Goal: Task Accomplishment & Management: Manage account settings

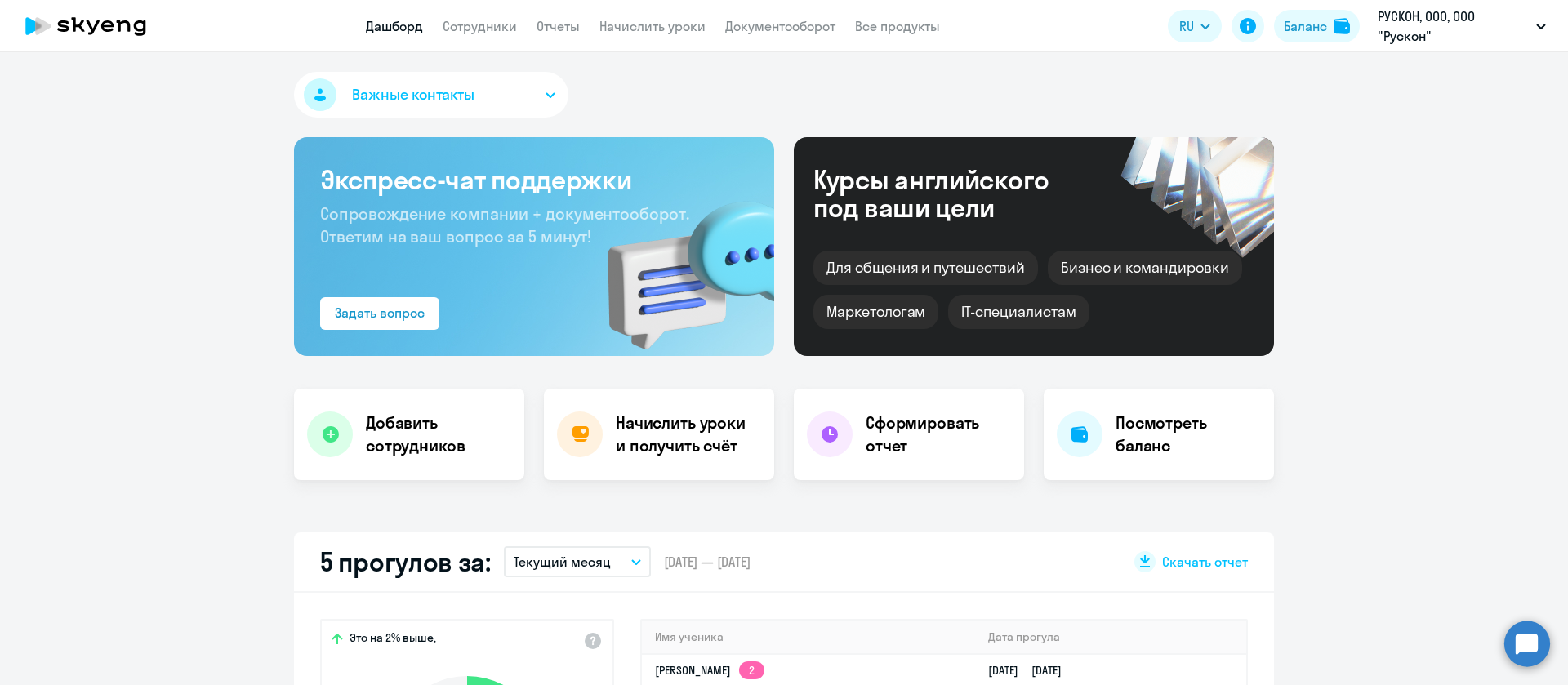
select select "30"
click at [495, 23] on link "Сотрудники" at bounding box center [479, 26] width 75 height 16
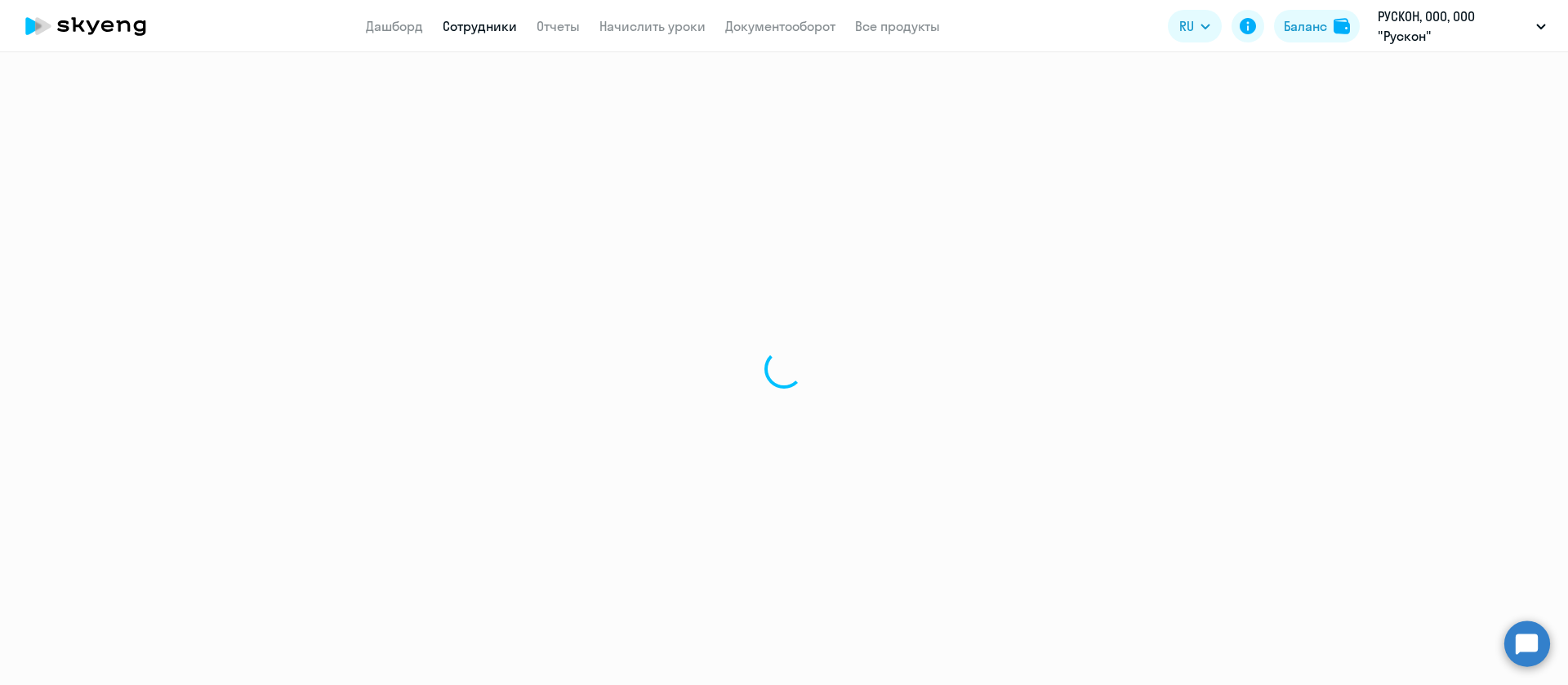
select select "30"
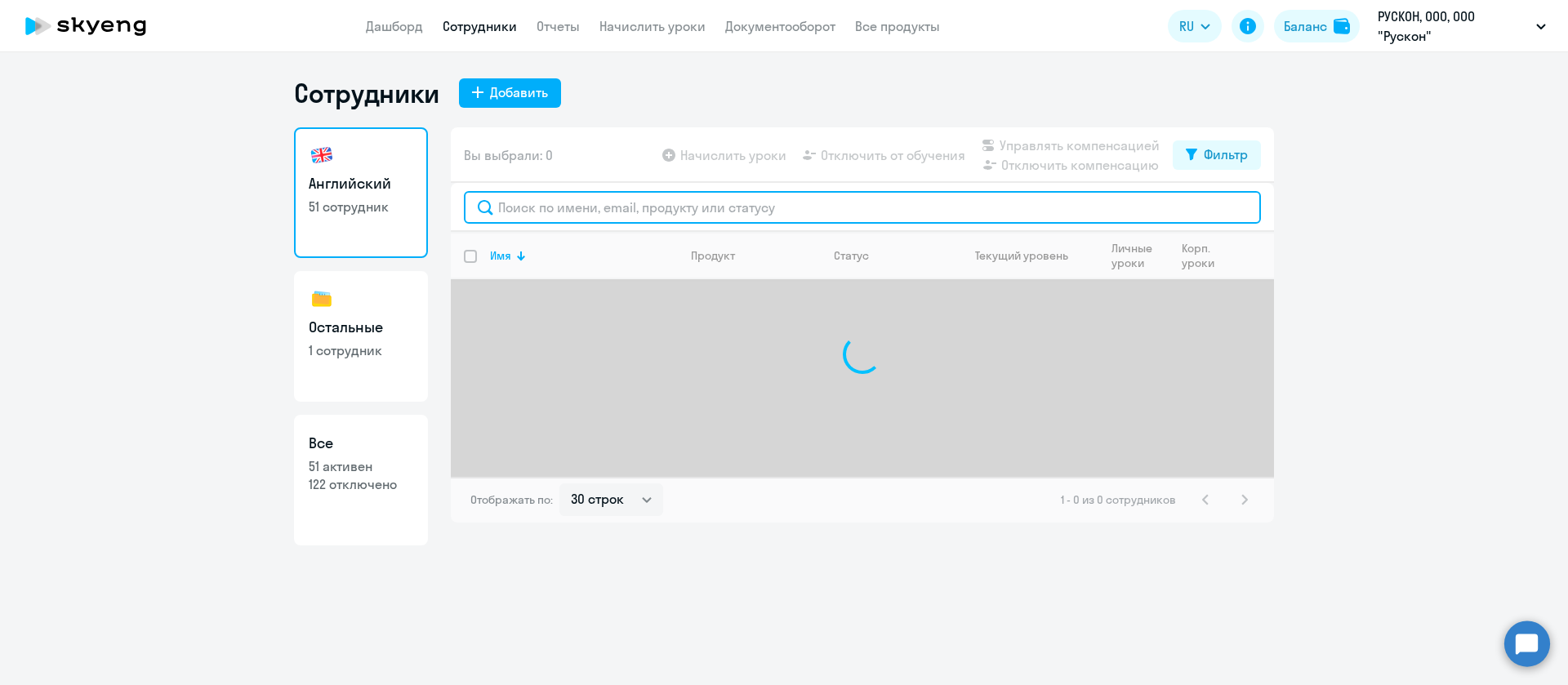
click at [576, 213] on input "text" at bounding box center [862, 207] width 797 height 32
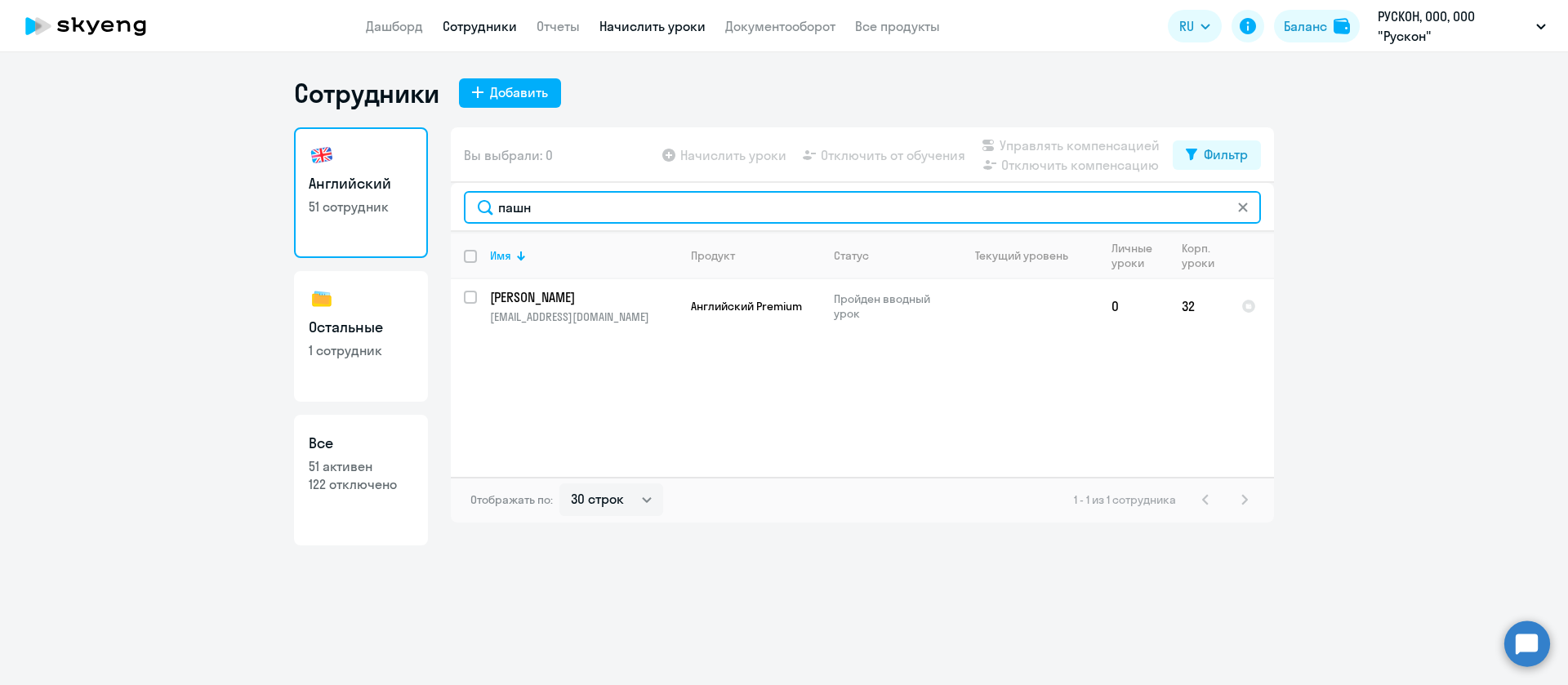
type input "пашн"
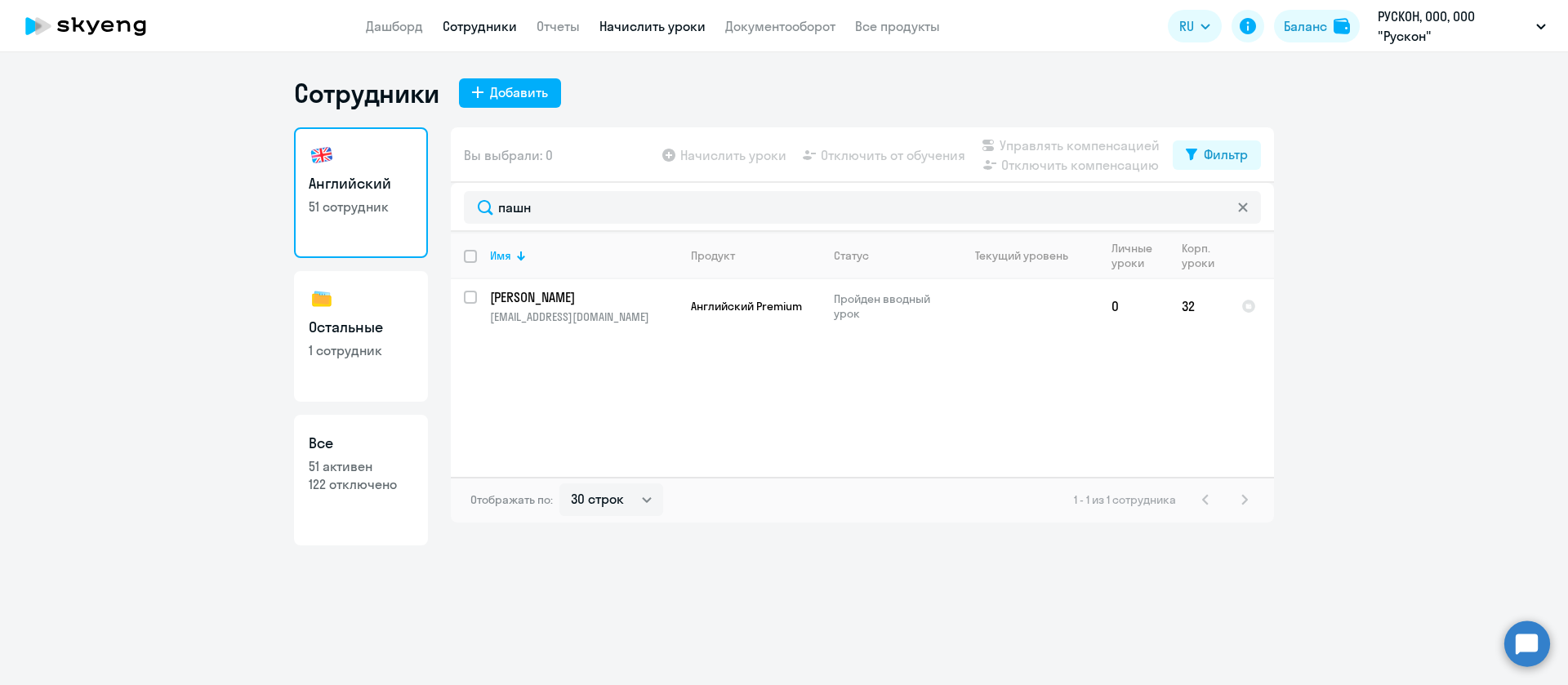
click at [665, 23] on link "Начислить уроки" at bounding box center [652, 26] width 106 height 16
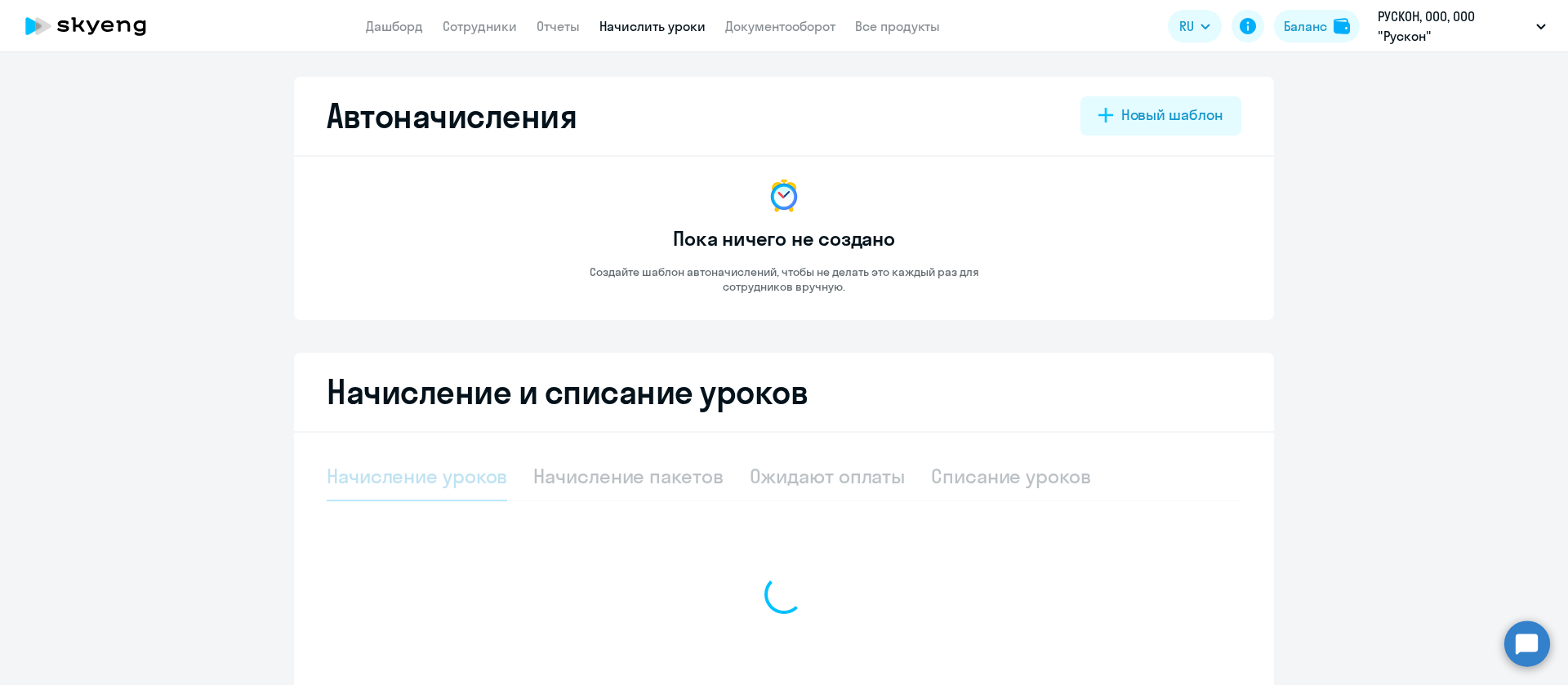
select select "10"
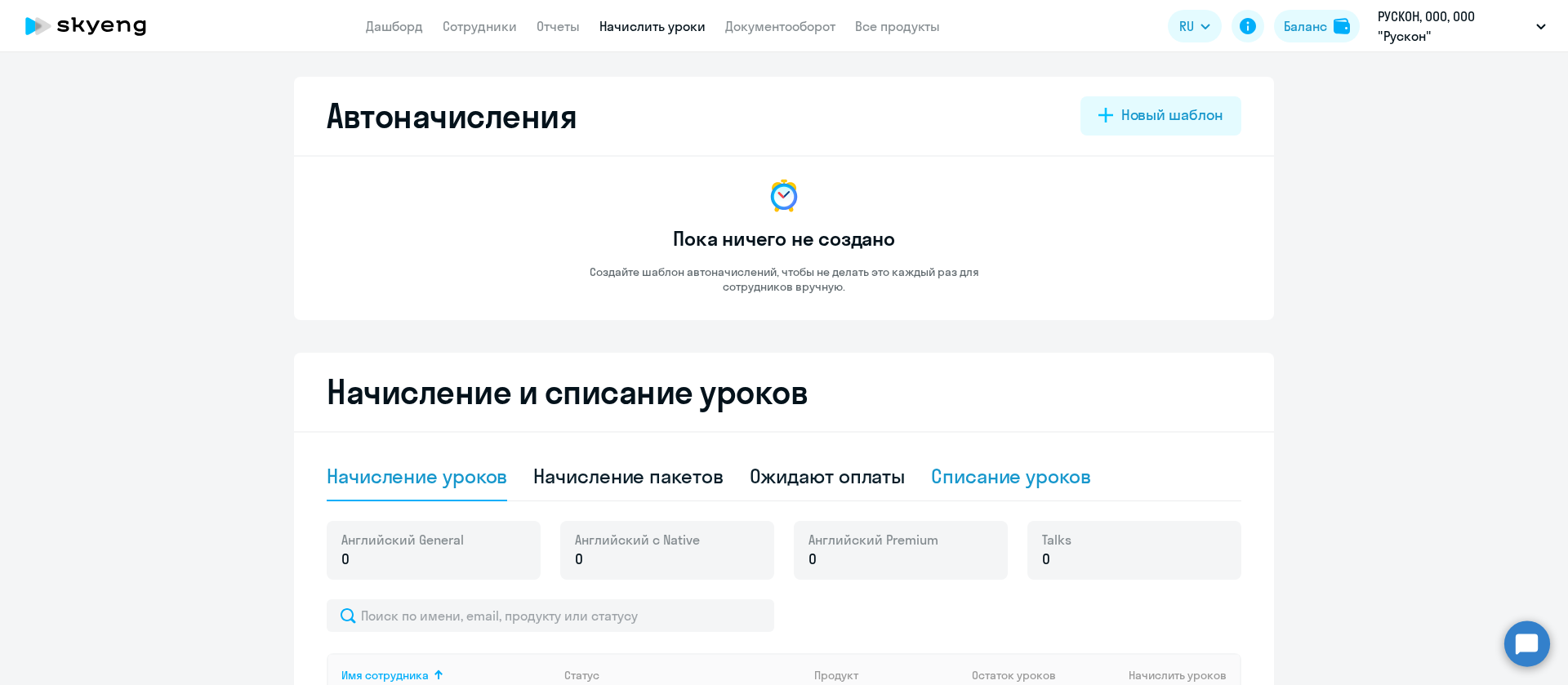
click at [1041, 473] on div "Списание уроков" at bounding box center [1011, 475] width 160 height 26
select select "10"
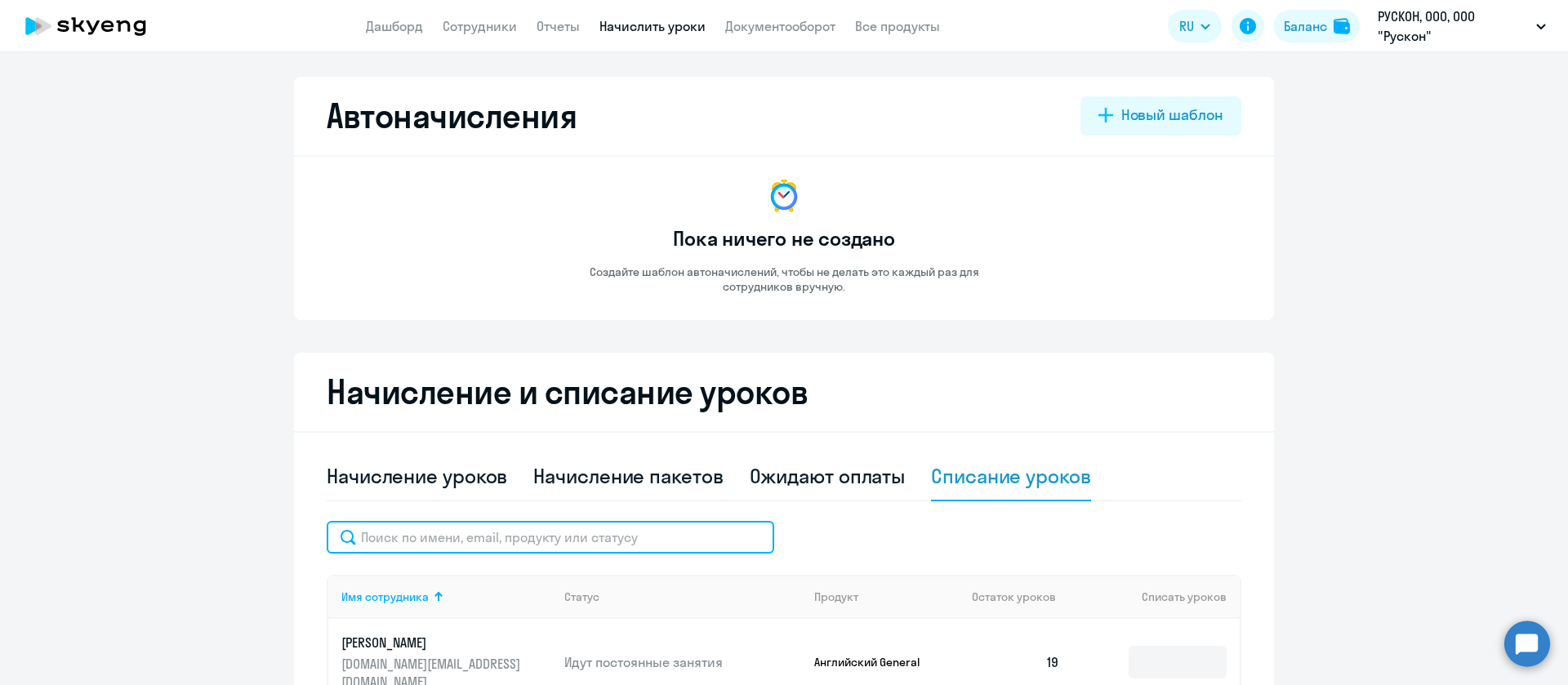
click at [537, 542] on input "text" at bounding box center [550, 536] width 448 height 32
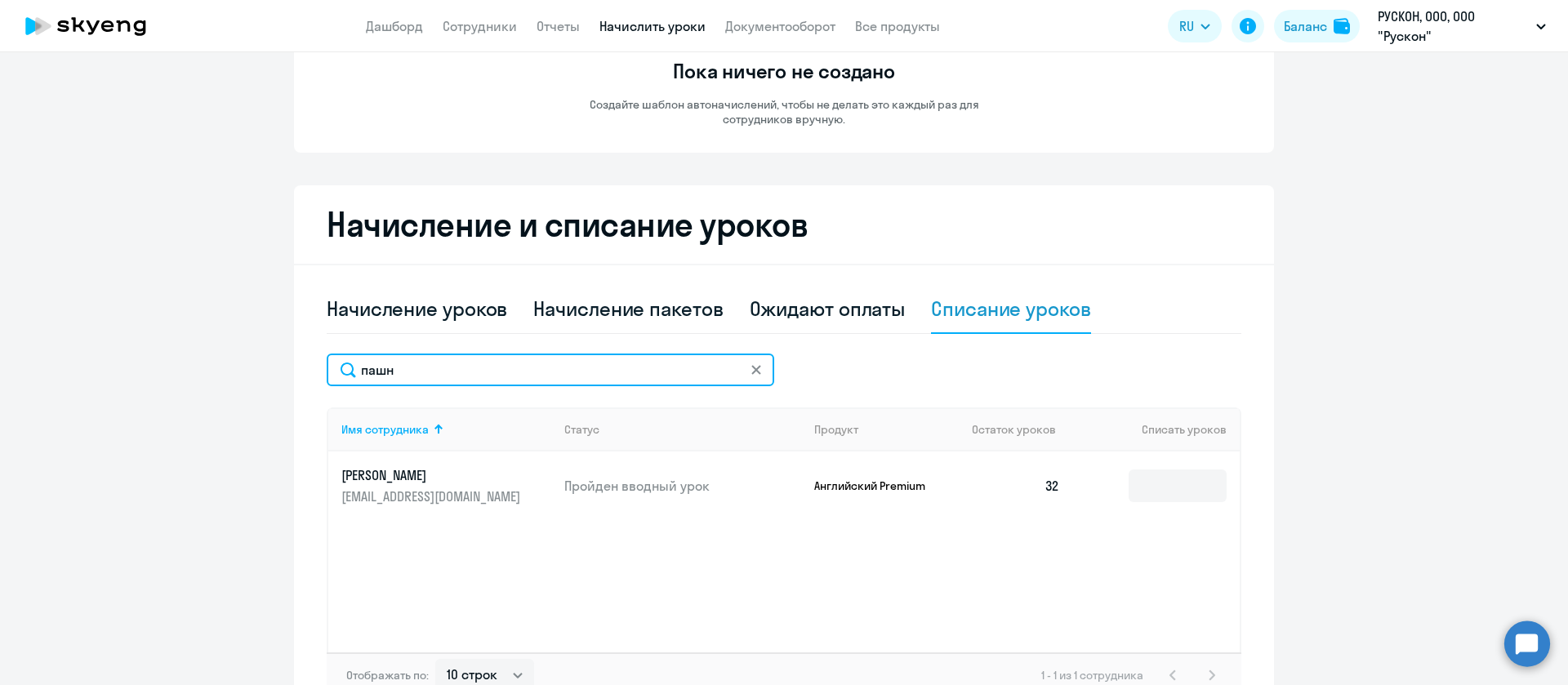
scroll to position [272, 0]
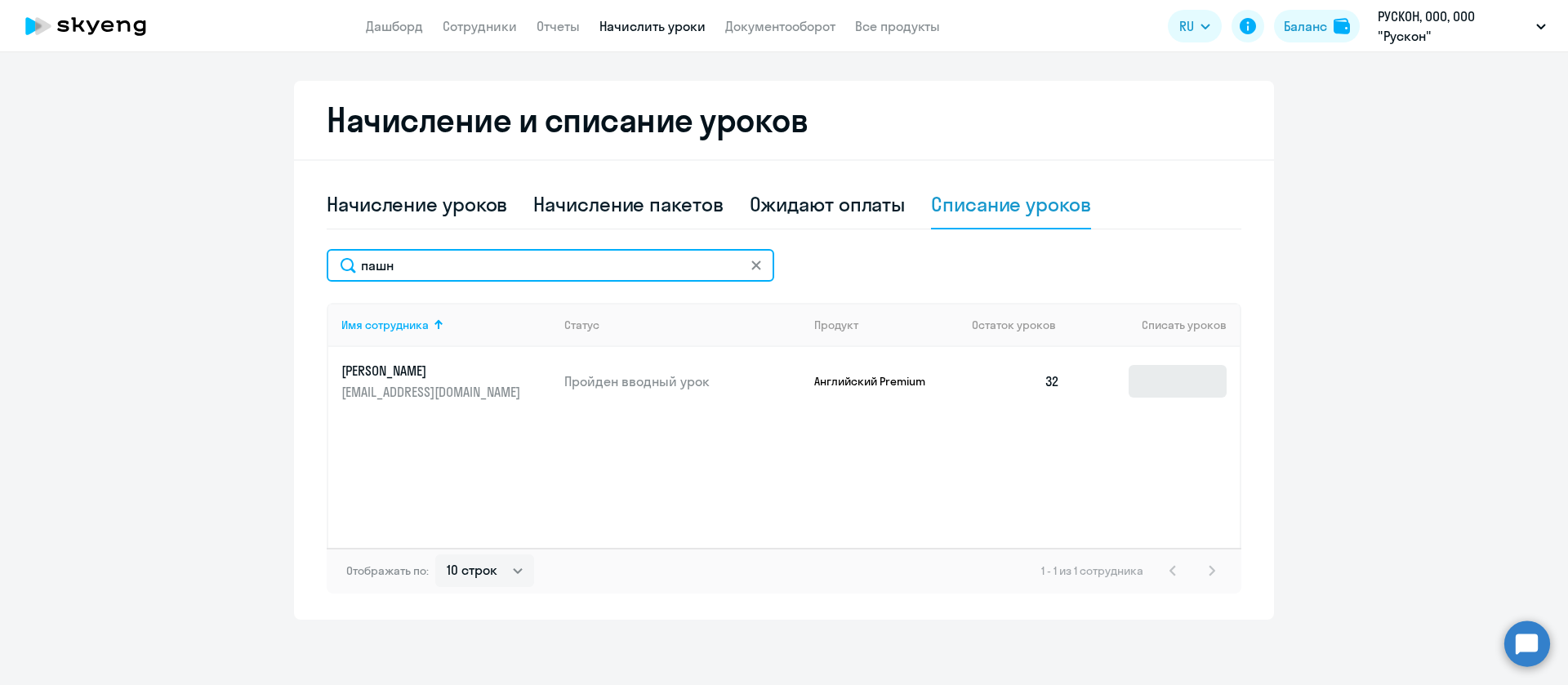
type input "пашн"
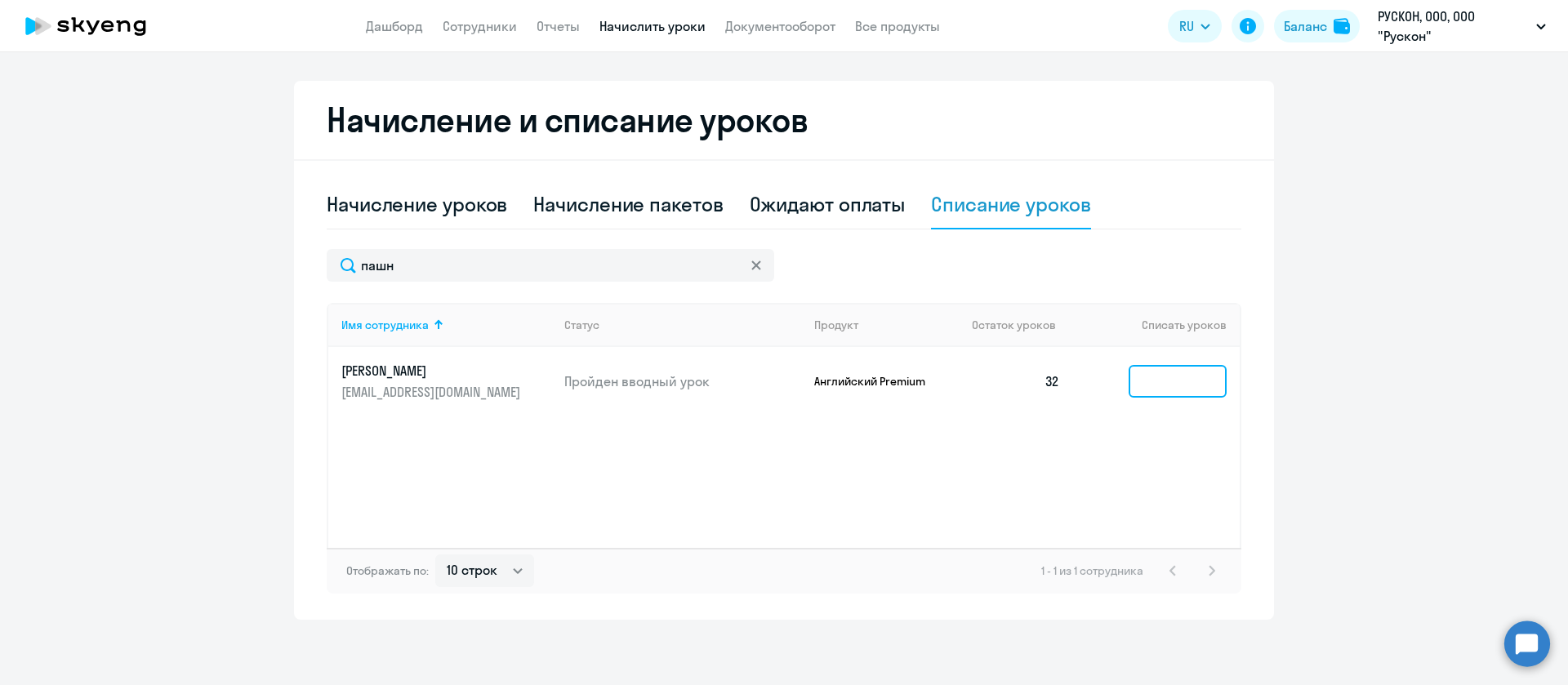
click at [1184, 388] on input at bounding box center [1177, 381] width 98 height 32
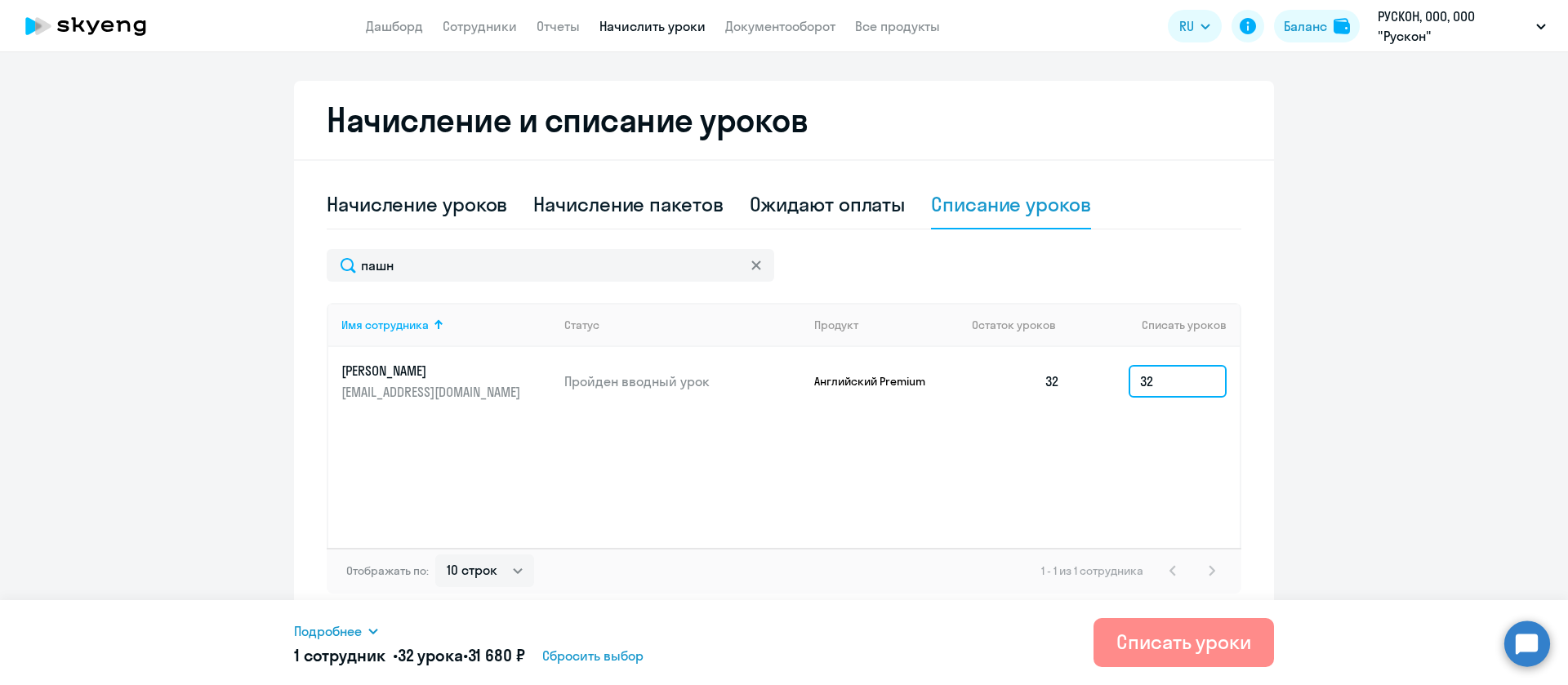
type input "32"
click at [1198, 652] on div "Списать уроки" at bounding box center [1183, 641] width 135 height 26
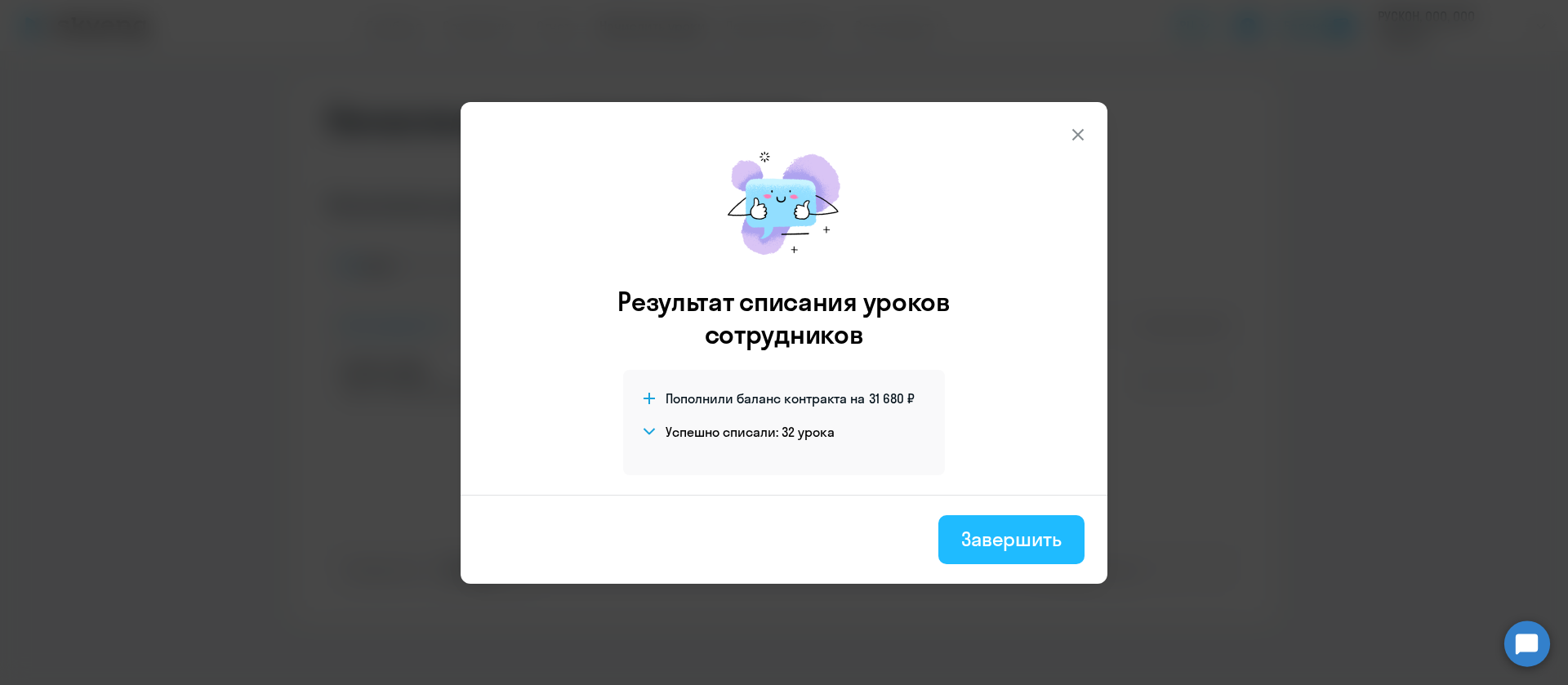
click at [1020, 536] on div "Завершить" at bounding box center [1011, 538] width 101 height 26
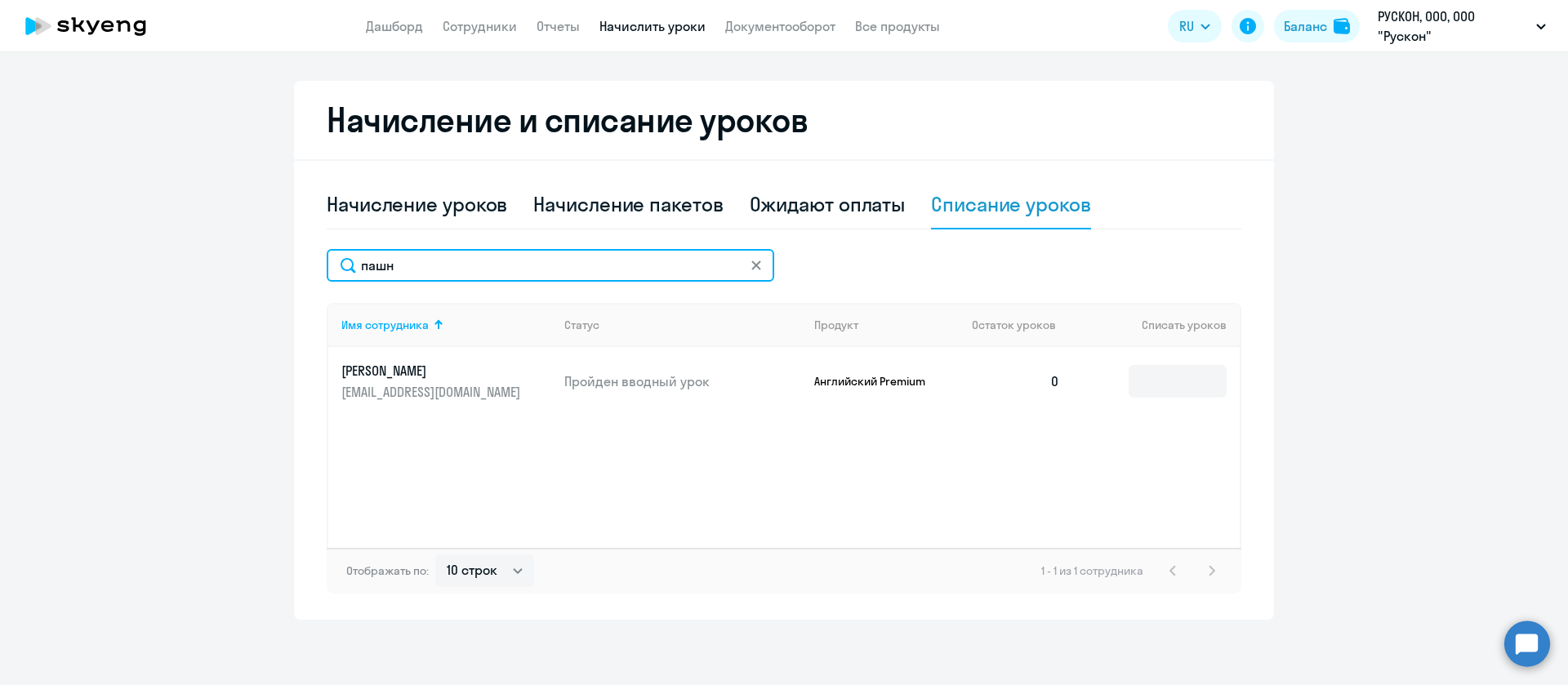
drag, startPoint x: 591, startPoint y: 253, endPoint x: 195, endPoint y: 284, distance: 397.2
click at [195, 284] on ng-component "Автоначисления Новый шаблон Пока ничего не создано Создайте шаблон автоначислен…" at bounding box center [784, 212] width 1568 height 815
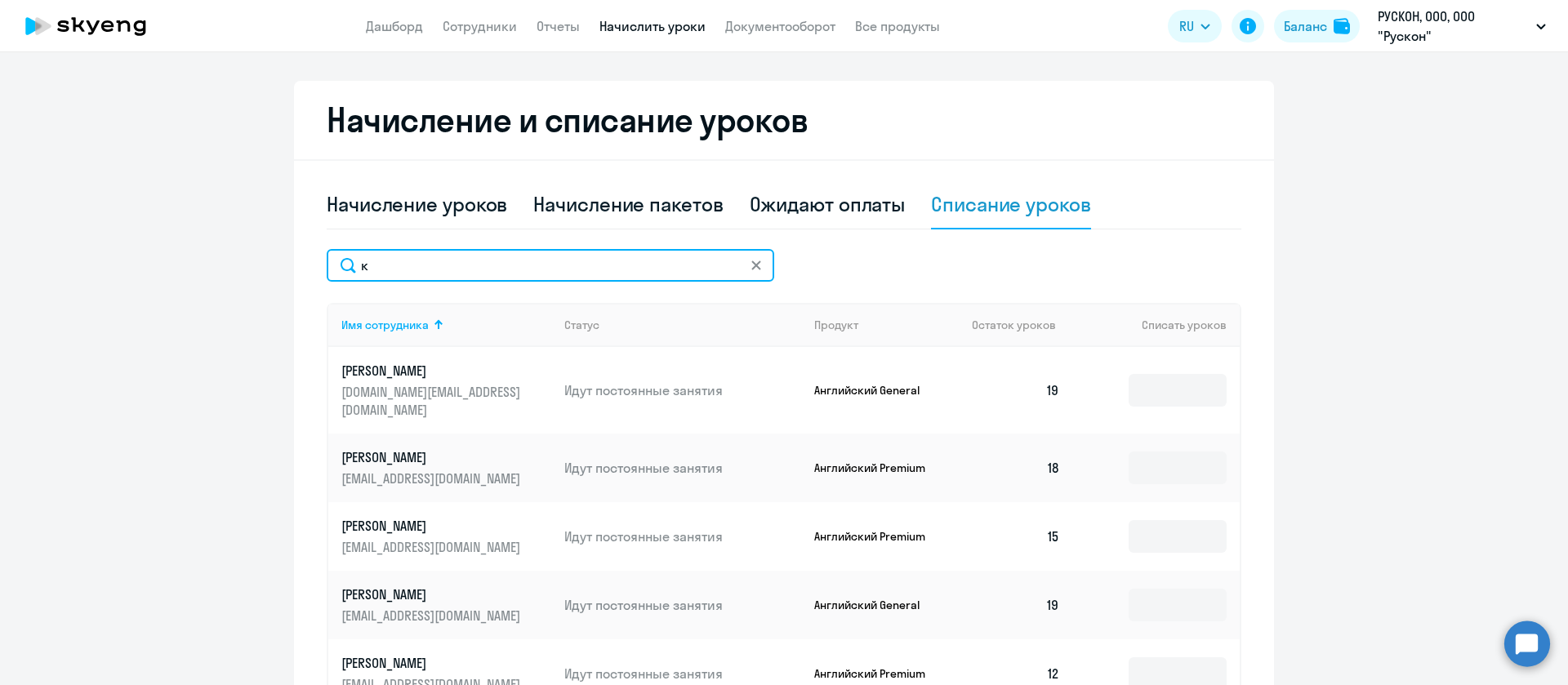
type input "к"
type input "мария"
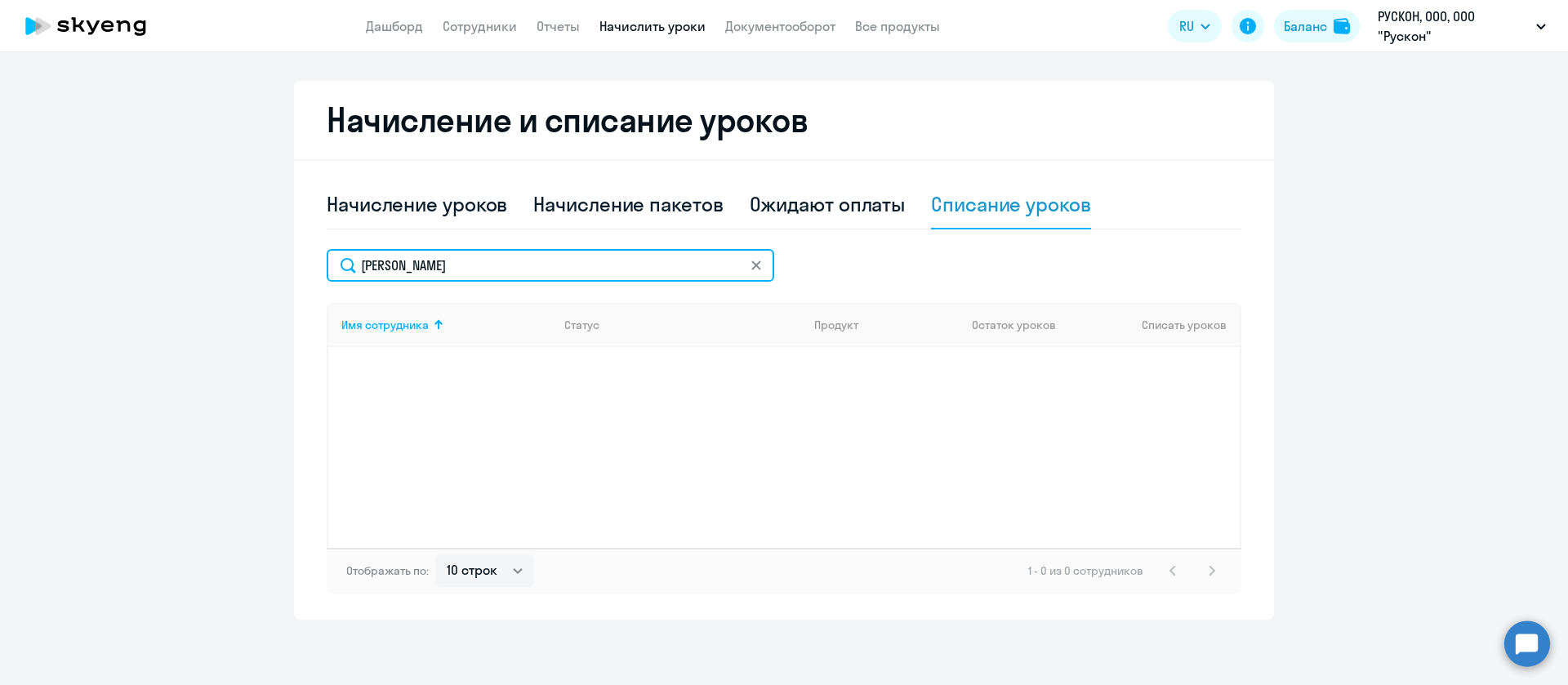
drag, startPoint x: 403, startPoint y: 260, endPoint x: 110, endPoint y: 262, distance: 293.0
click at [110, 262] on ng-component "Автоначисления Новый шаблон Пока ничего не создано Создайте шаблон автоначислен…" at bounding box center [784, 212] width 1568 height 815
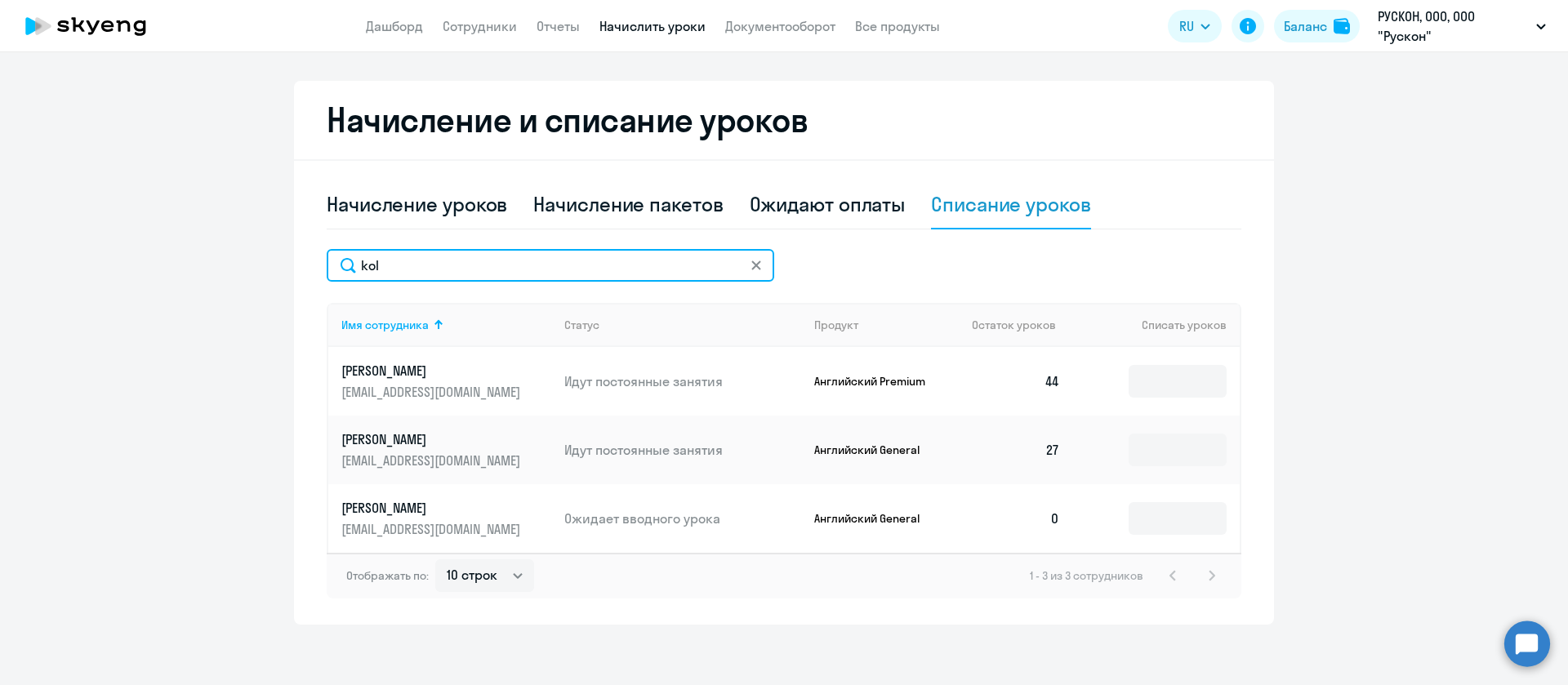
type input "kol"
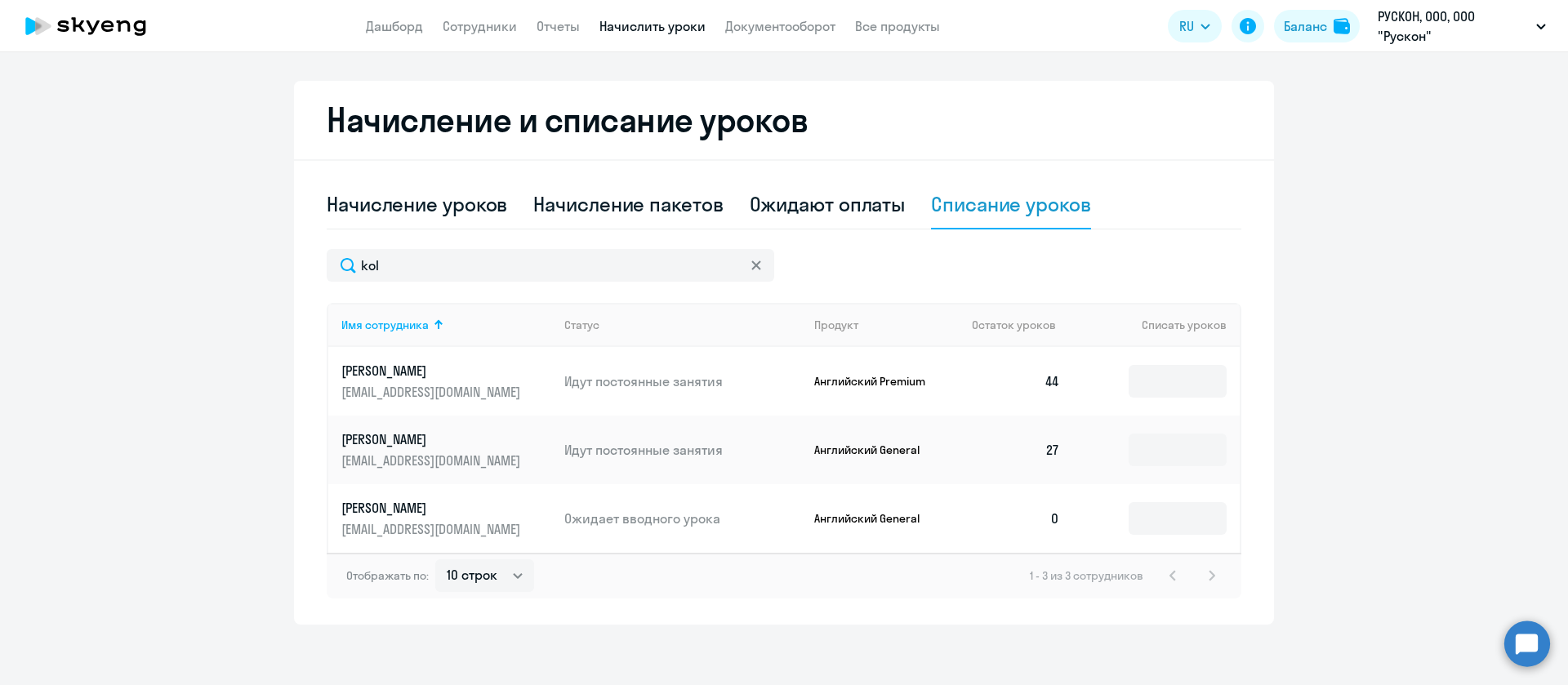
click at [749, 257] on div at bounding box center [756, 266] width 14 height 32
click at [749, 271] on svg-icon at bounding box center [756, 265] width 14 height 14
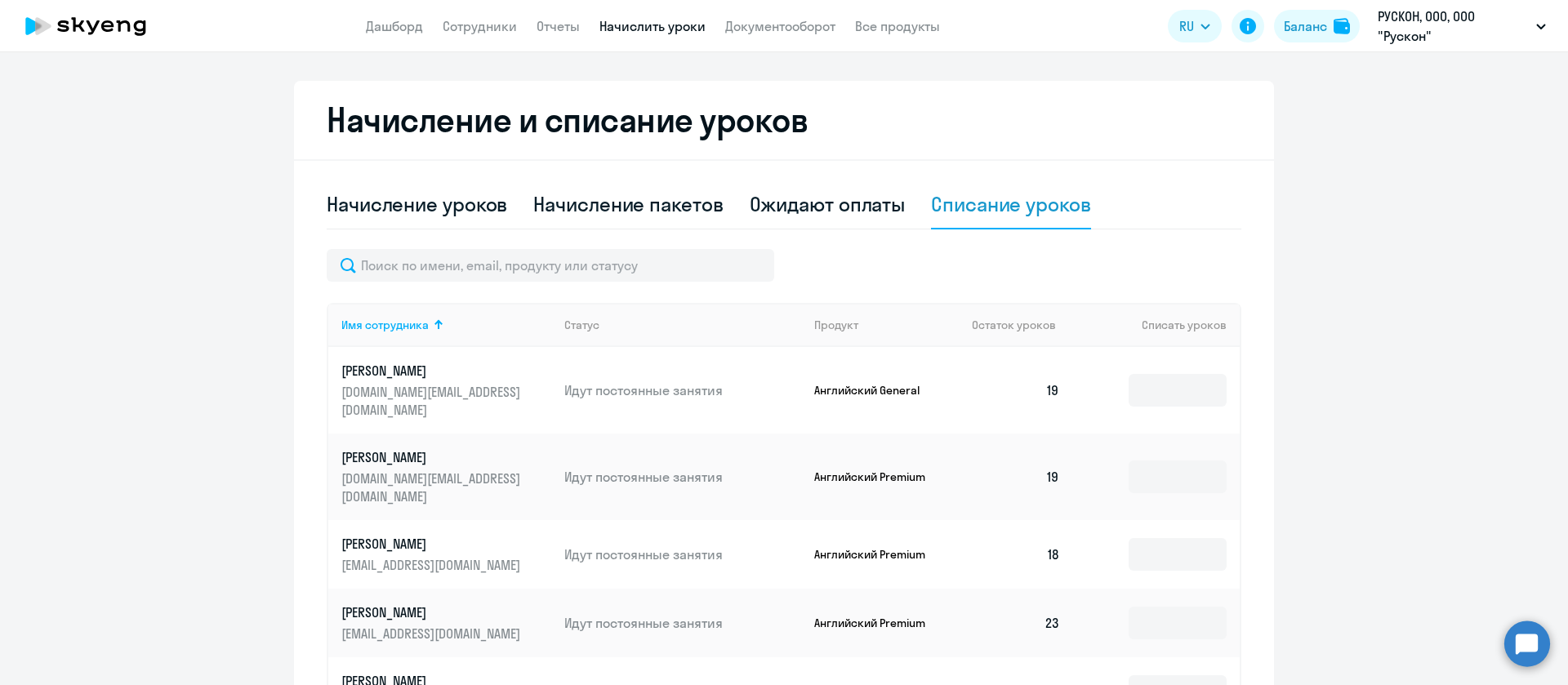
scroll to position [0, 0]
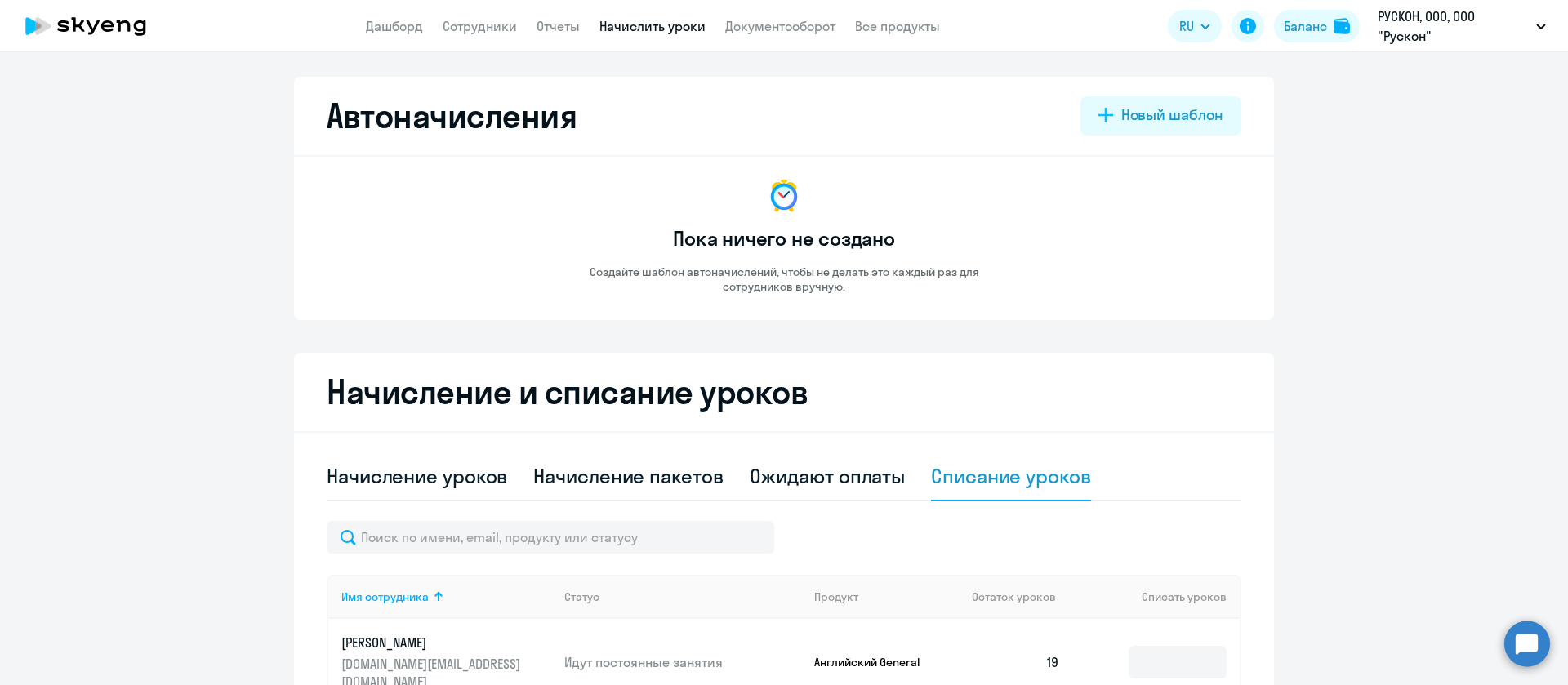
click at [499, 27] on link "Сотрудники" at bounding box center [479, 26] width 75 height 16
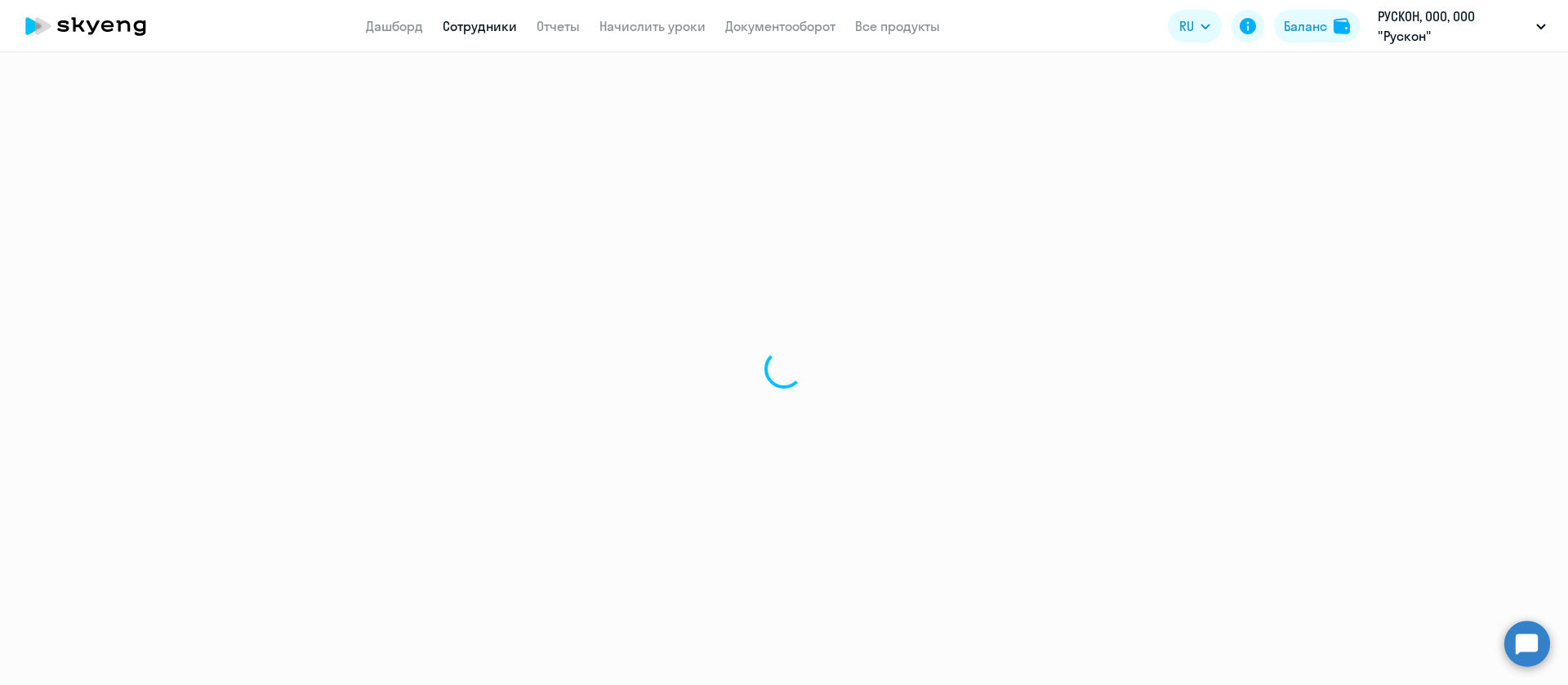
select select "30"
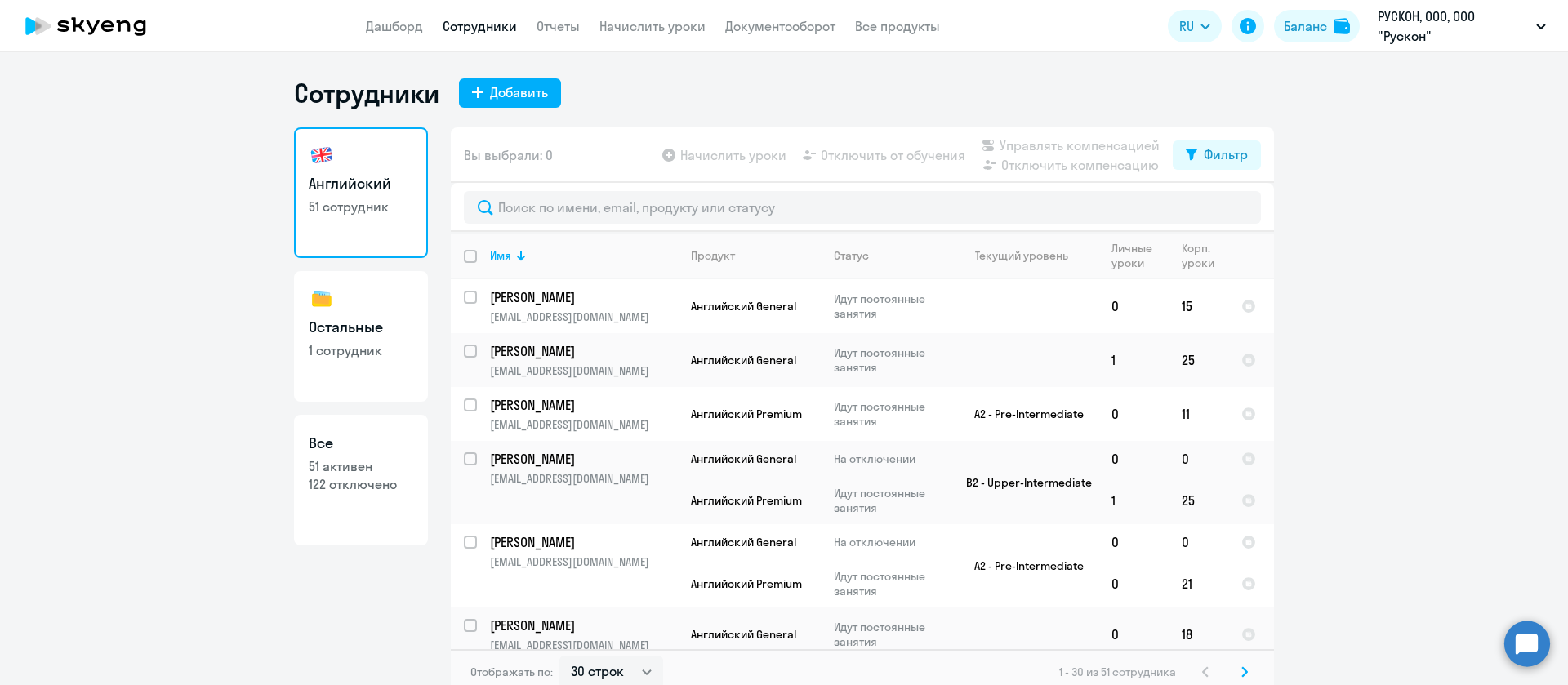
click at [328, 459] on p "51 активен" at bounding box center [361, 466] width 104 height 18
select select "30"
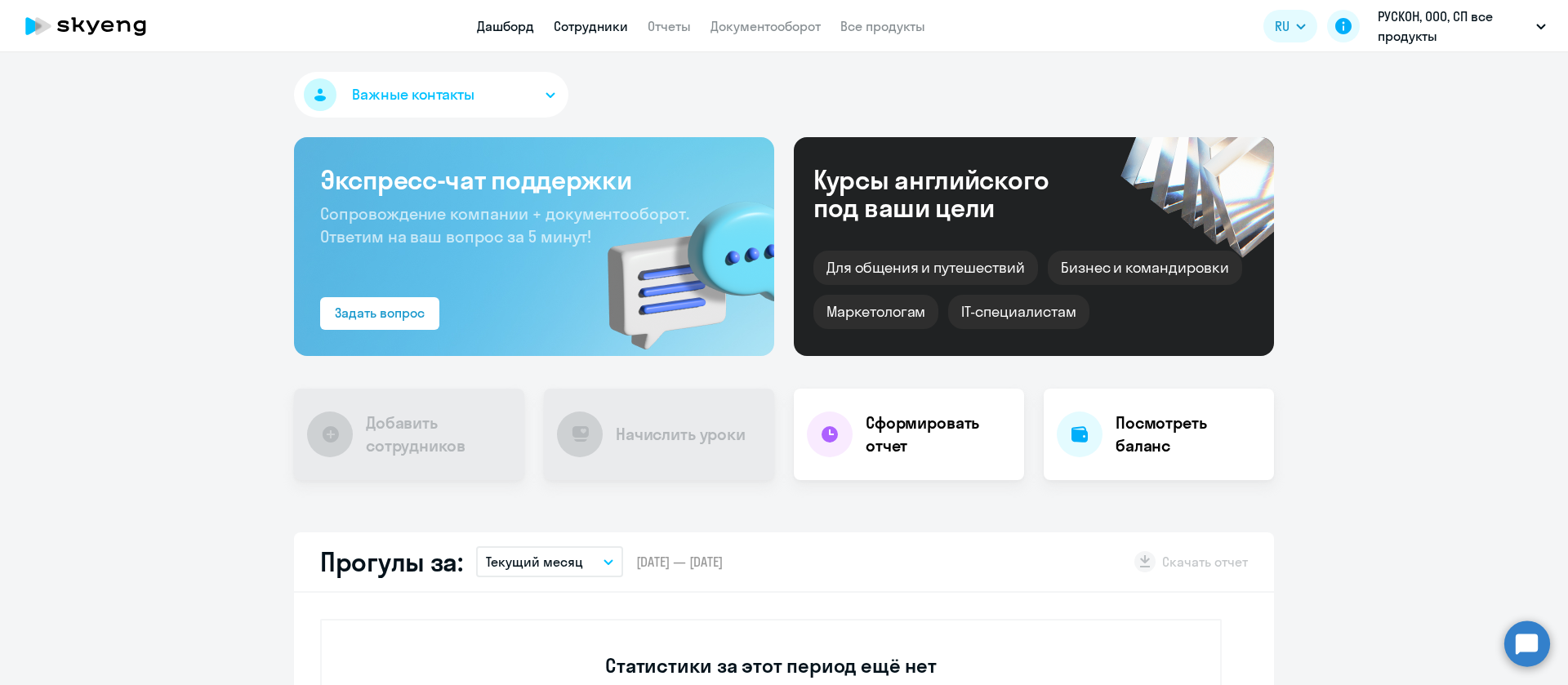
click at [608, 26] on link "Сотрудники" at bounding box center [591, 26] width 75 height 16
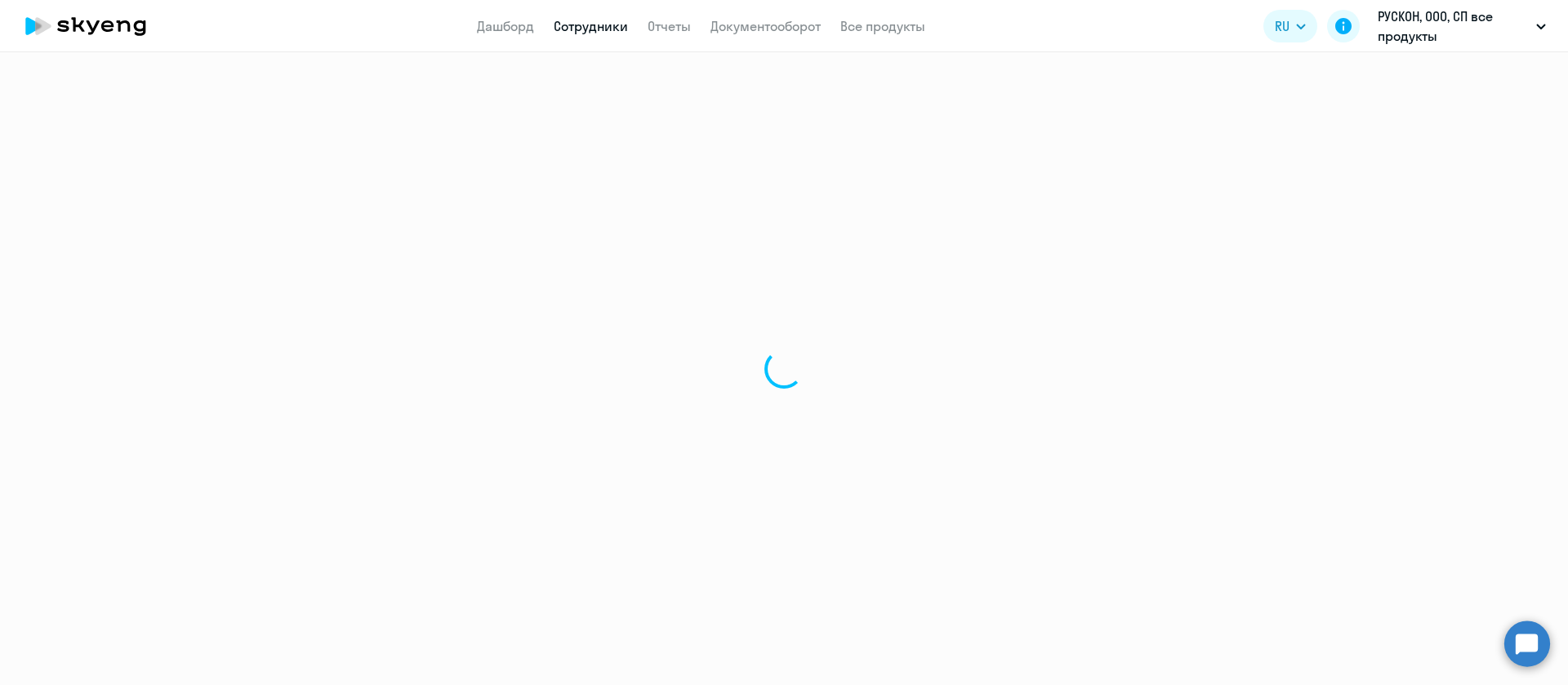
select select "30"
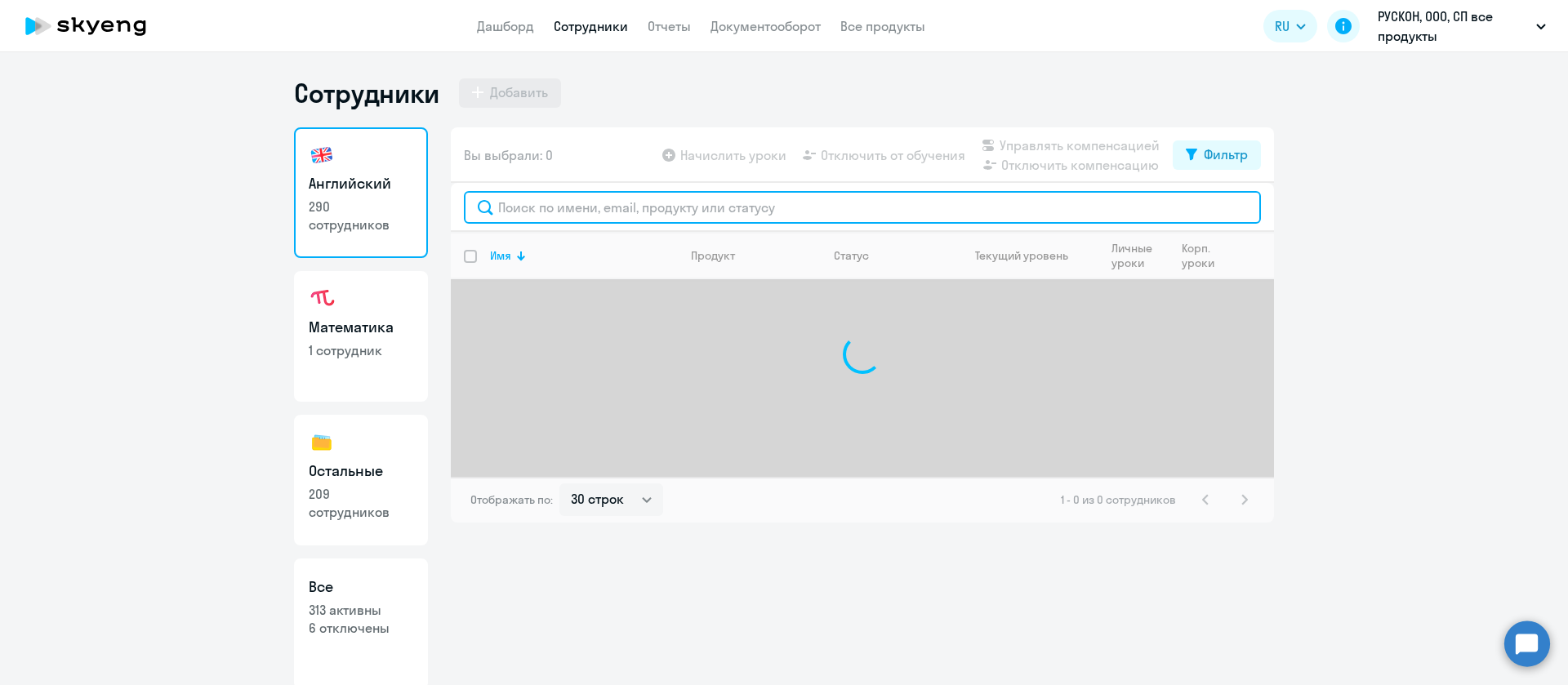
click at [566, 203] on input "text" at bounding box center [862, 207] width 797 height 32
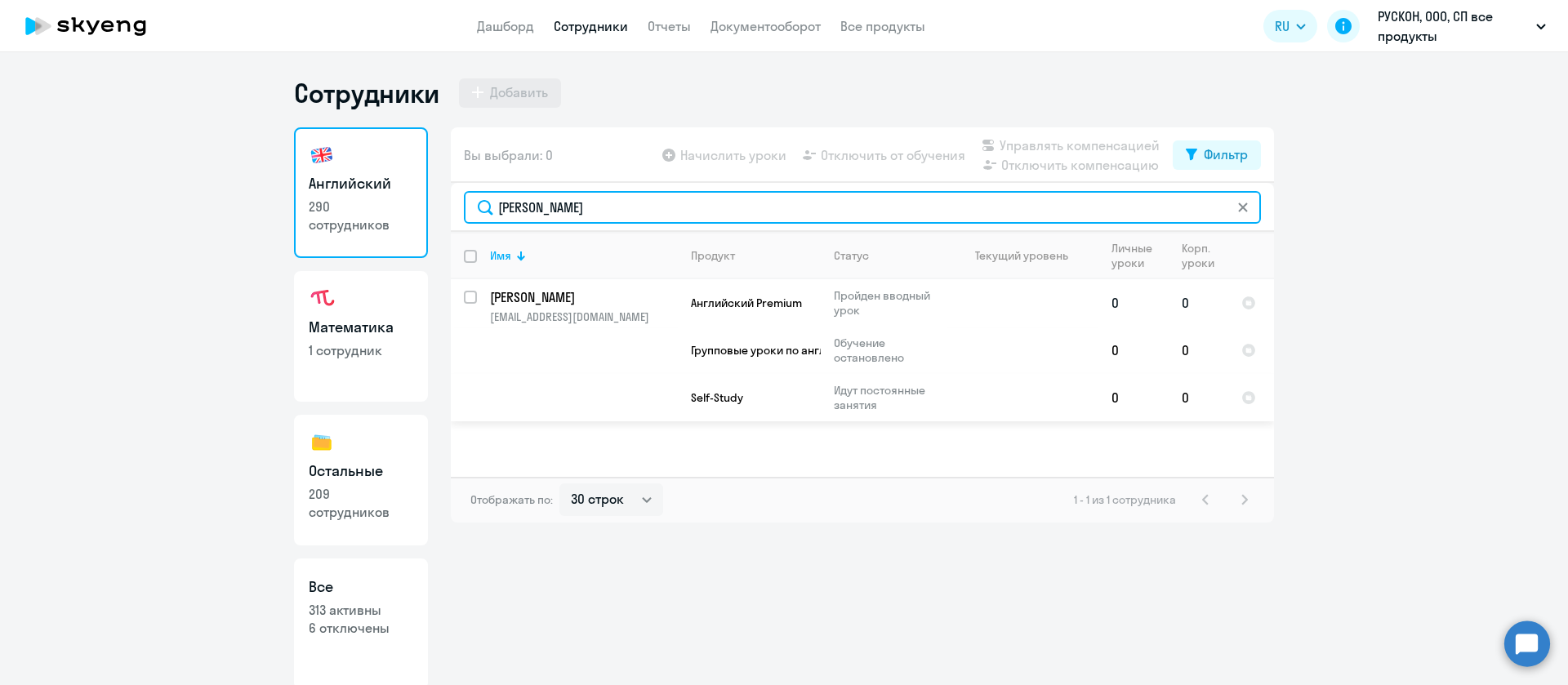
type input "колтышева"
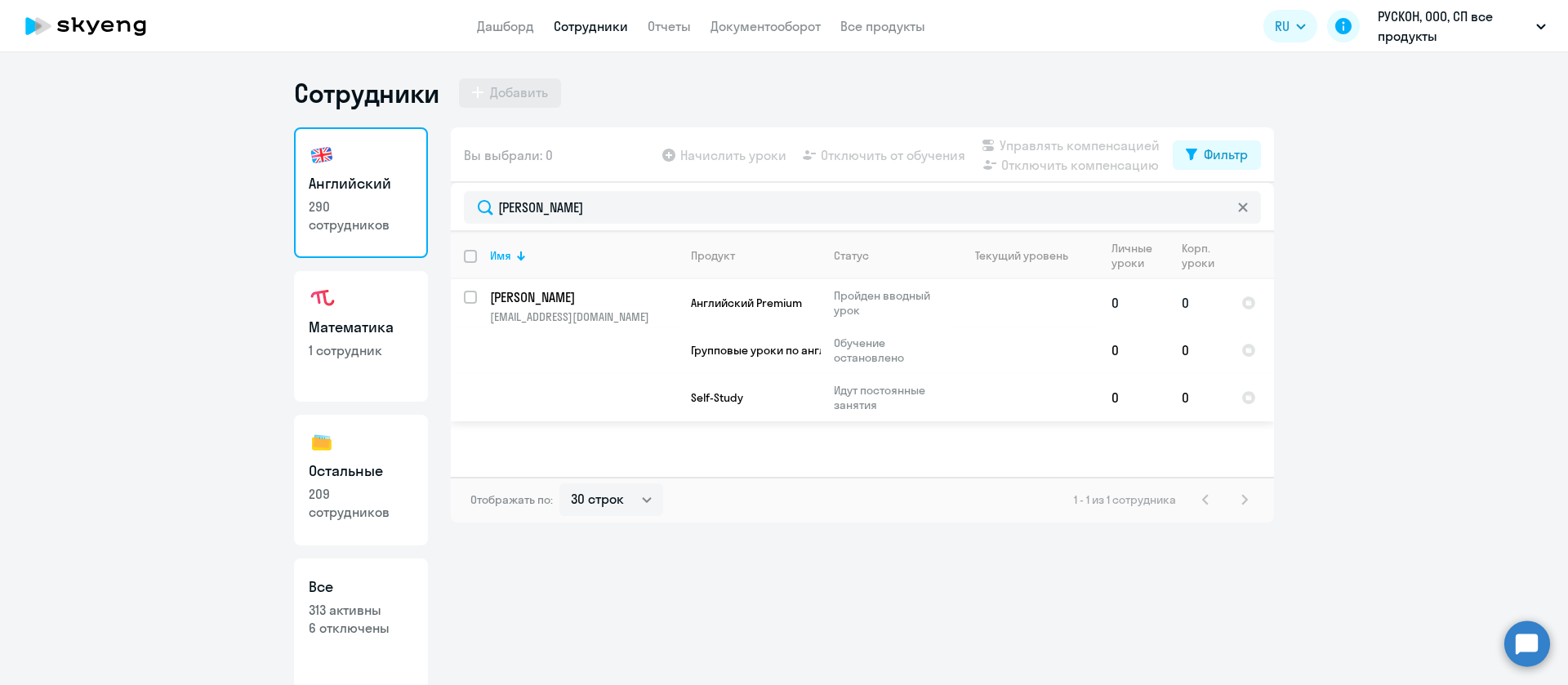
click at [554, 297] on p "Колтышева Мария Олеговна" at bounding box center [582, 297] width 185 height 18
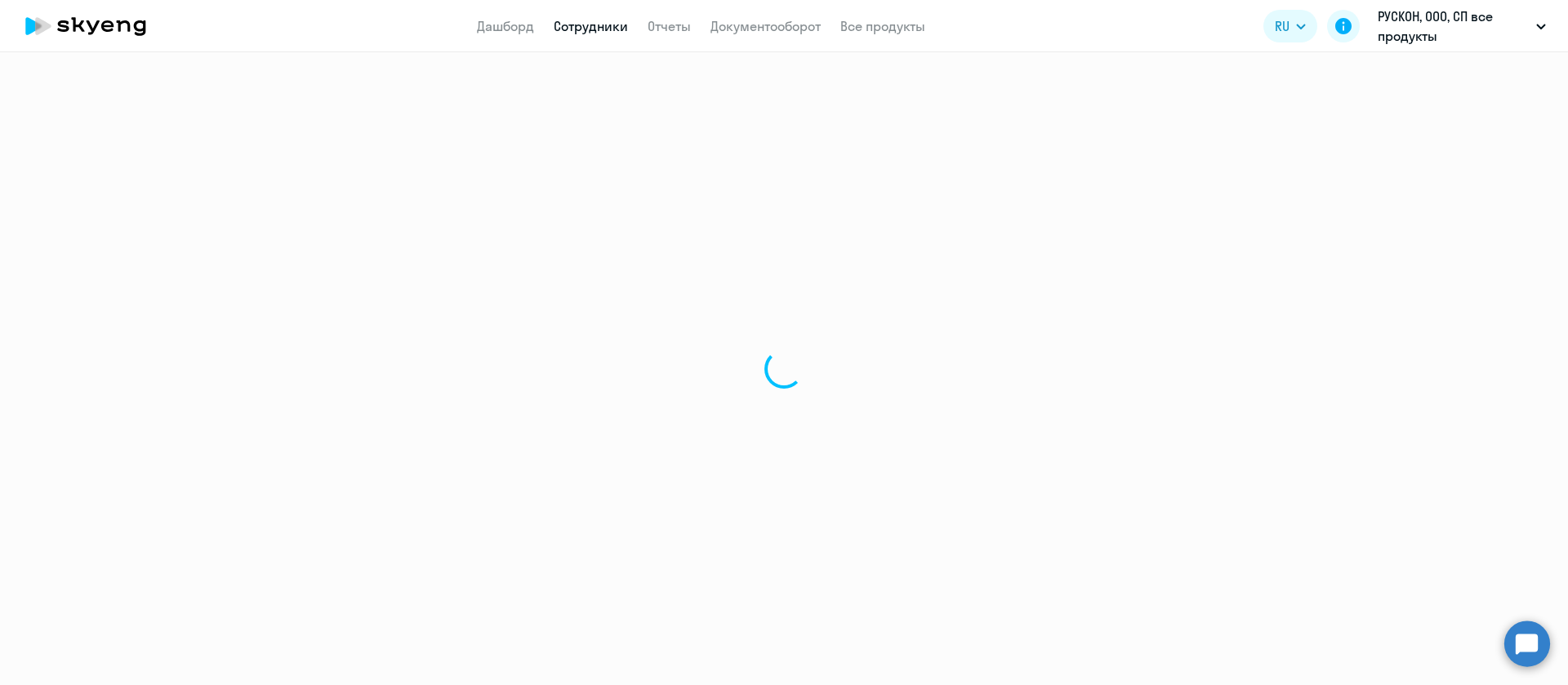
select select "english"
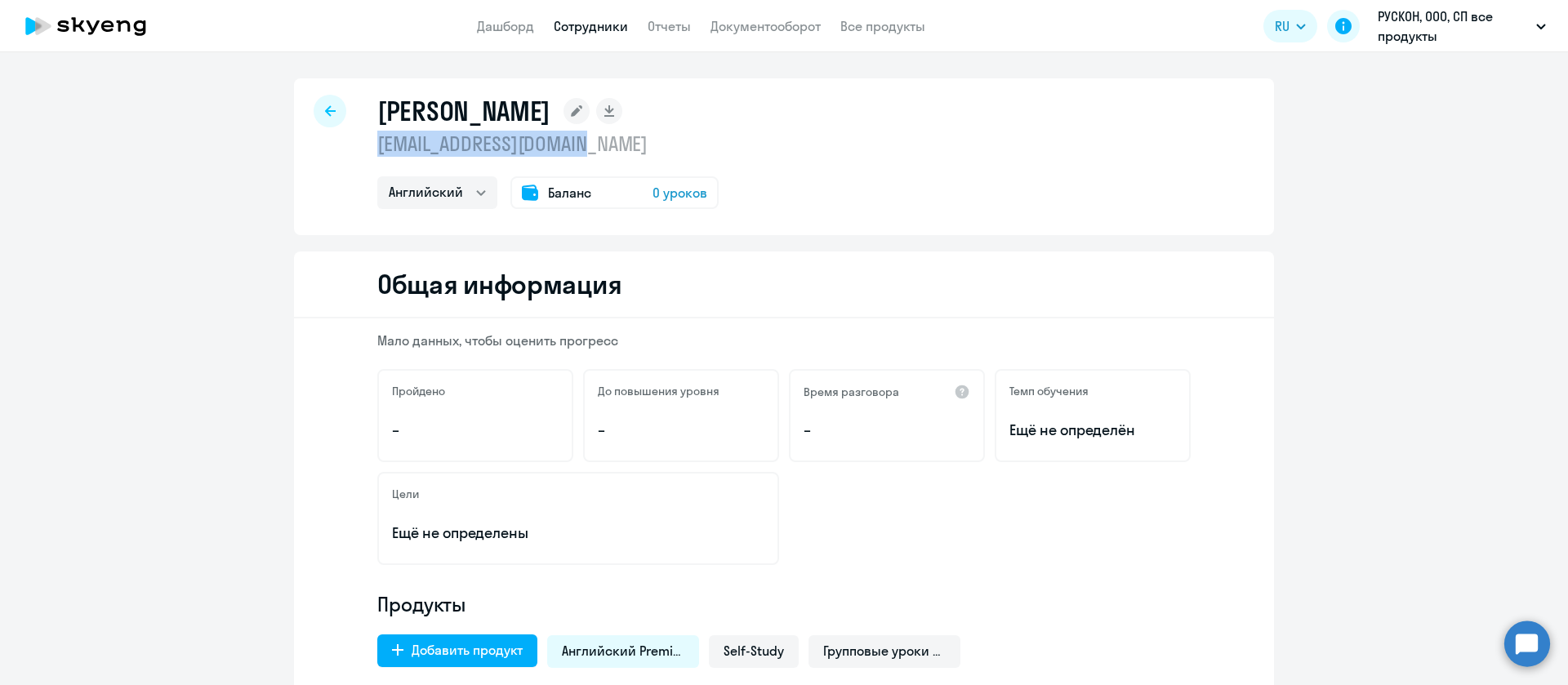
drag, startPoint x: 615, startPoint y: 142, endPoint x: 363, endPoint y: 146, distance: 252.0
click at [363, 146] on div "Колтышева Мария Олеговна koltysheva.m@ruscon.ru Остальные Английский Баланс 0 у…" at bounding box center [784, 157] width 980 height 157
copy p "[EMAIL_ADDRESS][DOMAIN_NAME]"
drag, startPoint x: 706, startPoint y: 118, endPoint x: 374, endPoint y: 107, distance: 332.2
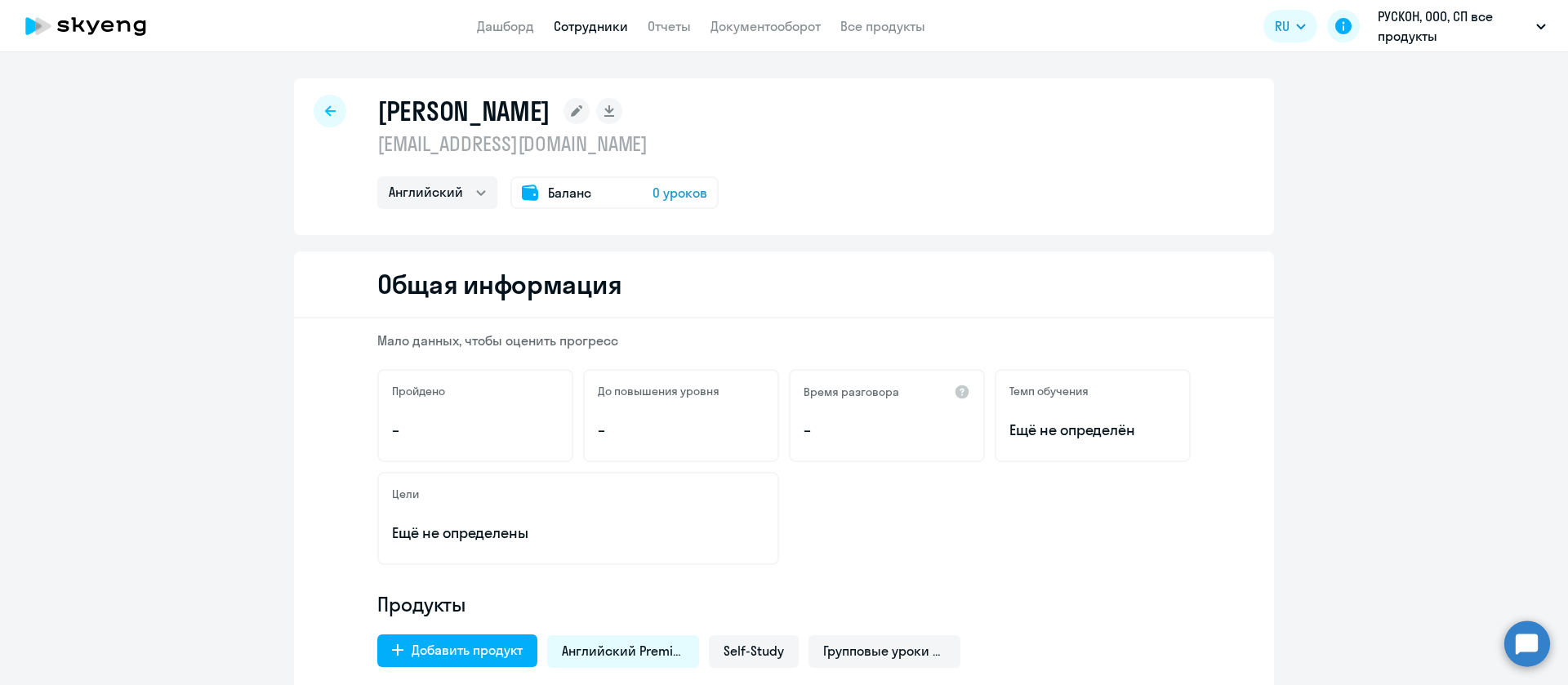
click at [377, 107] on h1 "[PERSON_NAME]" at bounding box center [464, 111] width 173 height 32
click at [379, 110] on h1 "[PERSON_NAME]" at bounding box center [464, 111] width 173 height 32
drag, startPoint x: 369, startPoint y: 110, endPoint x: 713, endPoint y: 109, distance: 344.0
click at [713, 109] on div "[PERSON_NAME]" at bounding box center [548, 111] width 341 height 32
click at [550, 118] on h1 "[PERSON_NAME]" at bounding box center [464, 111] width 173 height 32
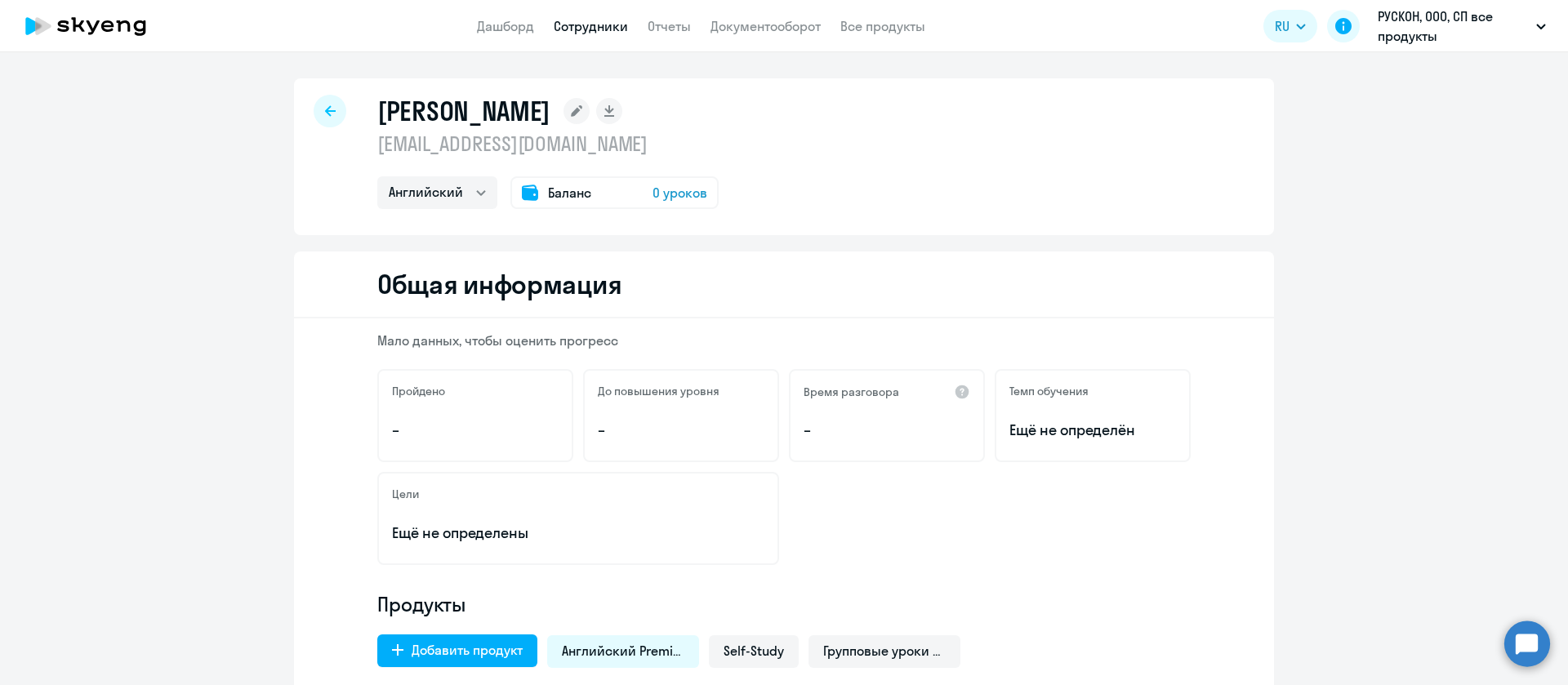
drag, startPoint x: 372, startPoint y: 106, endPoint x: 572, endPoint y: 124, distance: 200.8
click at [550, 124] on h1 "[PERSON_NAME]" at bounding box center [464, 111] width 173 height 32
click at [607, 148] on p "[EMAIL_ADDRESS][DOMAIN_NAME]" at bounding box center [548, 143] width 341 height 26
drag, startPoint x: 606, startPoint y: 151, endPoint x: 355, endPoint y: 149, distance: 251.0
click at [355, 149] on div "Колтышева Мария Олеговна koltysheva.m@ruscon.ru Остальные Английский Баланс 0 у…" at bounding box center [784, 157] width 980 height 157
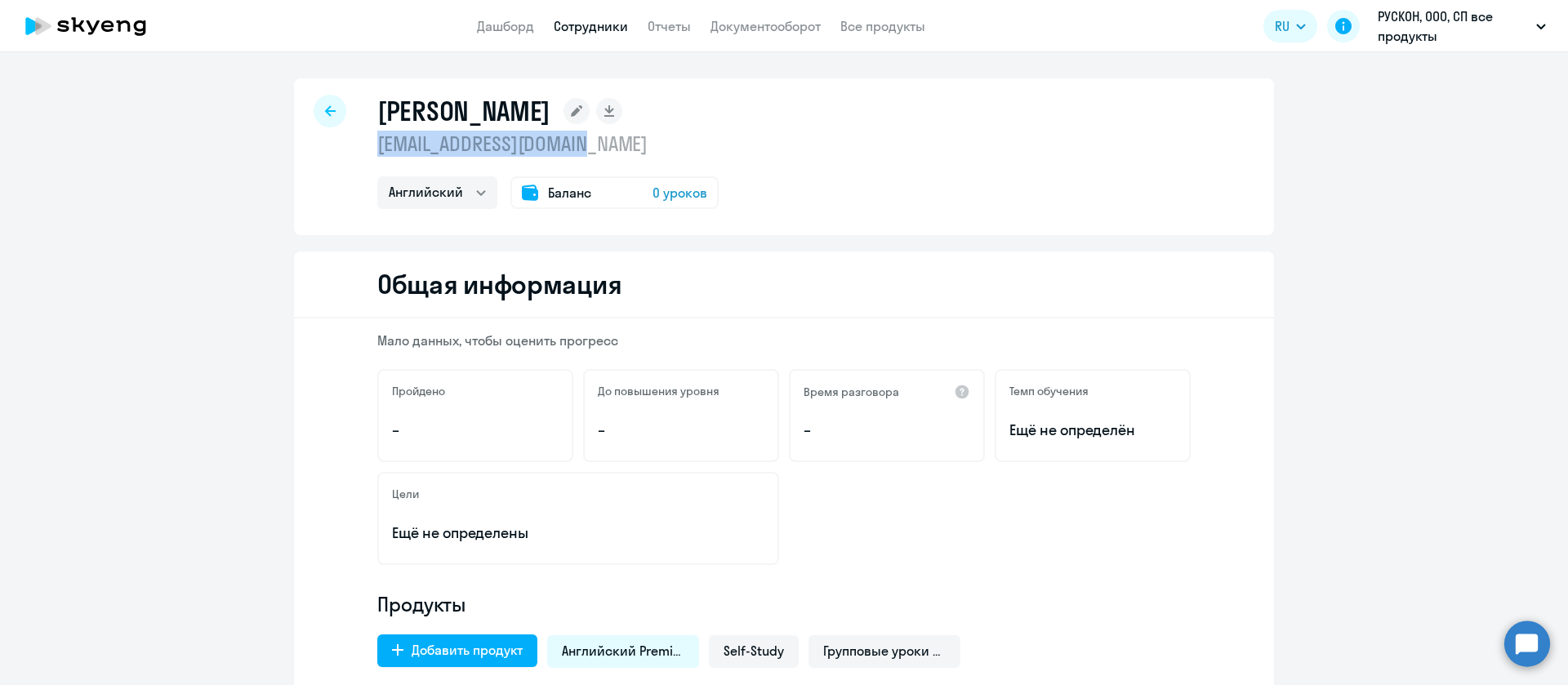
copy p "[EMAIL_ADDRESS][DOMAIN_NAME]"
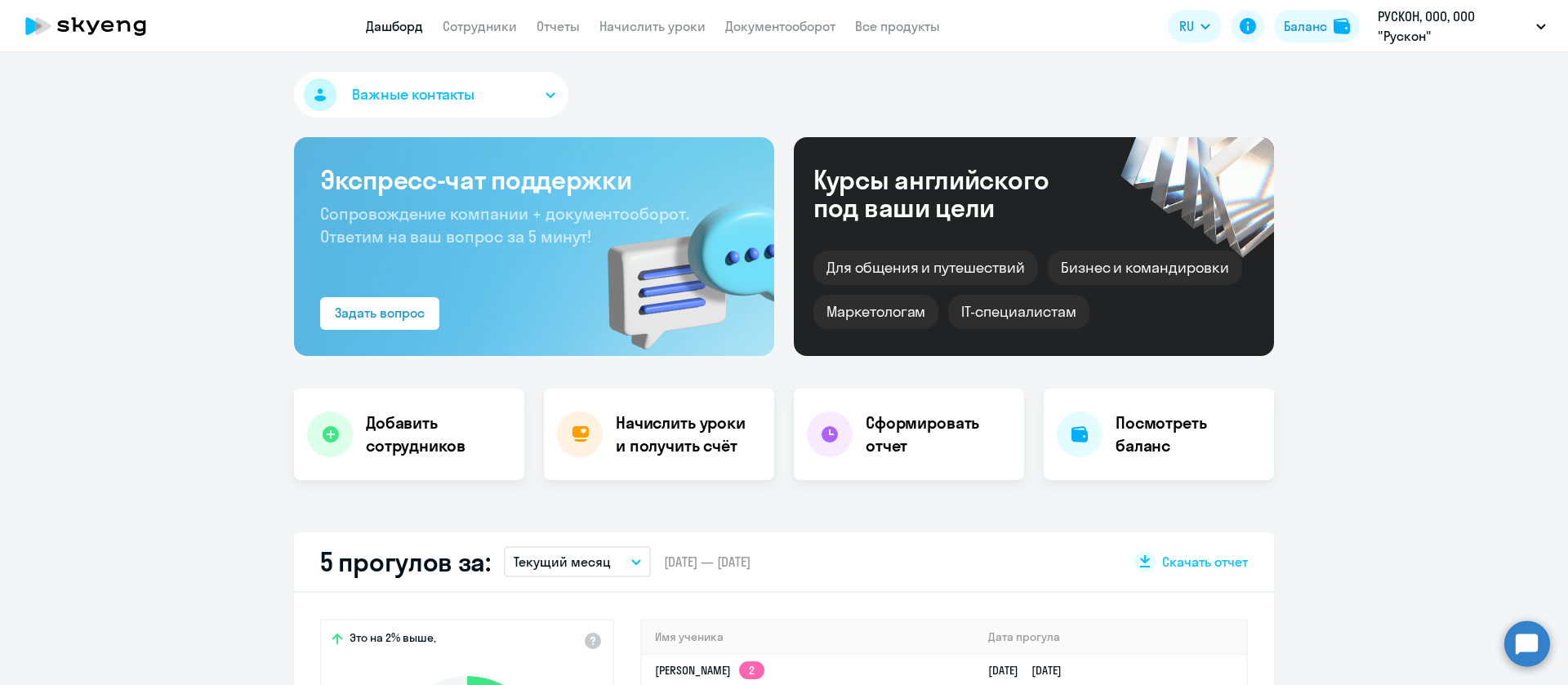
select select "30"
click at [487, 31] on link "Сотрудники" at bounding box center [479, 26] width 75 height 16
select select "30"
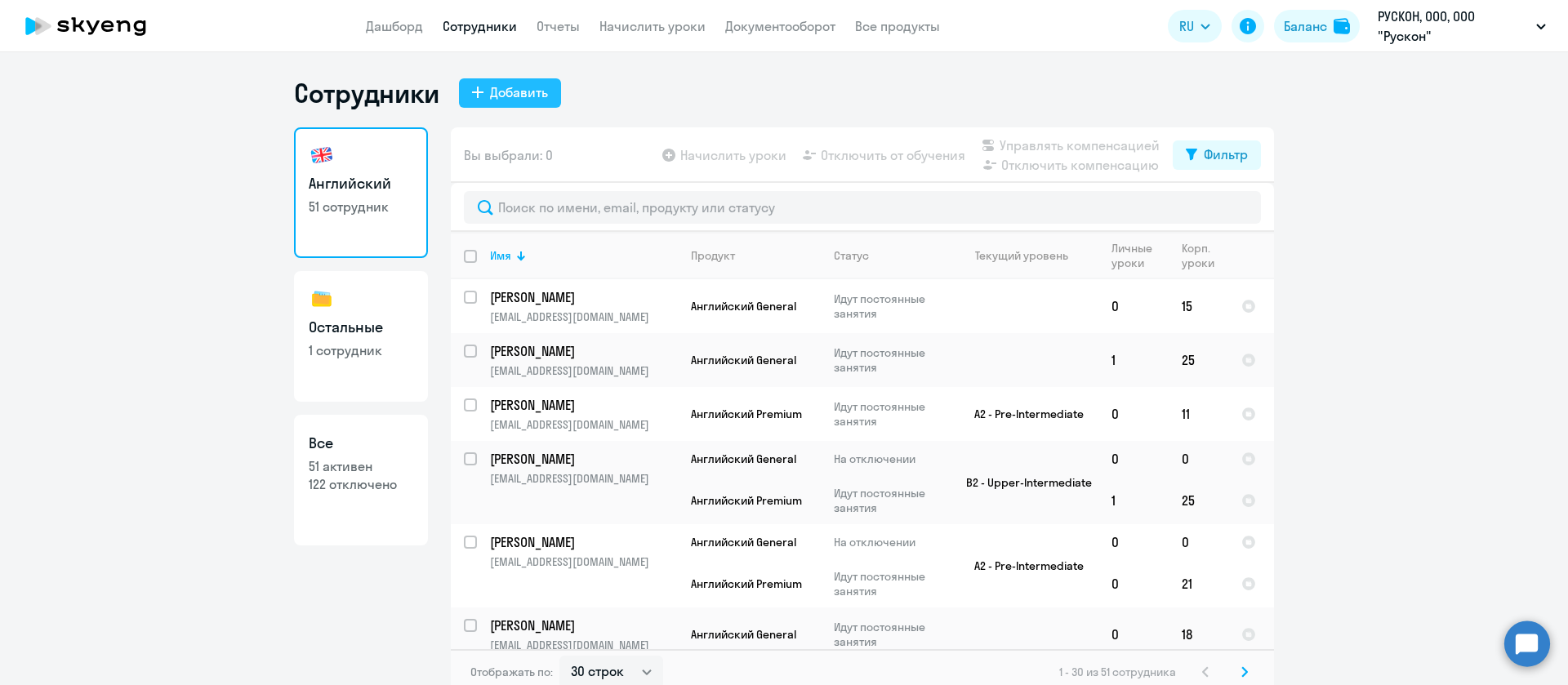
click at [525, 94] on div "Добавить" at bounding box center [519, 93] width 58 height 20
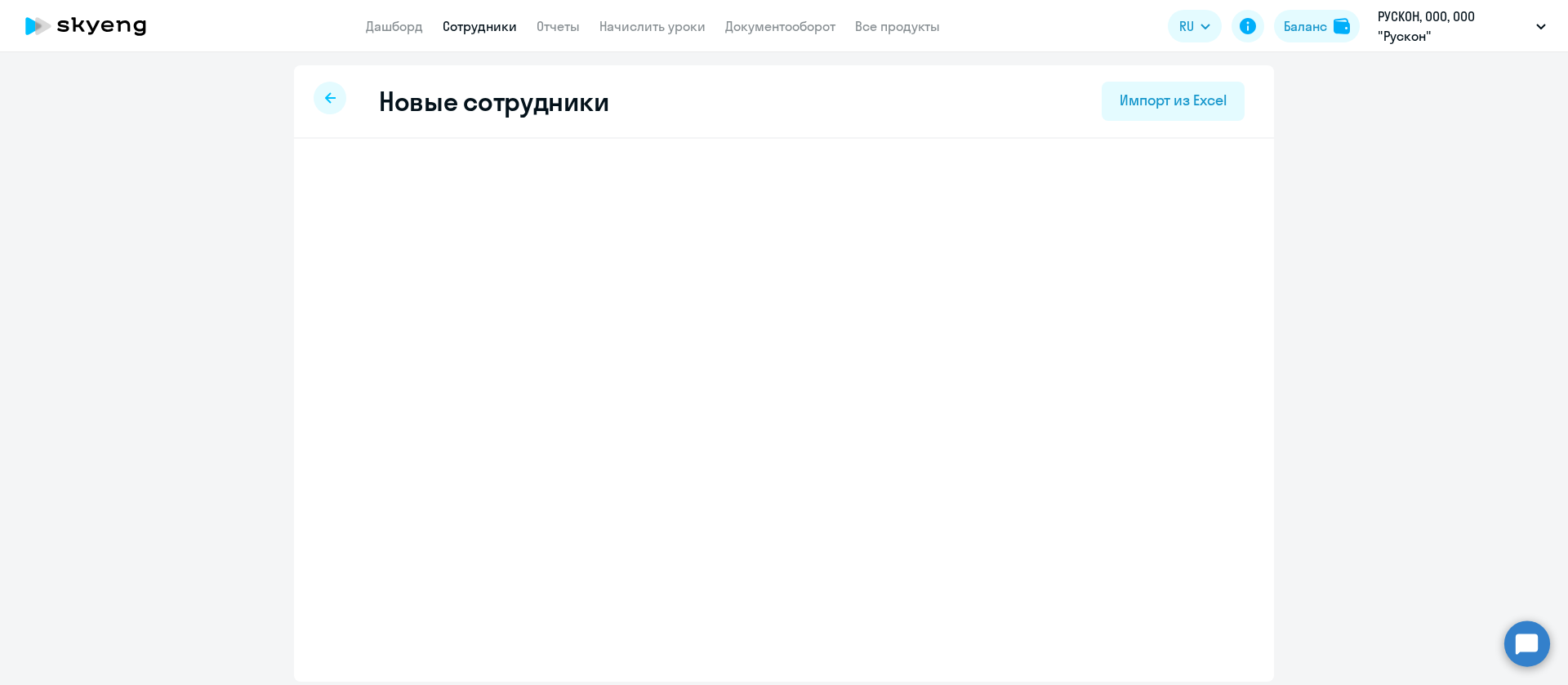
select select "english_adult_not_native_speaker"
select select "5"
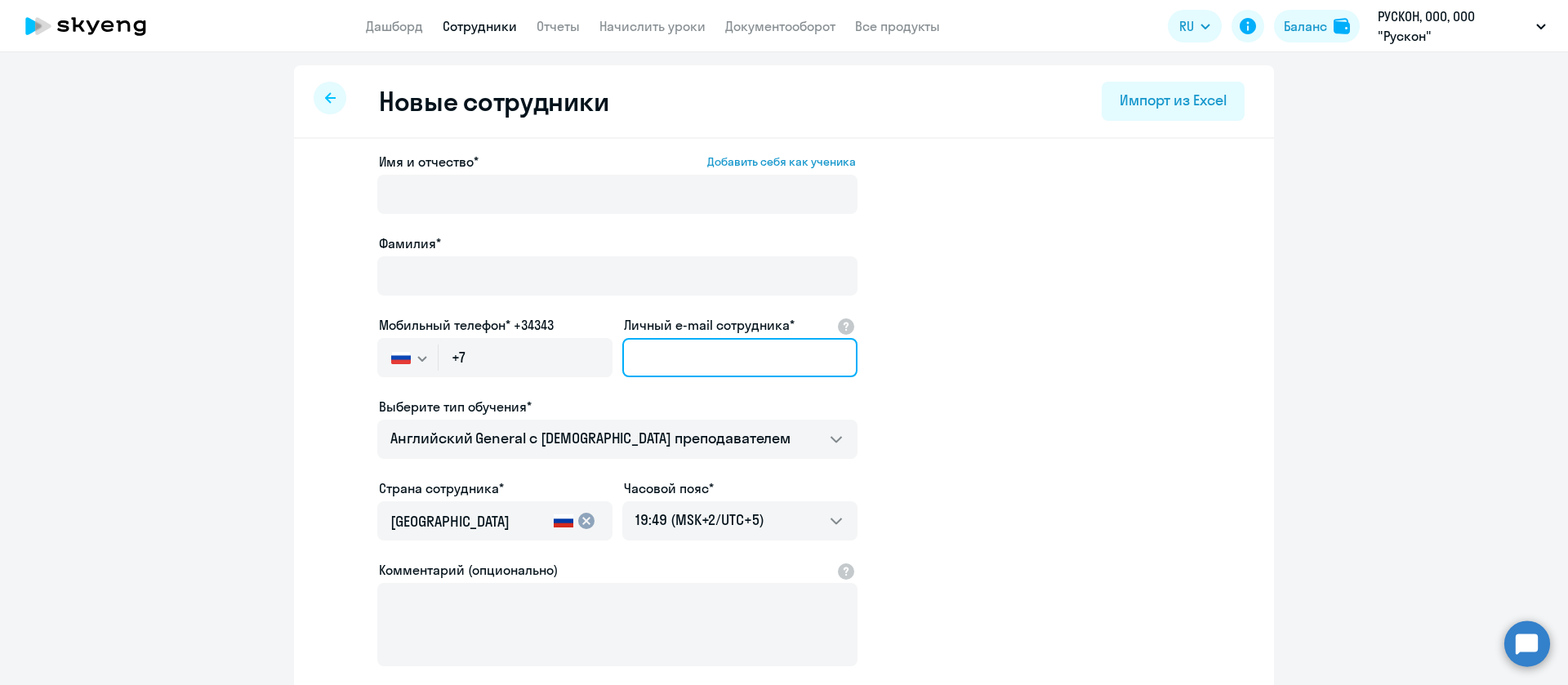
click at [740, 361] on input "Личный e-mail сотрудника*" at bounding box center [739, 357] width 235 height 40
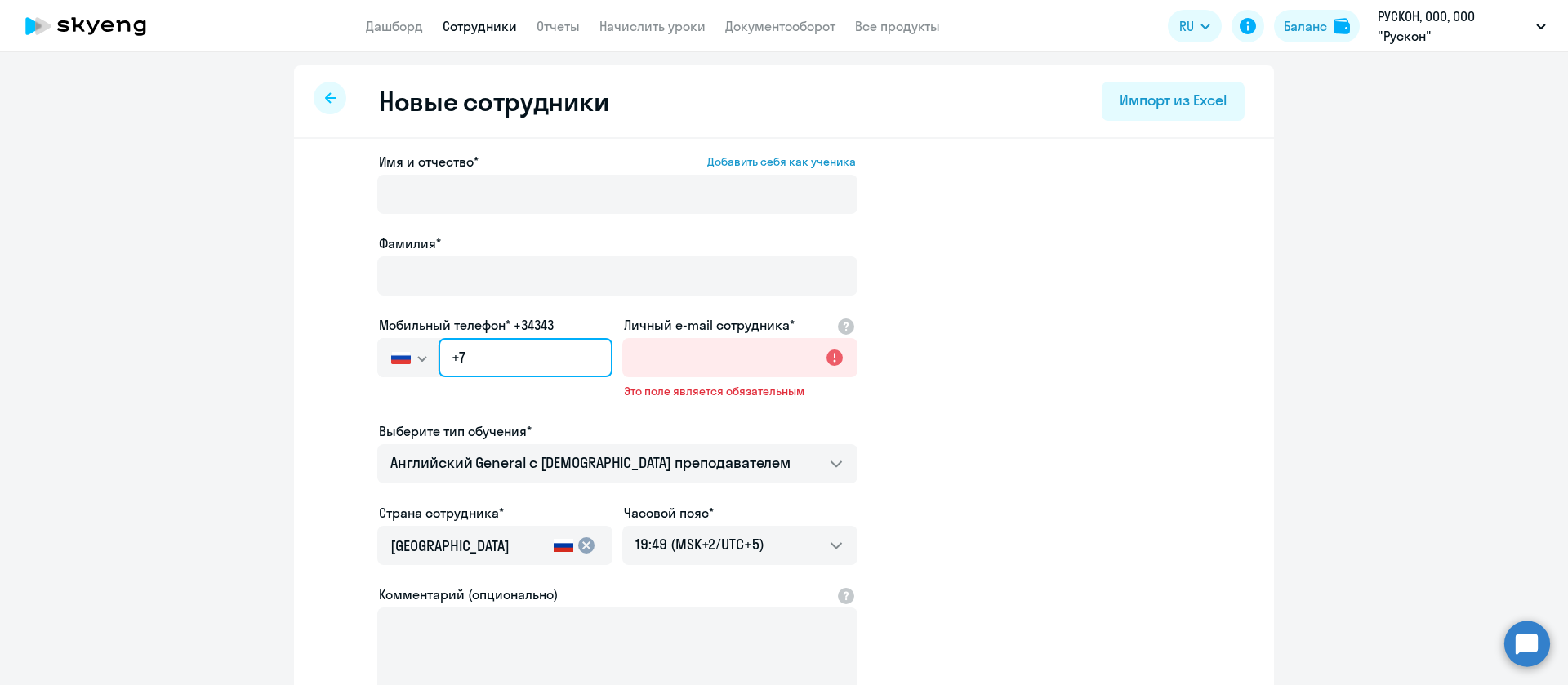
drag, startPoint x: 484, startPoint y: 365, endPoint x: 339, endPoint y: 354, distance: 145.4
click at [339, 354] on app-new-student-form "Имя и отчество* Добавить себя как ученика [PERSON_NAME]* Мобильный телефон* +34…" at bounding box center [784, 455] width 928 height 607
paste input "[PHONE_NUMBER]"
type input "[PHONE_NUMBER]"
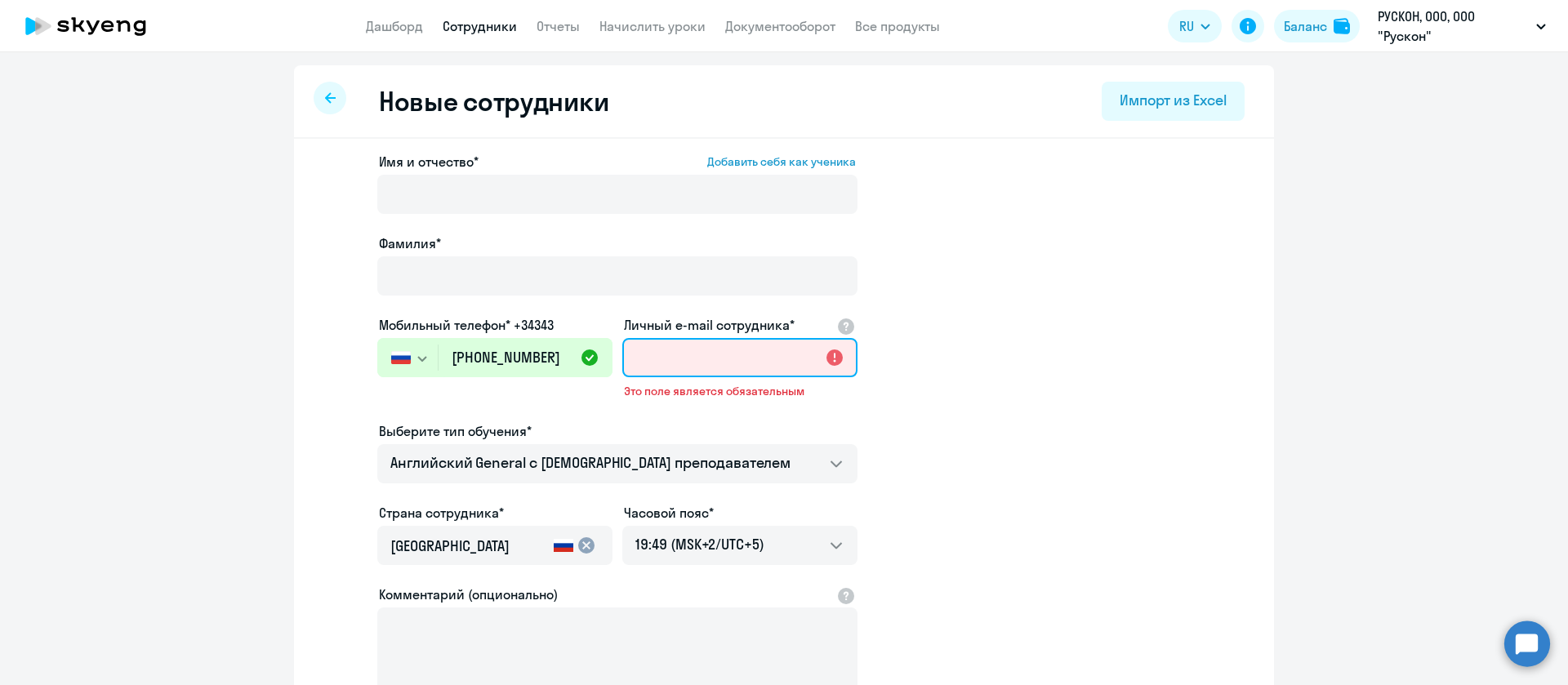
click at [748, 359] on input "Личный e-mail сотрудника*" at bounding box center [739, 357] width 235 height 40
paste input "[EMAIL_ADDRESS][DOMAIN_NAME]"
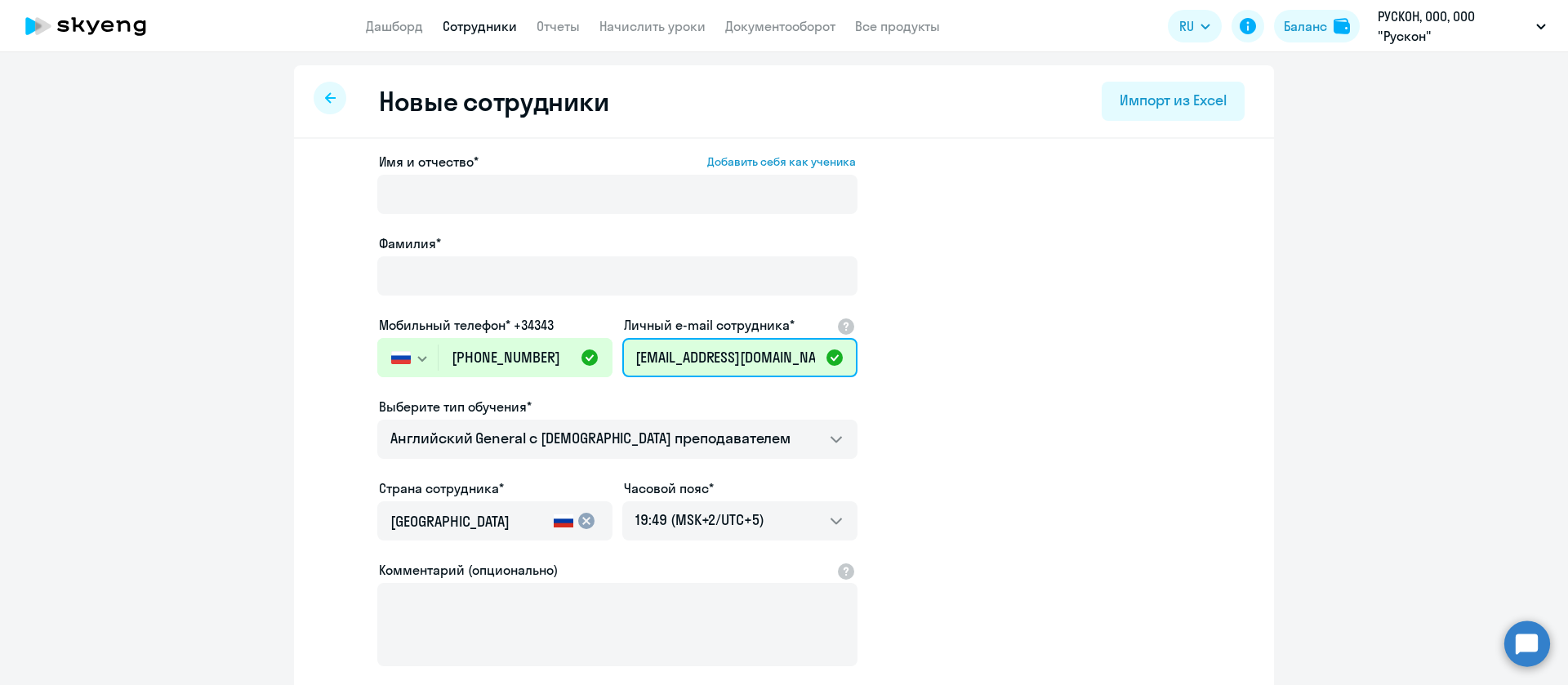
type input "[EMAIL_ADDRESS][DOMAIN_NAME]"
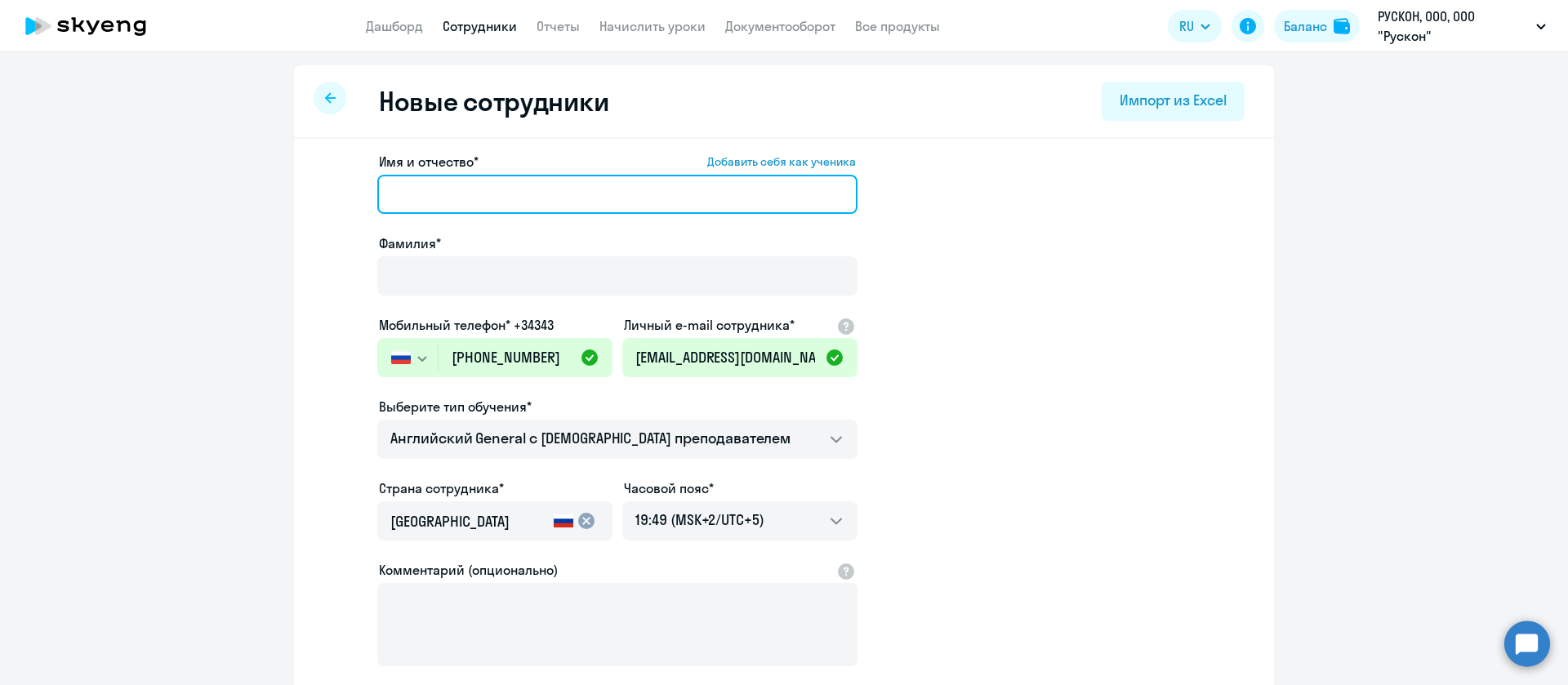
click at [502, 193] on input "Имя и отчество* Добавить себя как ученика" at bounding box center [617, 194] width 480 height 40
paste input "[PERSON_NAME]"
type input "[PERSON_NAME]"
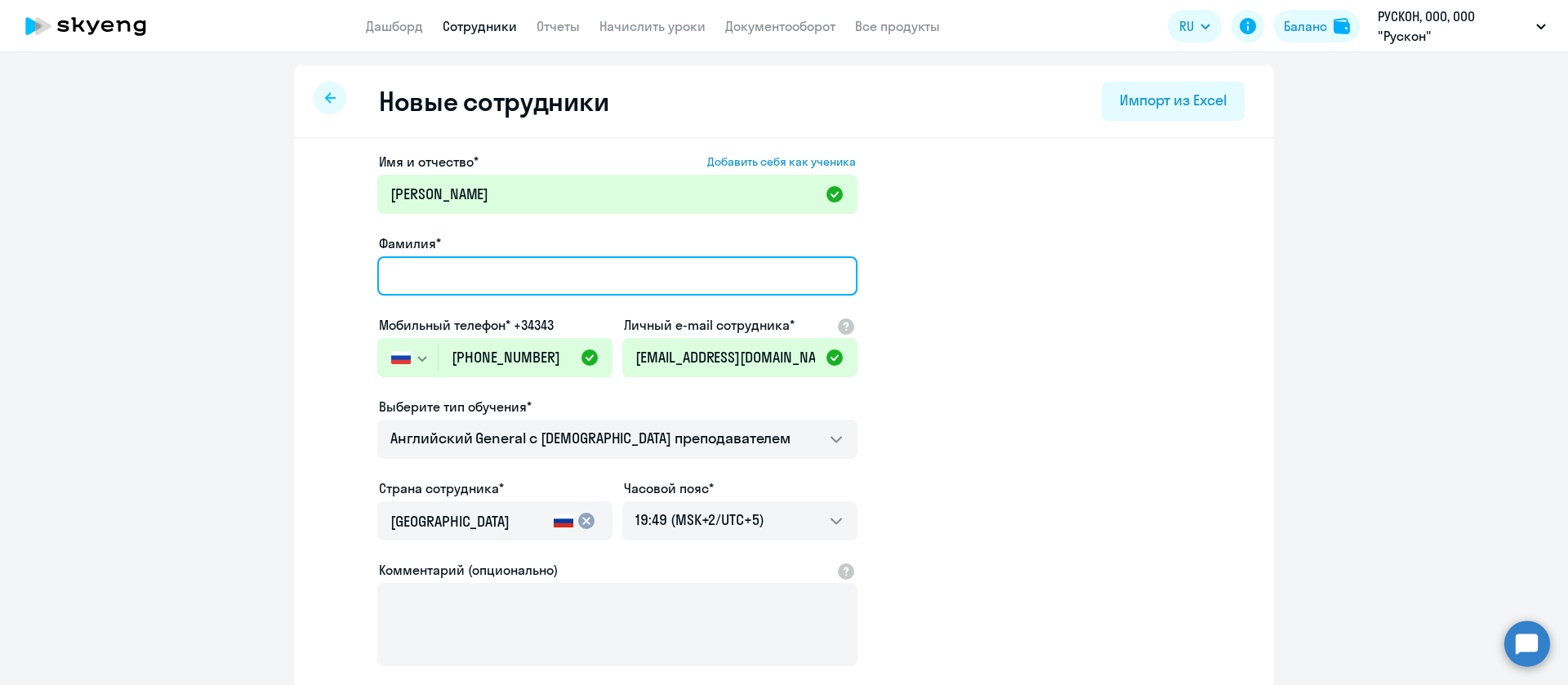
click at [472, 278] on input "Фамилия*" at bounding box center [617, 276] width 480 height 40
paste input "[PERSON_NAME]"
type input "[PERSON_NAME]"
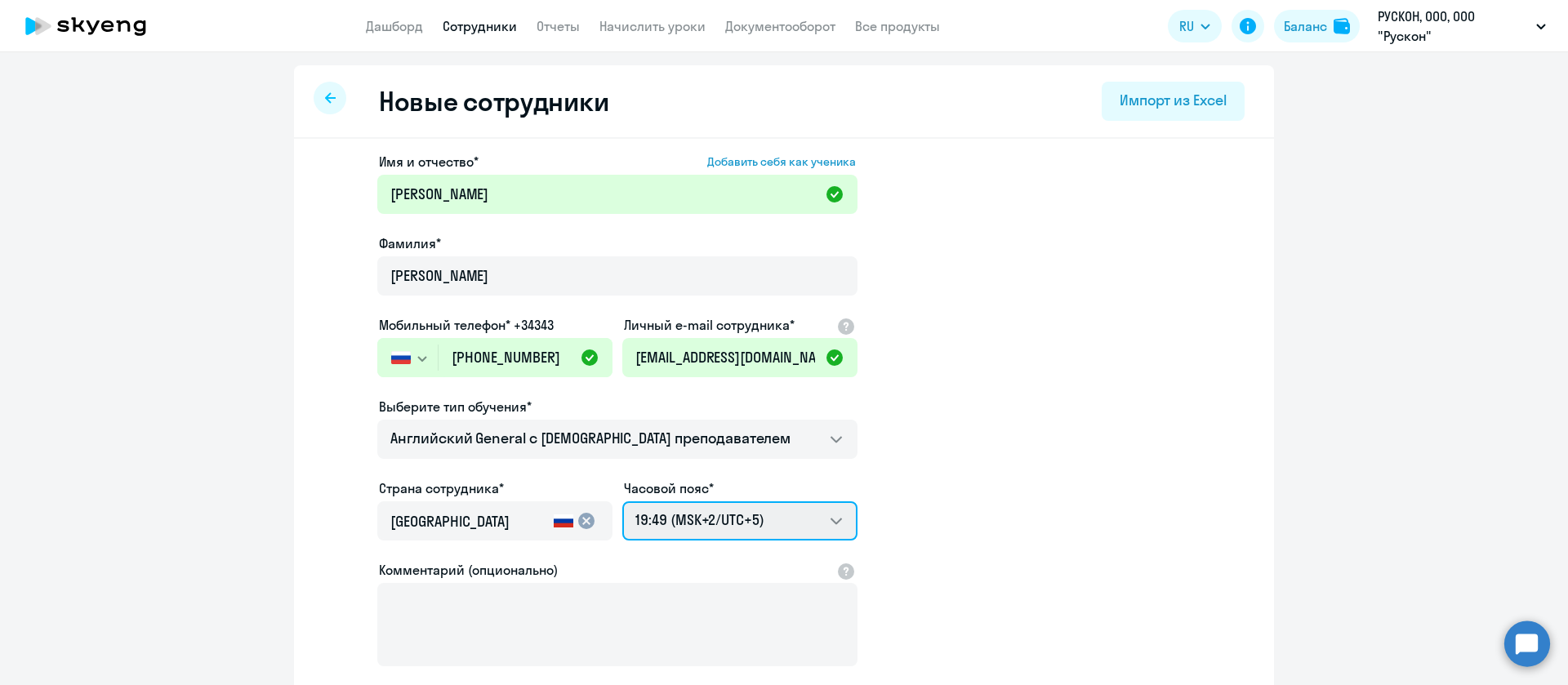
click at [721, 519] on select "03:49 (MSK-14/UTC-11) 04:49 (MSK-13/UTC-10) 05:49 (MSK-12/UTC-9) 06:49 (MSK-11/…" at bounding box center [739, 521] width 235 height 40
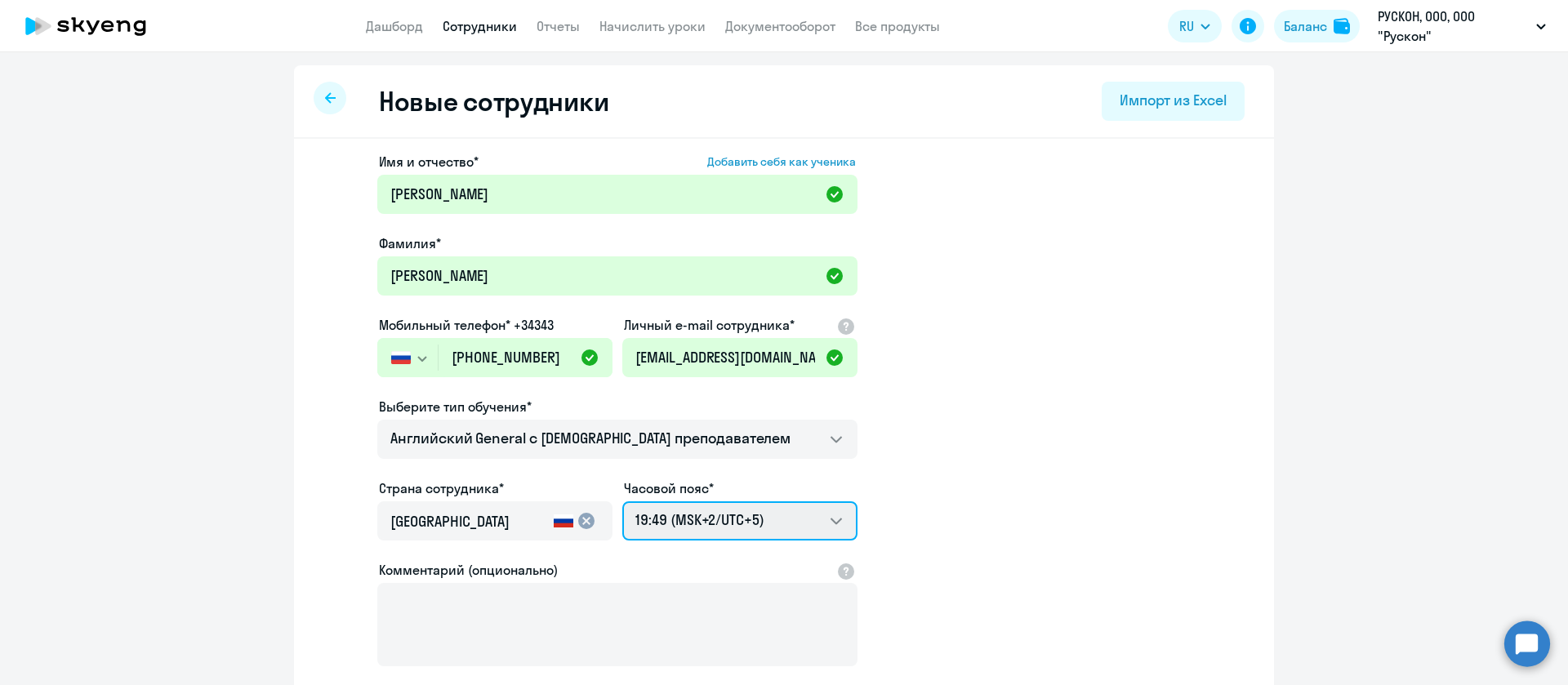
select select "3"
click at [622, 501] on select "03:49 (MSK-14/UTC-11) 04:49 (MSK-13/UTC-10) 05:49 (MSK-12/UTC-9) 06:49 (MSK-11/…" at bounding box center [739, 521] width 235 height 40
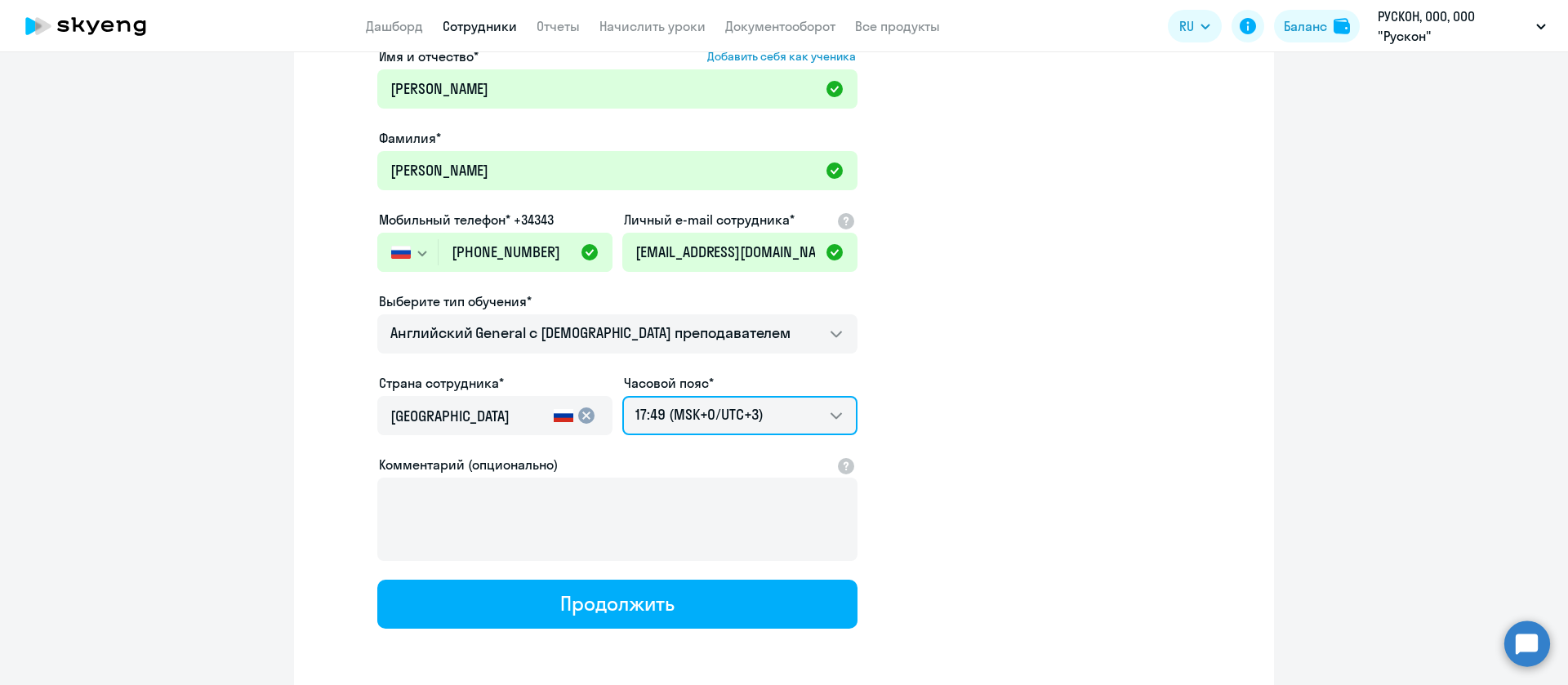
scroll to position [170, 0]
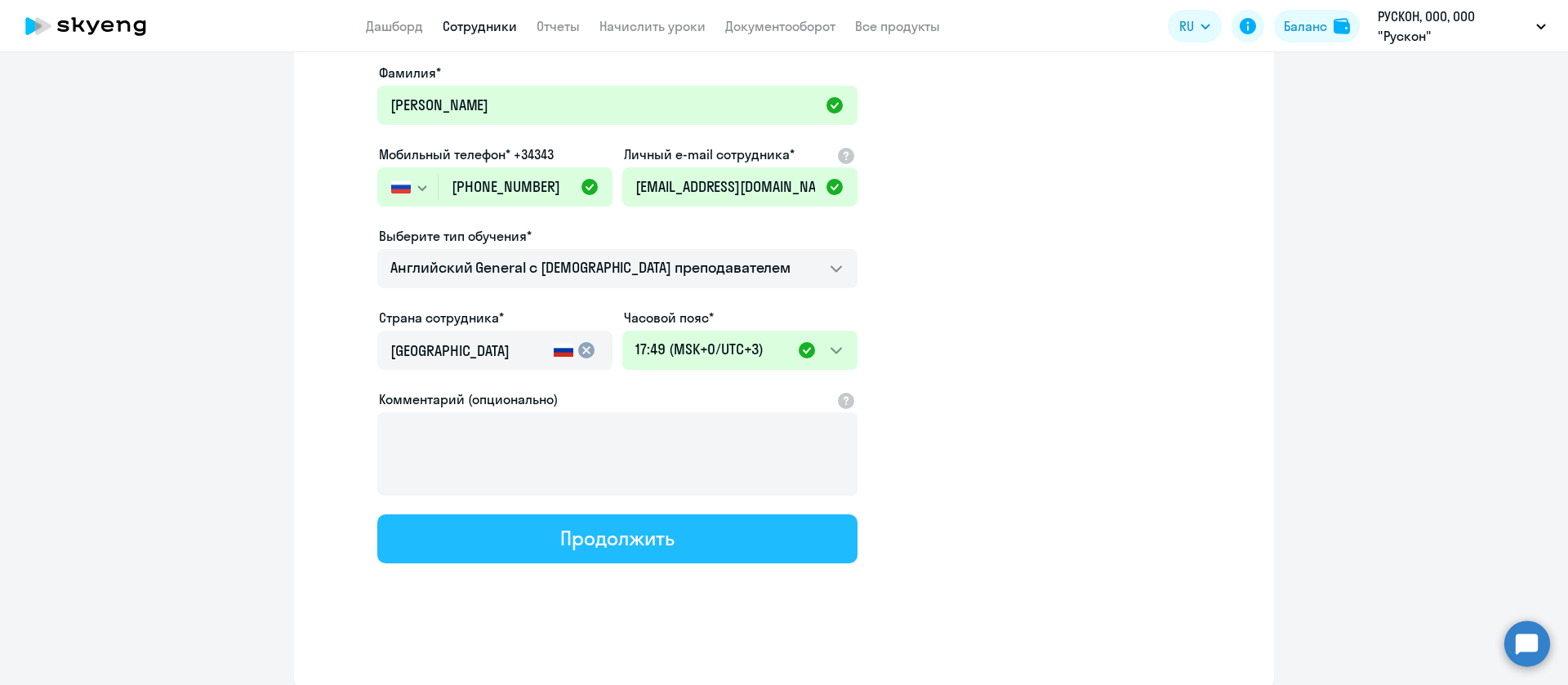
click at [566, 529] on div "Продолжить" at bounding box center [617, 537] width 113 height 26
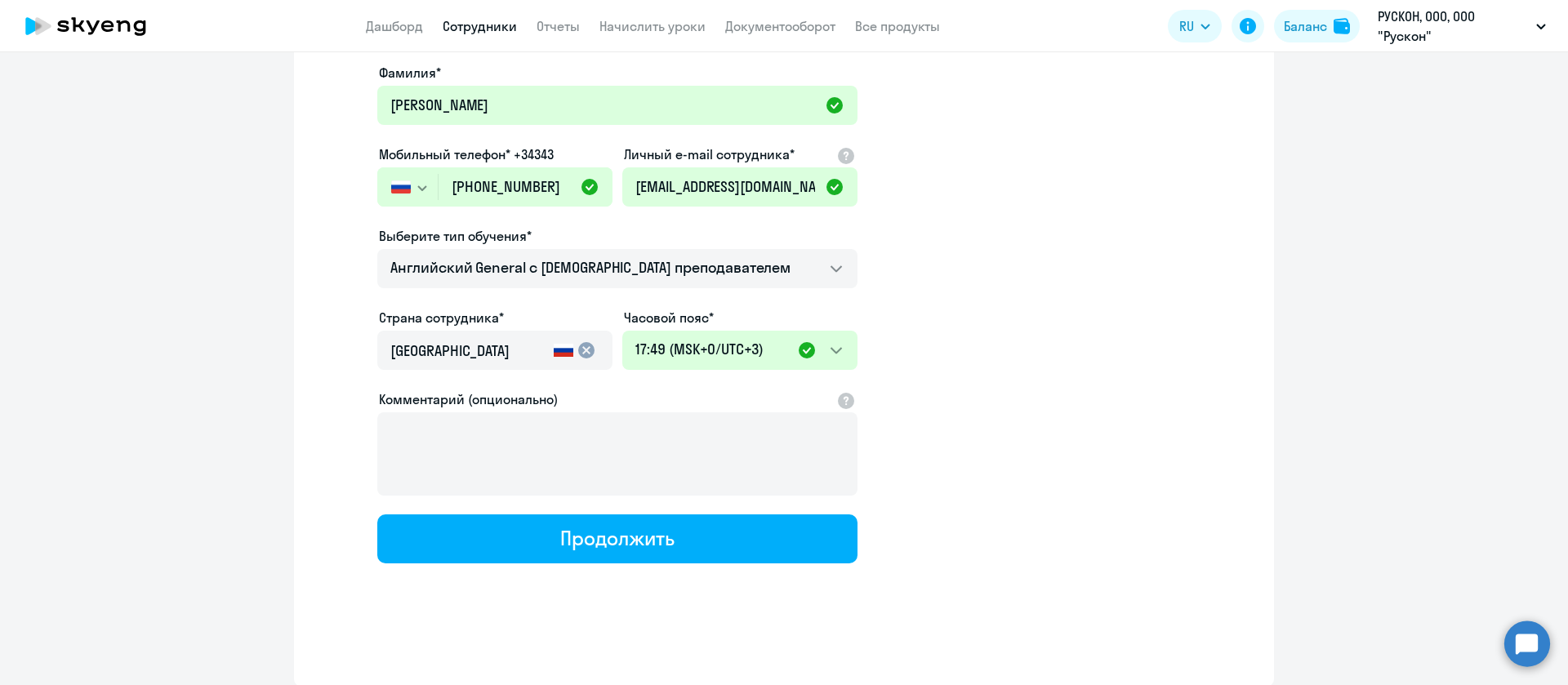
scroll to position [0, 0]
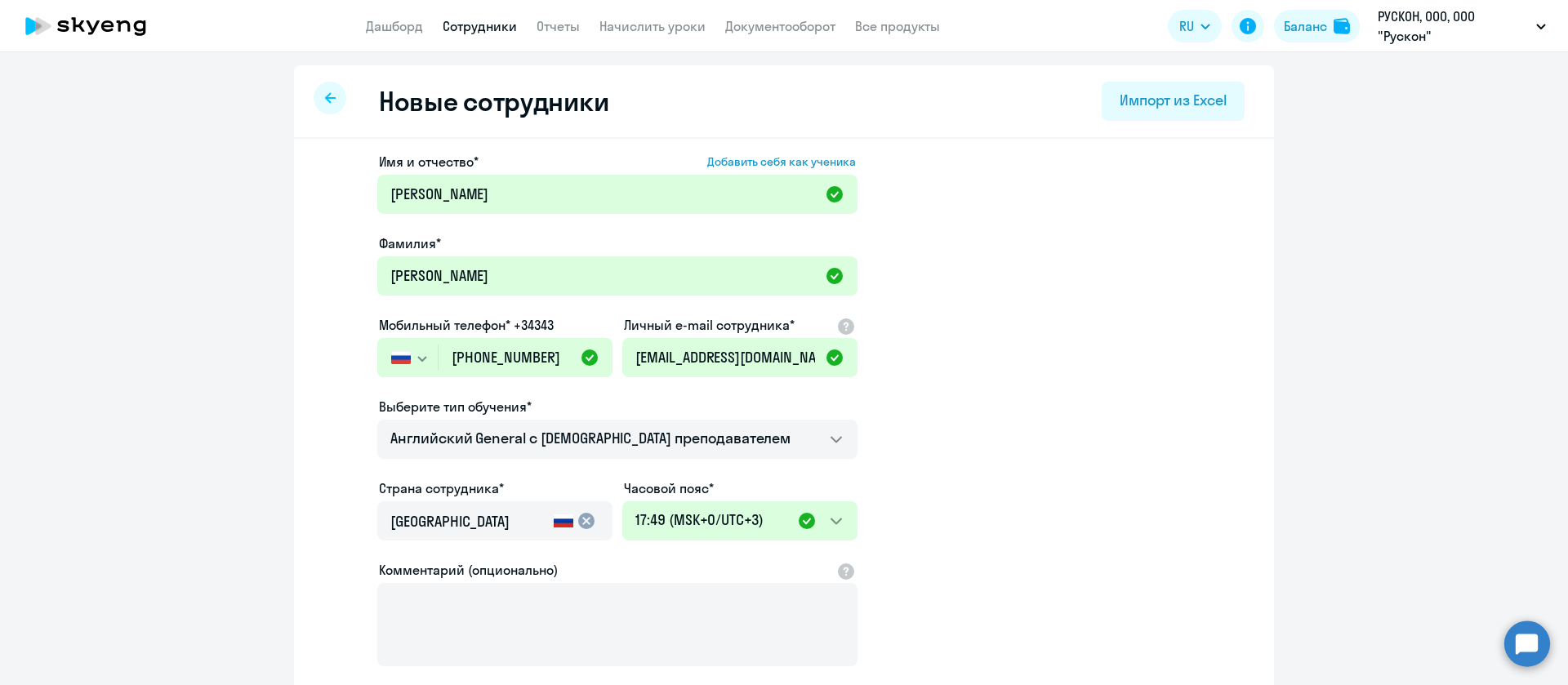
select select "english_adult_not_native_speaker"
select select "3"
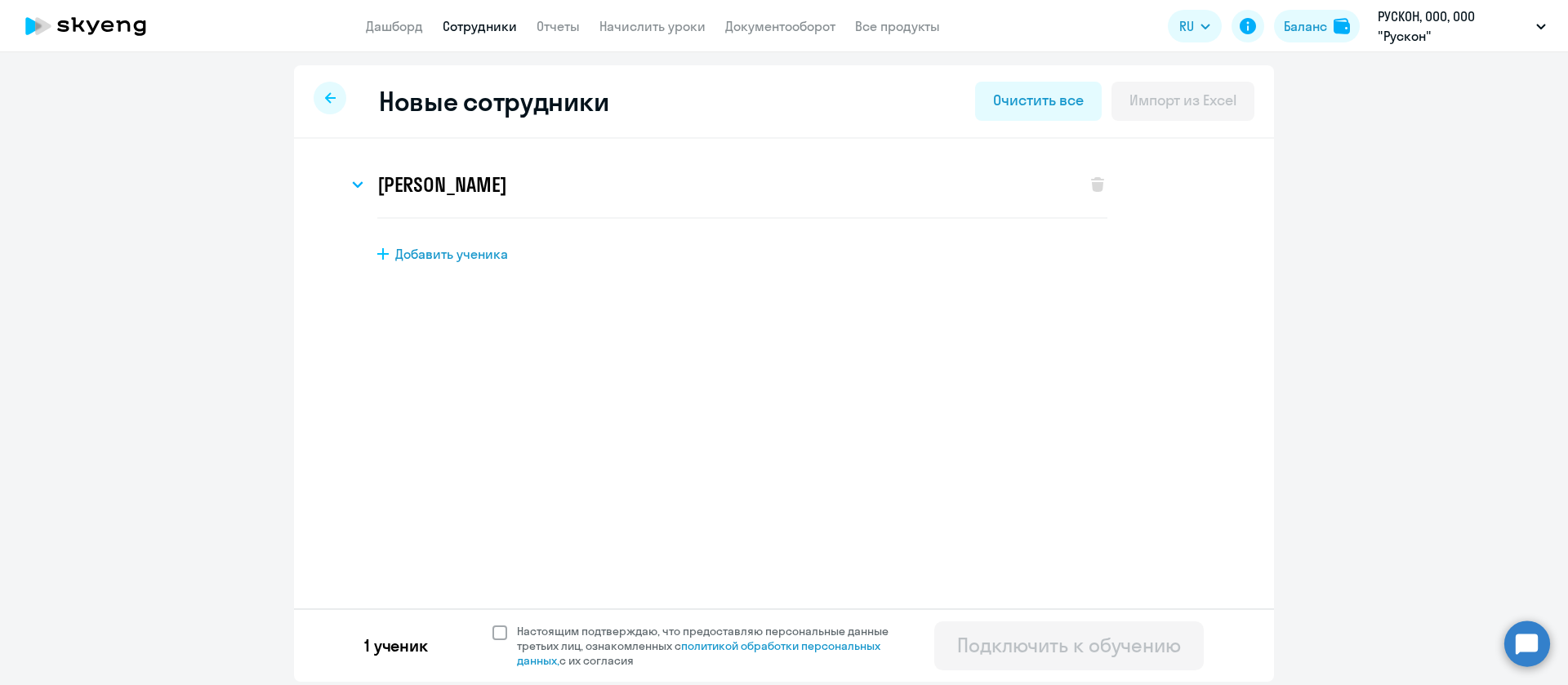
click at [503, 638] on span at bounding box center [500, 633] width 14 height 14
click at [493, 624] on input "Настоящим подтверждаю, что предоставляю персональные данные третьих лиц, ознако…" at bounding box center [492, 623] width 1 height 1
checkbox input "true"
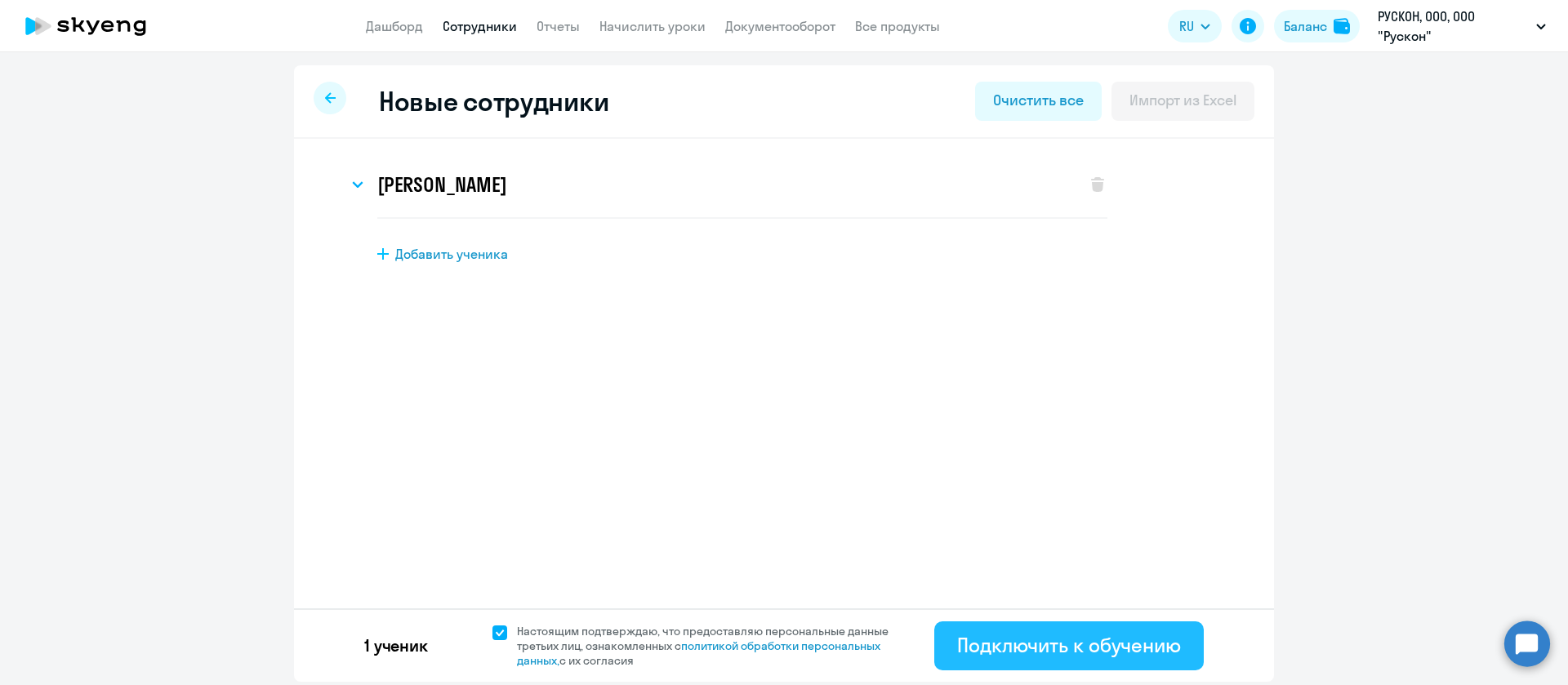
click at [1020, 640] on div "Подключить к обучению" at bounding box center [1069, 644] width 223 height 26
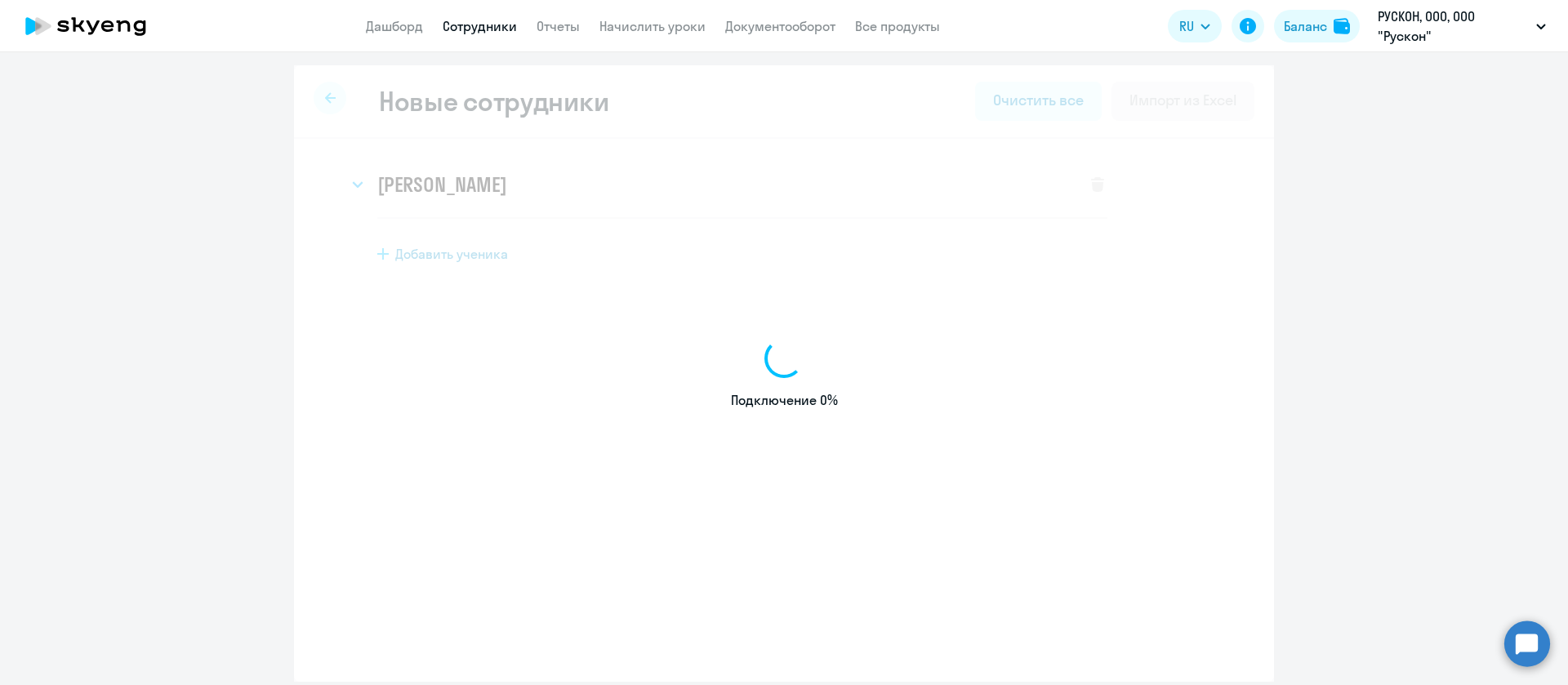
select select "english_adult_not_native_speaker"
select select "5"
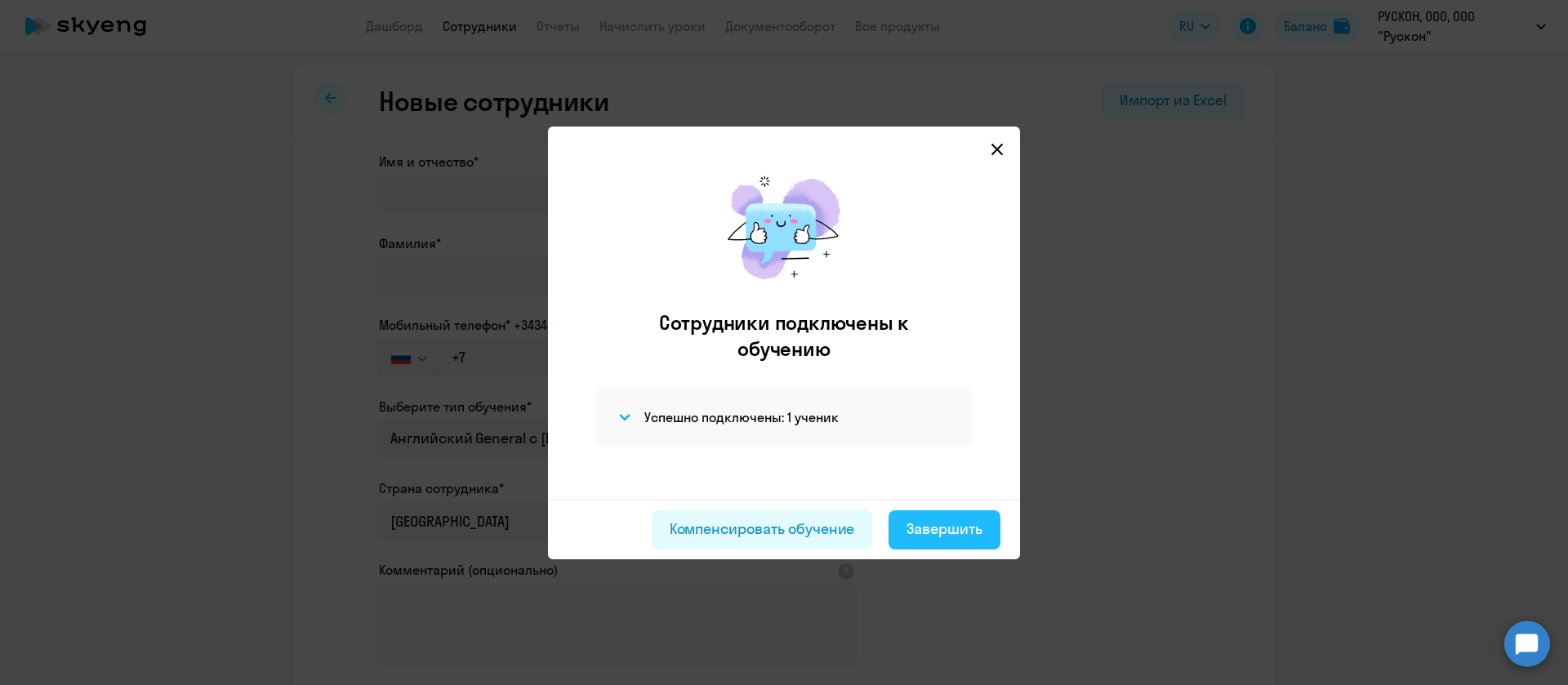
click at [929, 532] on div "Завершить" at bounding box center [944, 529] width 76 height 22
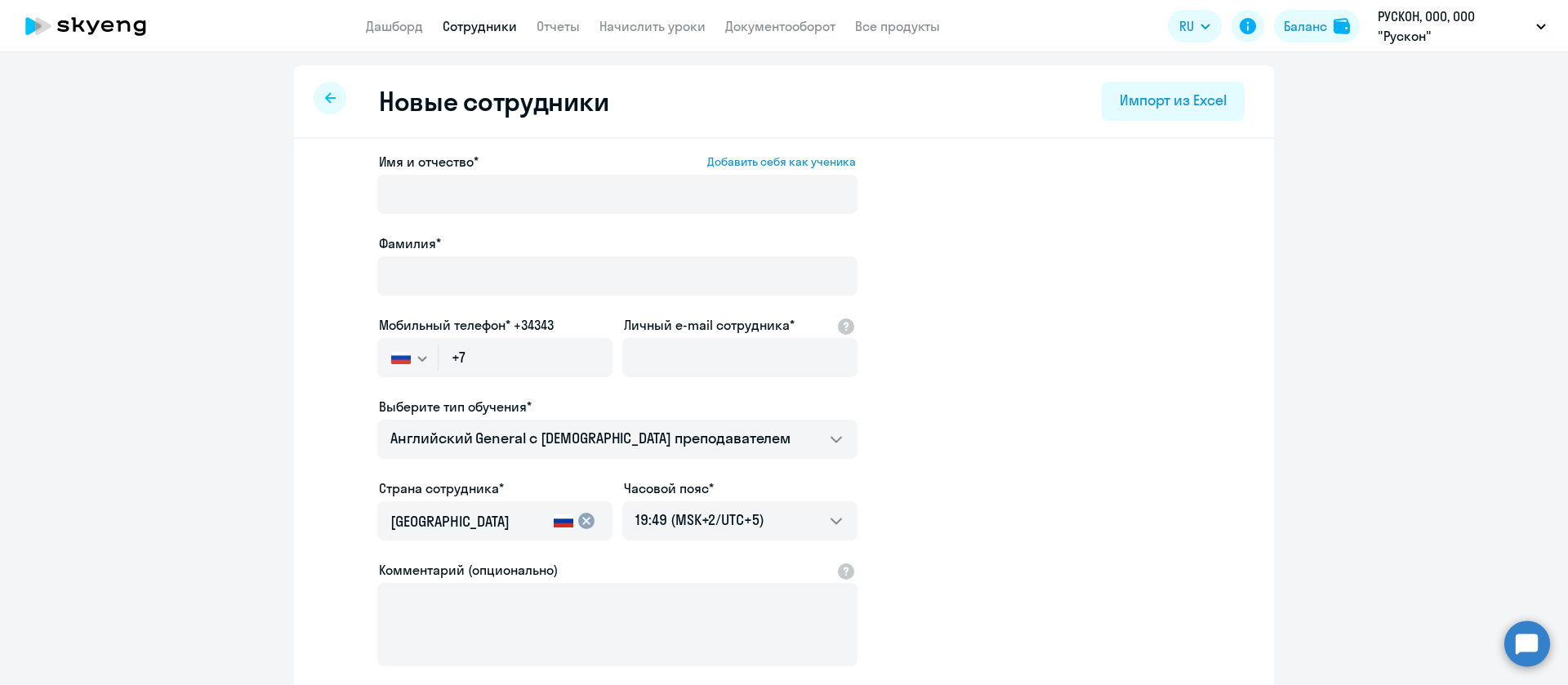
select select "30"
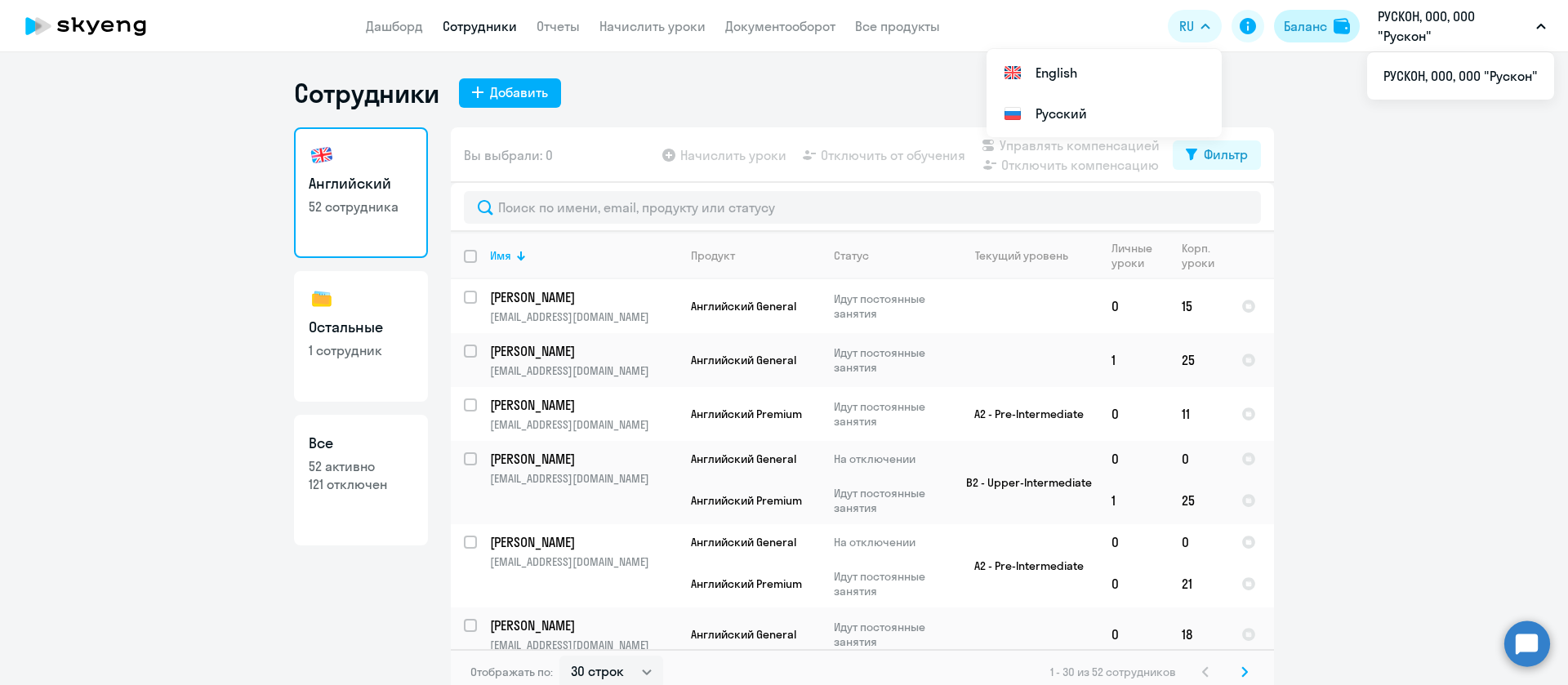
click at [1341, 18] on img at bounding box center [1342, 26] width 16 height 16
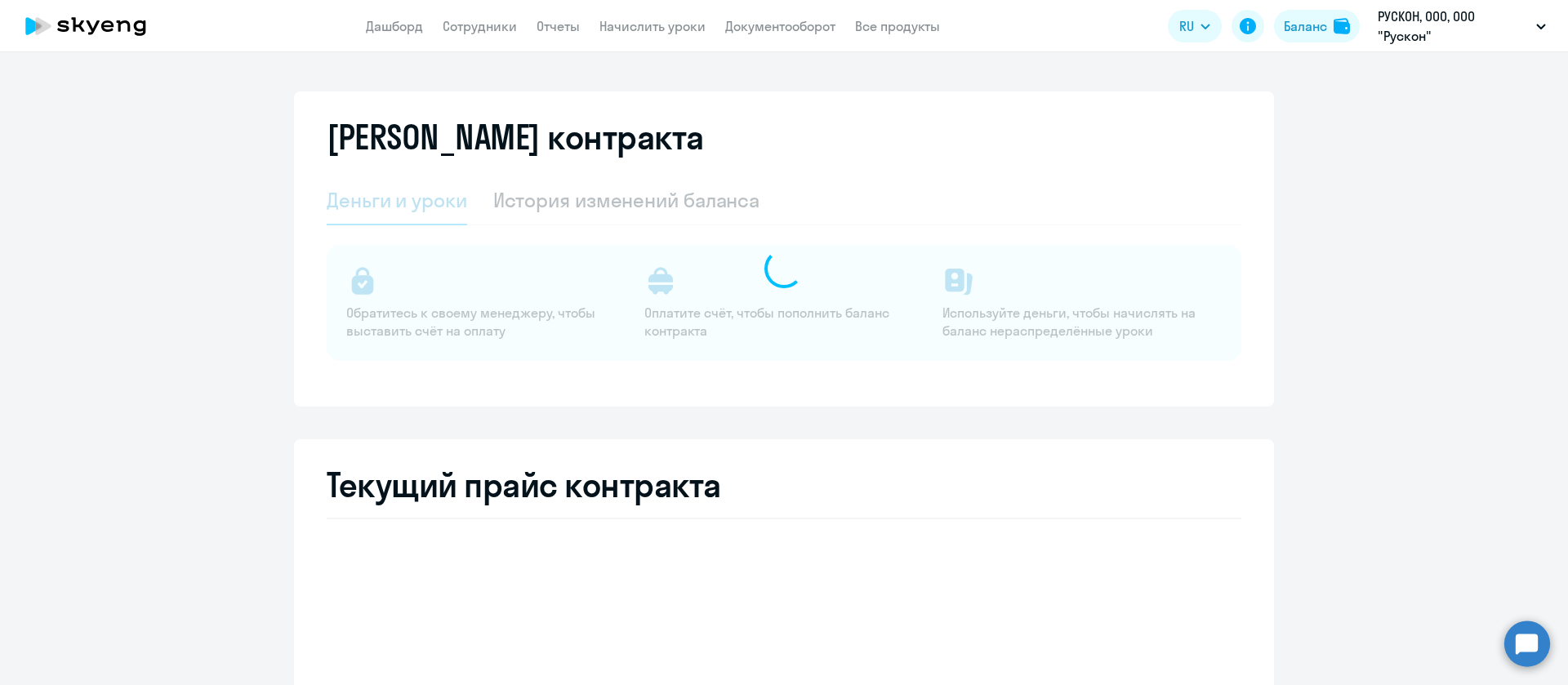
select select "english_adult_not_native_speaker"
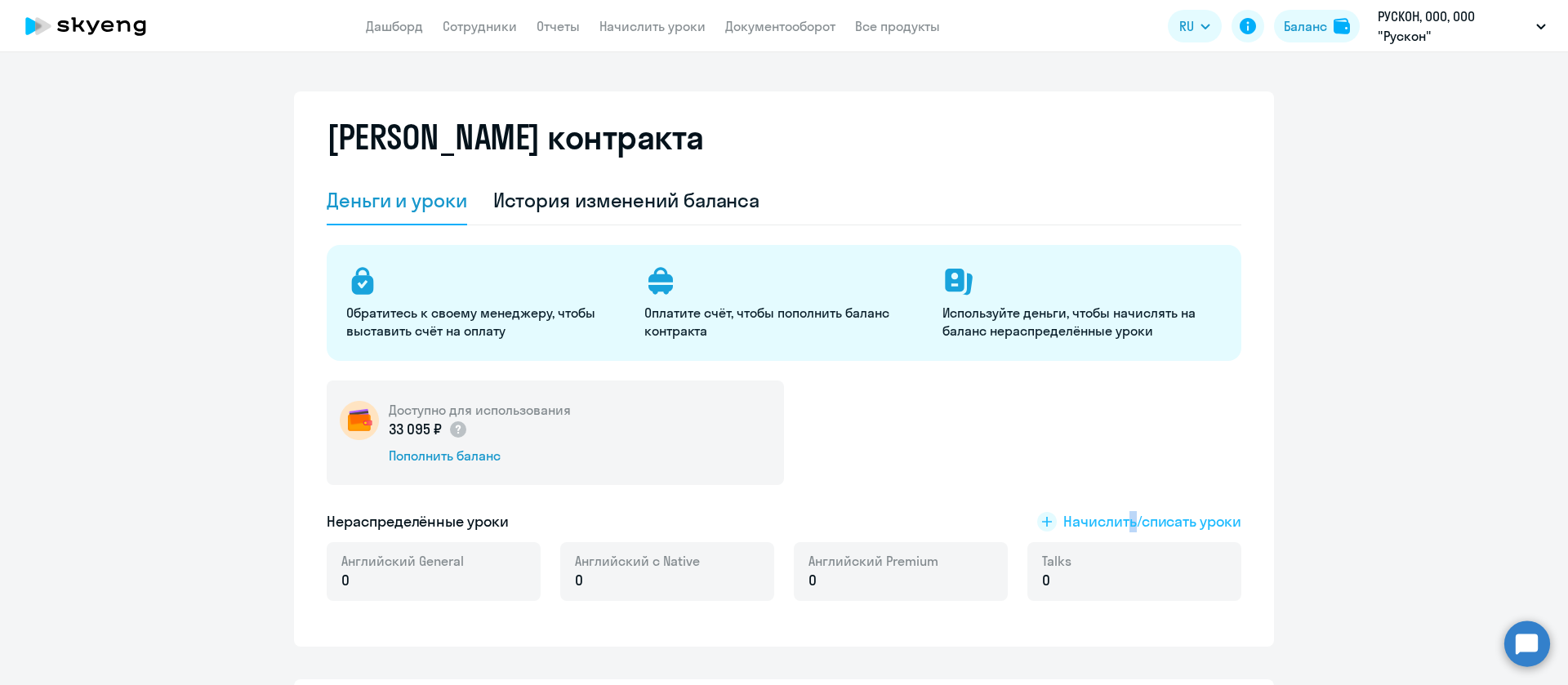
click at [1124, 523] on span "Начислить/списать уроки" at bounding box center [1152, 522] width 178 height 22
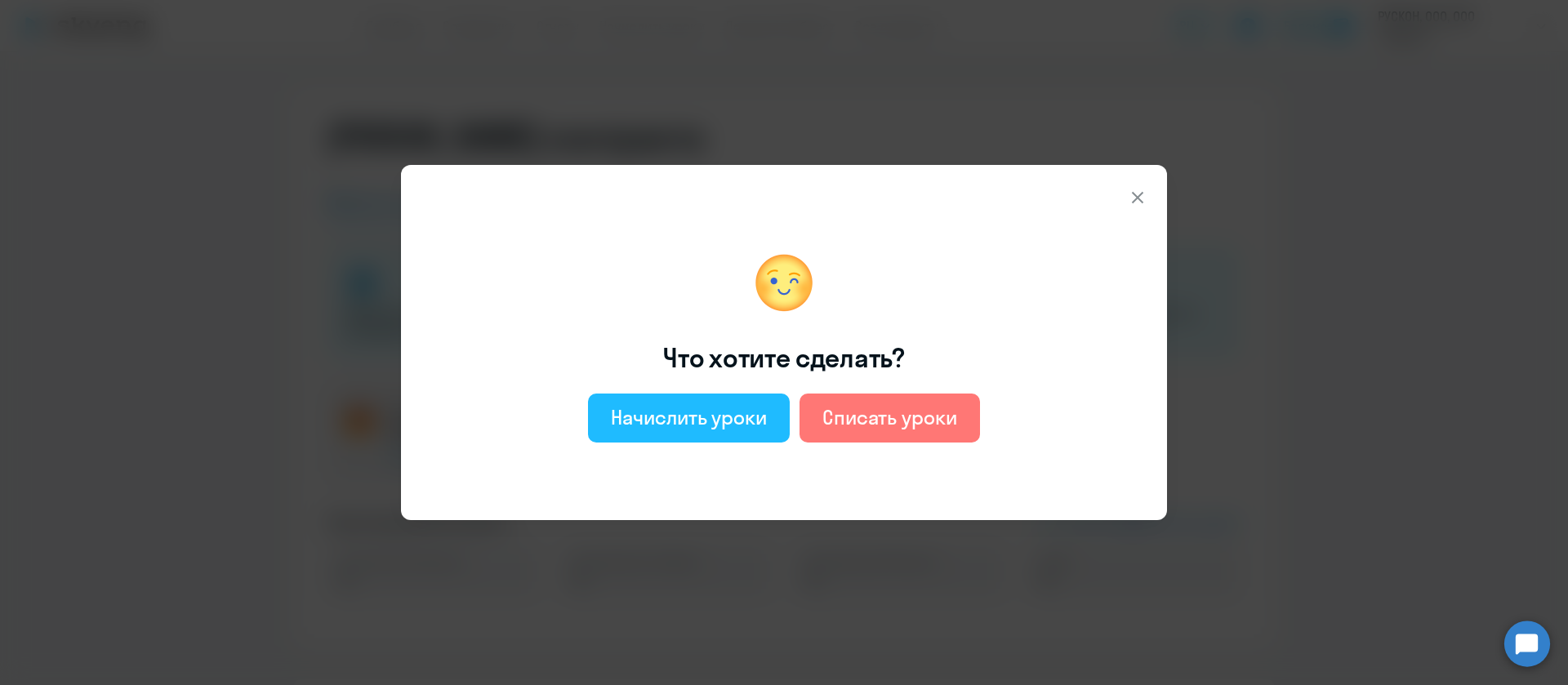
click at [701, 419] on div "Начислить уроки" at bounding box center [688, 417] width 156 height 26
select select "english_adult_not_native_speaker"
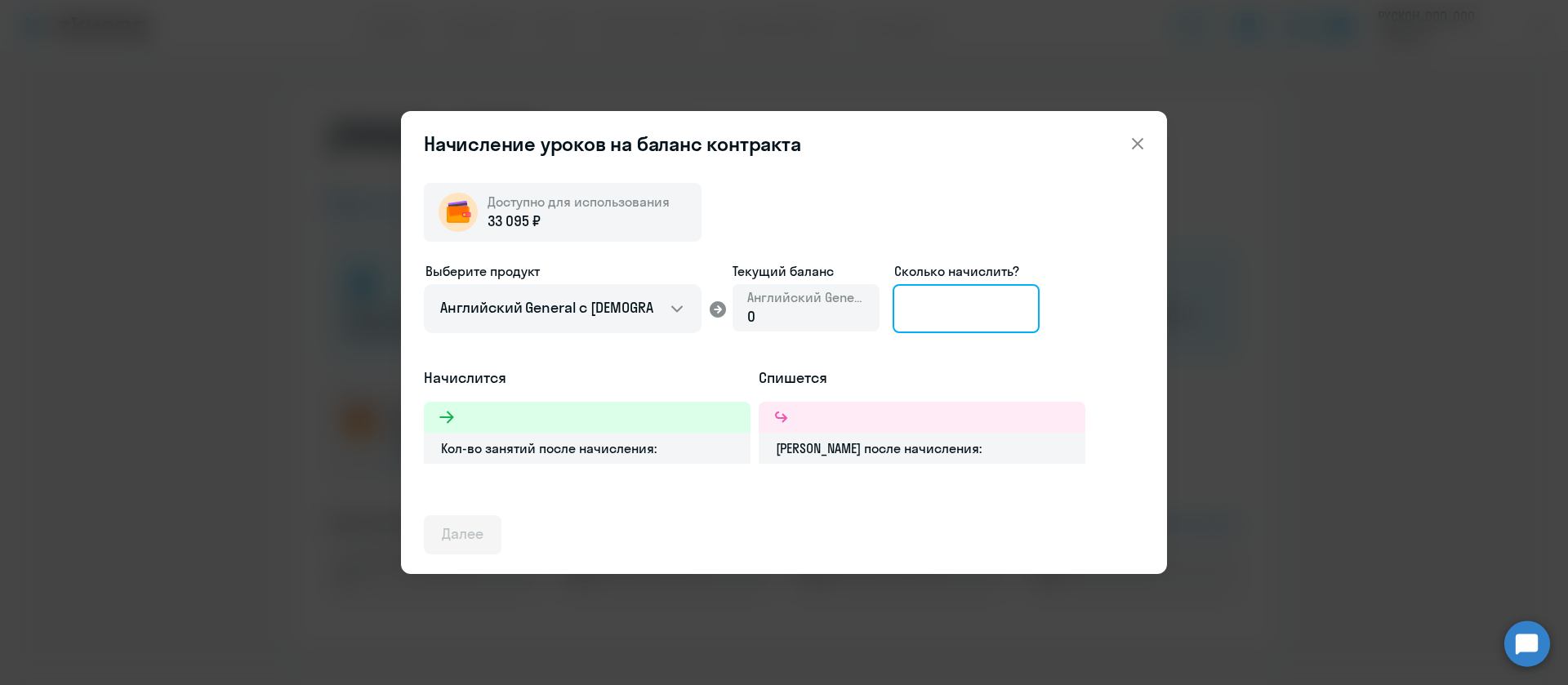
click at [965, 306] on input at bounding box center [965, 309] width 147 height 49
type input "32"
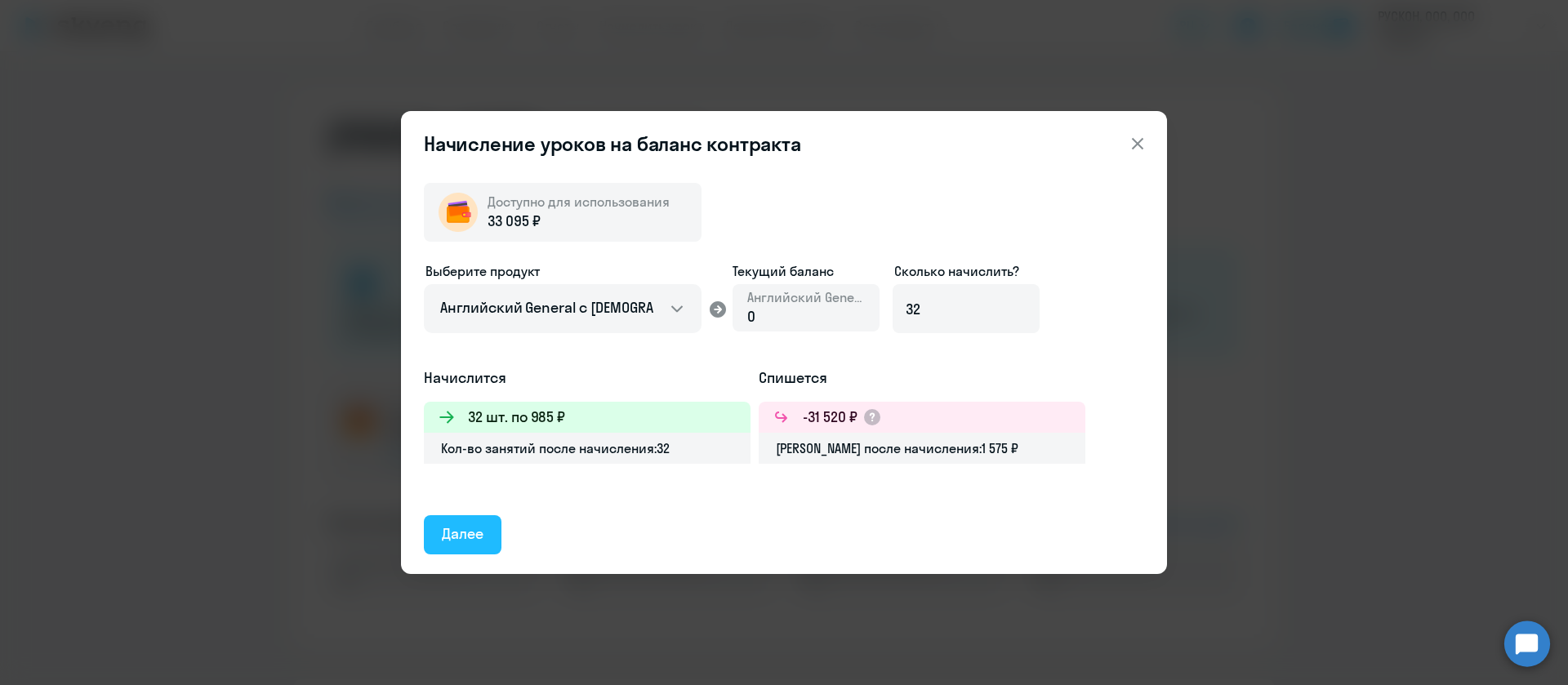
click at [451, 538] on div "Далее" at bounding box center [463, 534] width 41 height 22
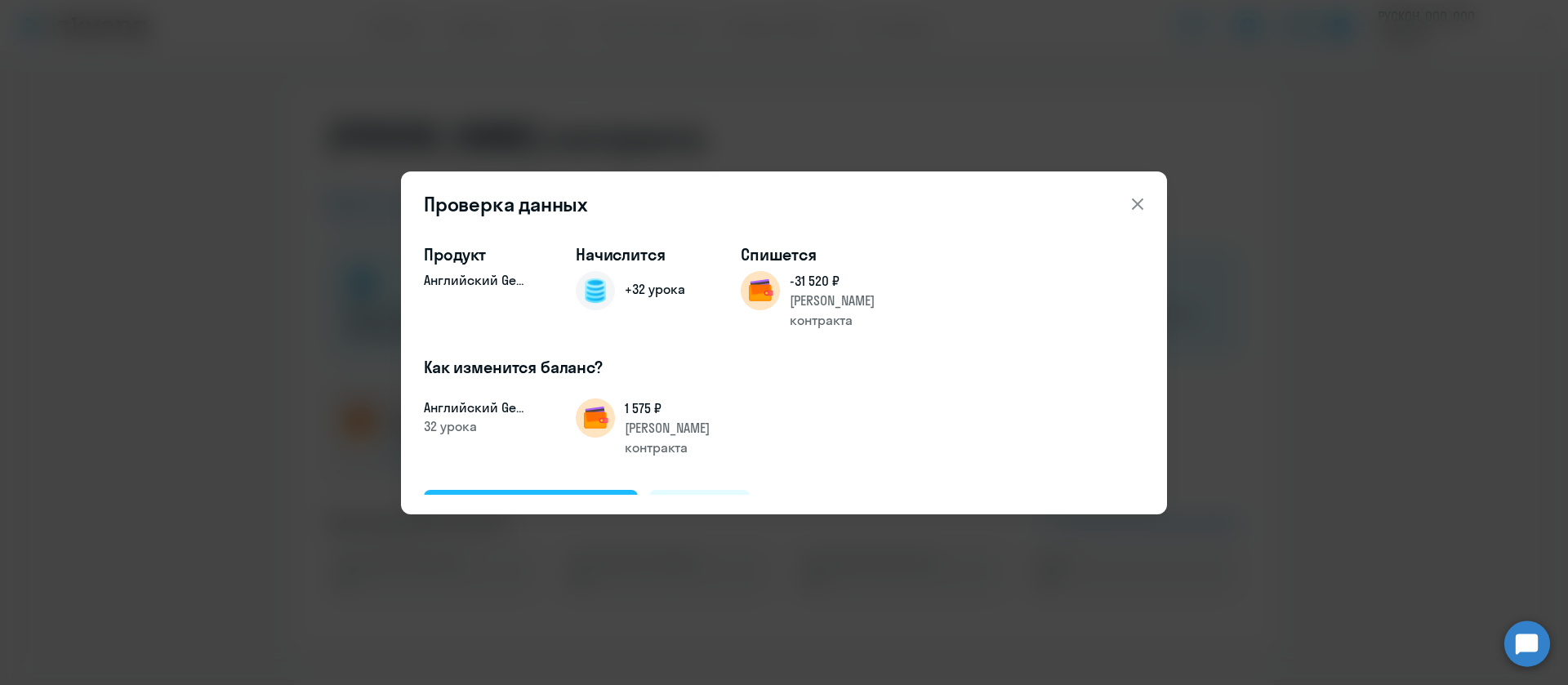
click at [567, 498] on div "Подтвердить и начислить" at bounding box center [531, 509] width 178 height 22
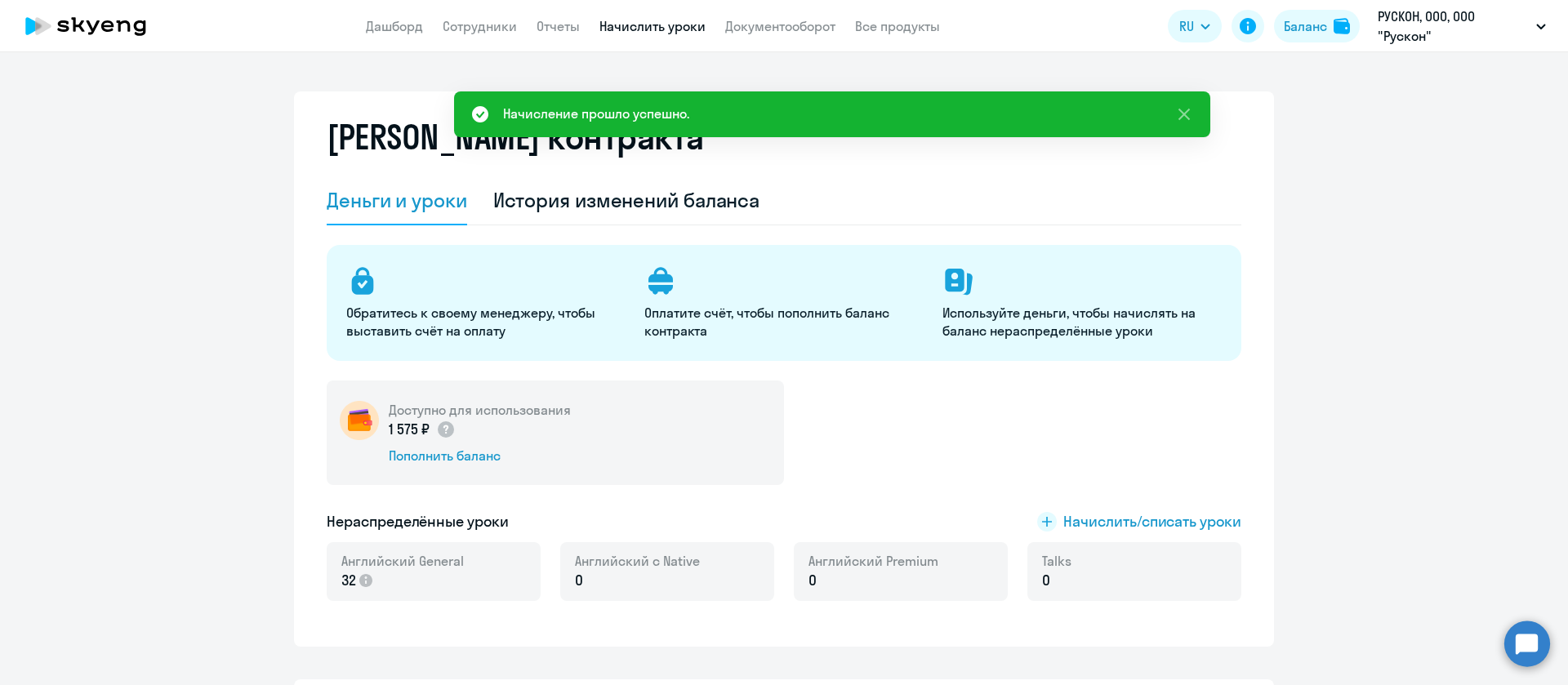
click at [646, 33] on link "Начислить уроки" at bounding box center [652, 26] width 106 height 16
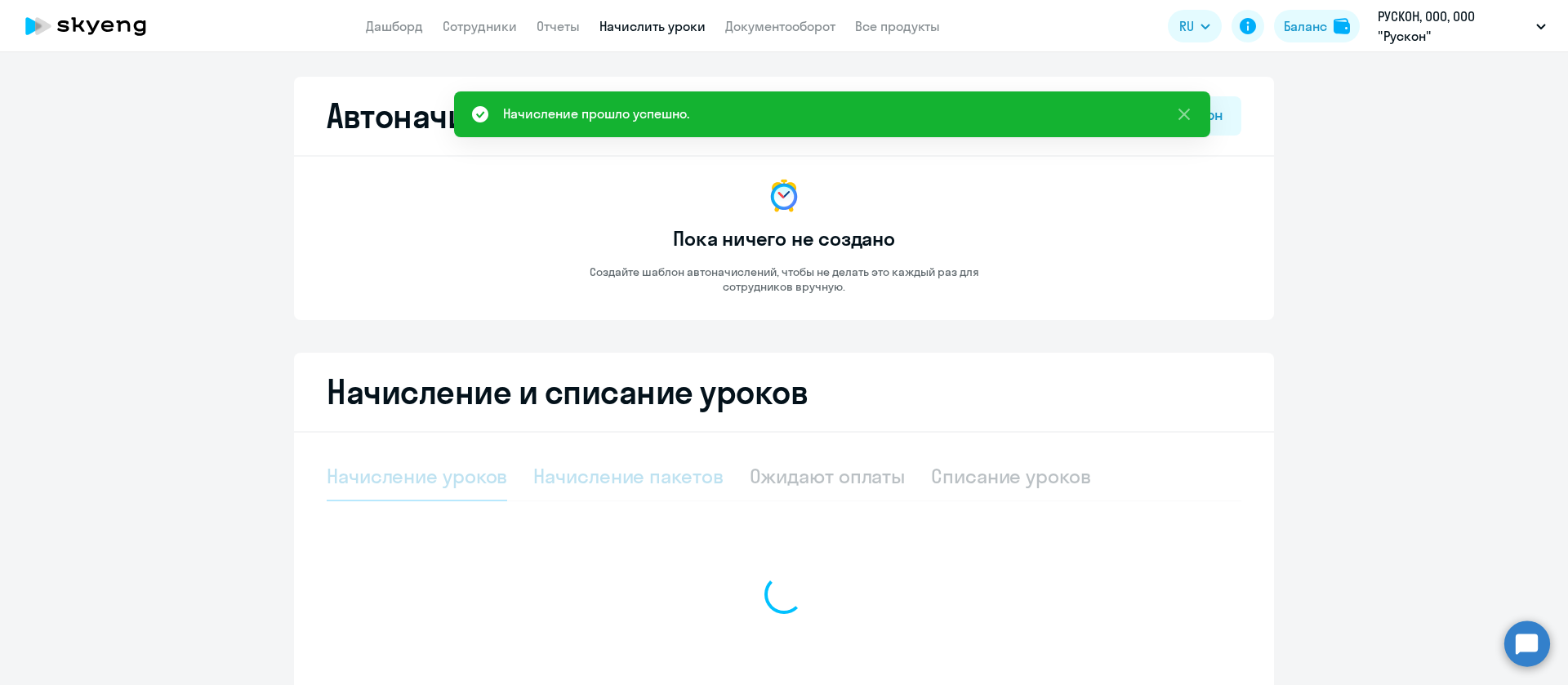
select select "10"
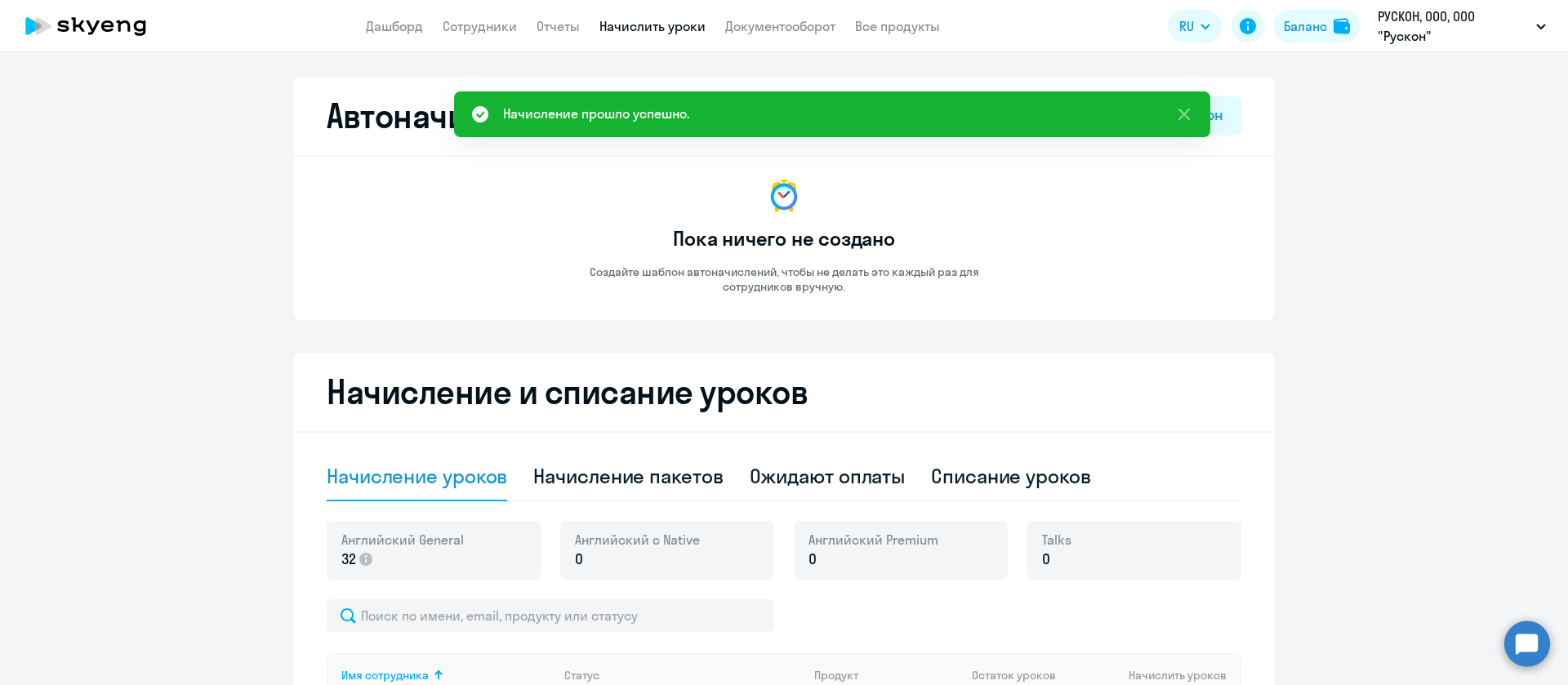
click at [432, 468] on div "Начисление уроков" at bounding box center [417, 475] width 180 height 26
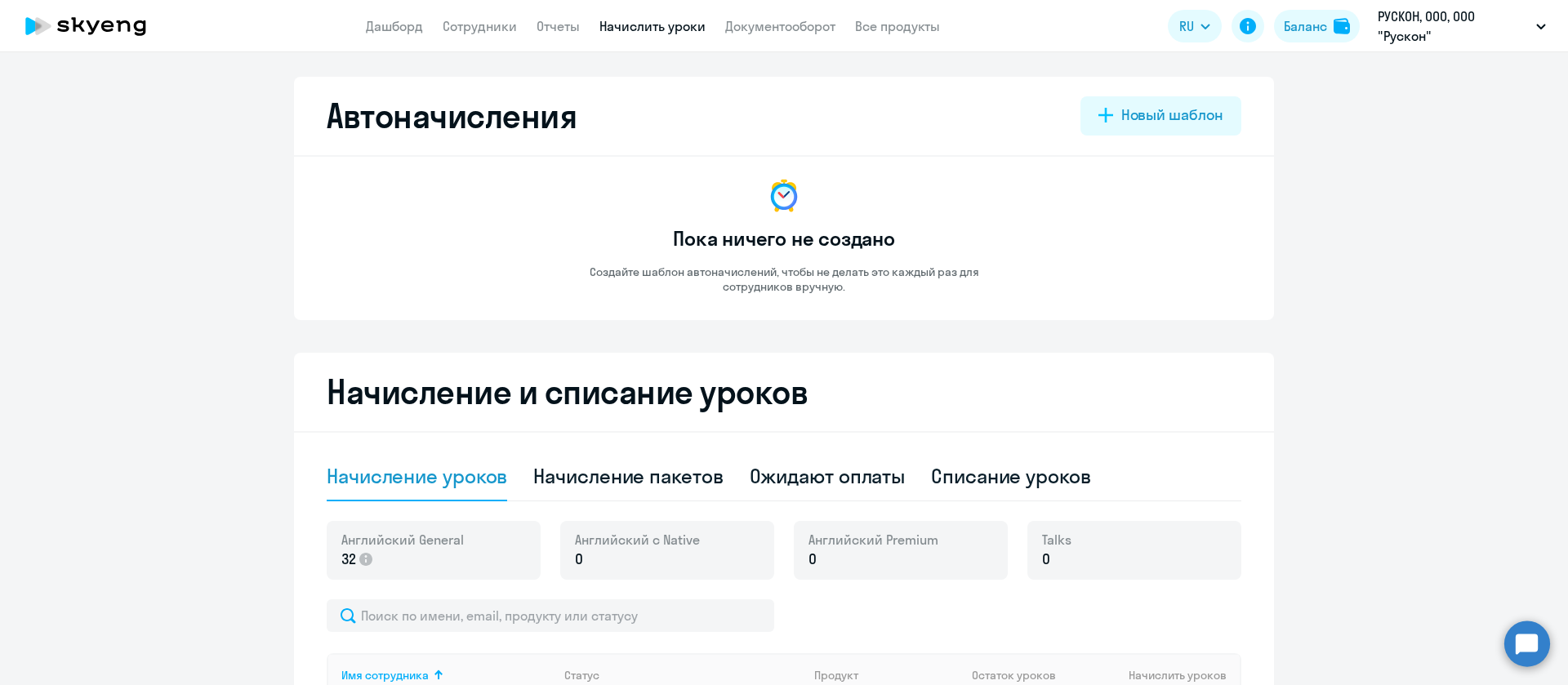
scroll to position [490, 0]
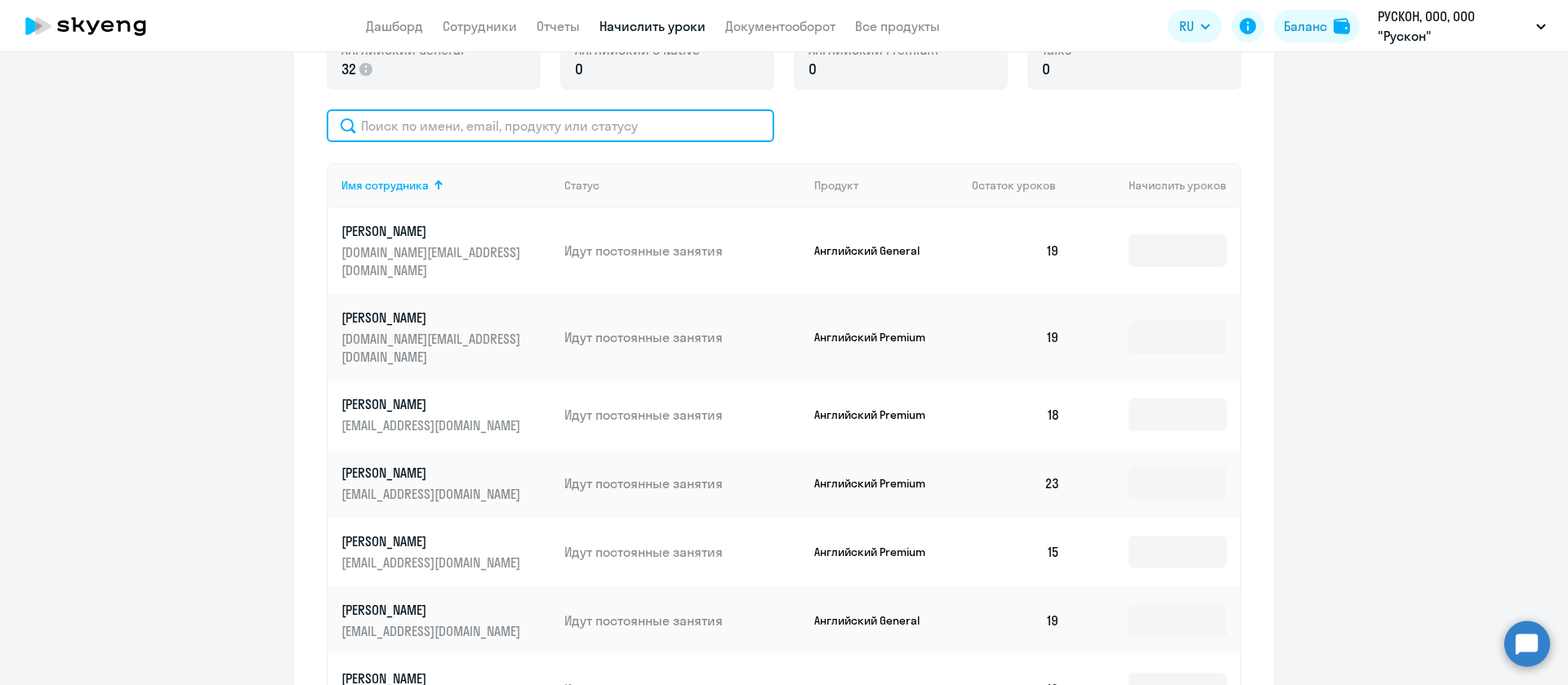
click at [526, 122] on input "text" at bounding box center [550, 125] width 448 height 32
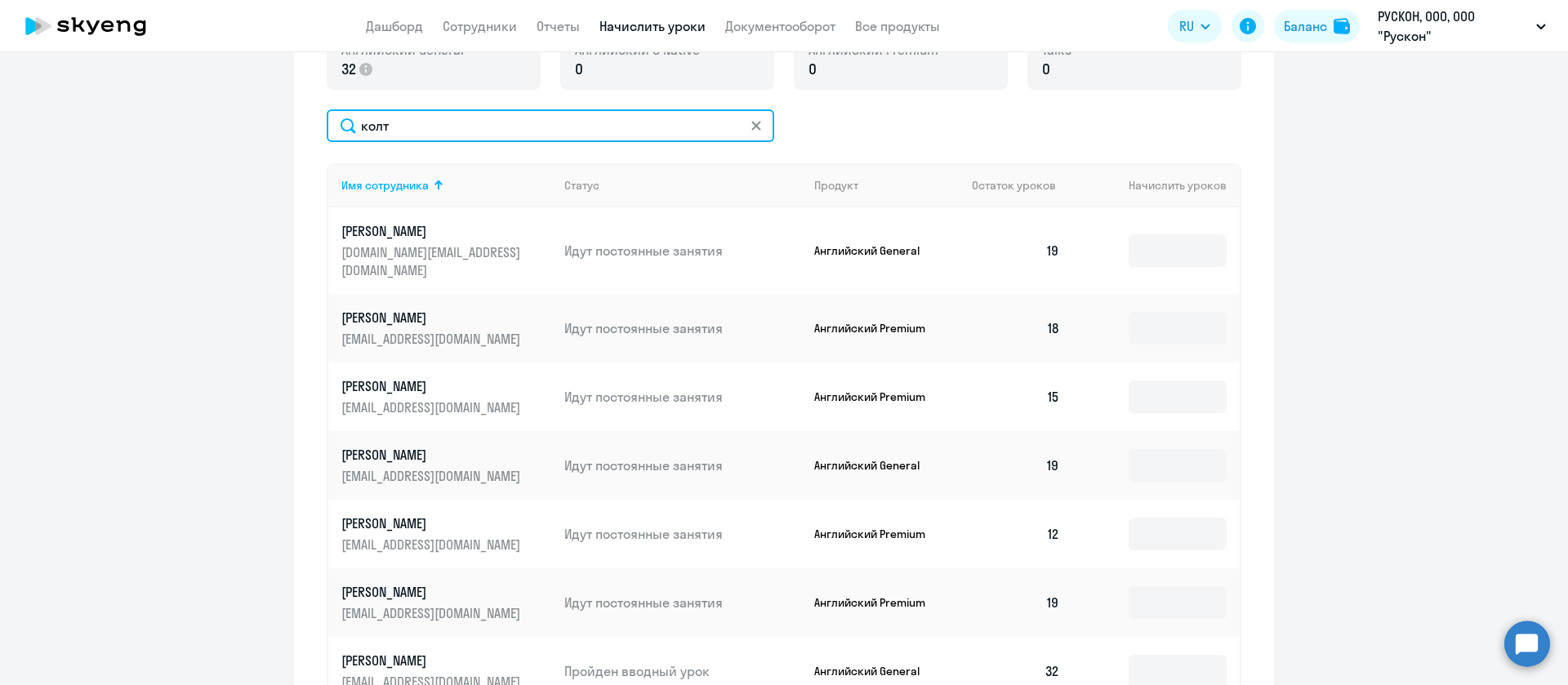
scroll to position [350, 0]
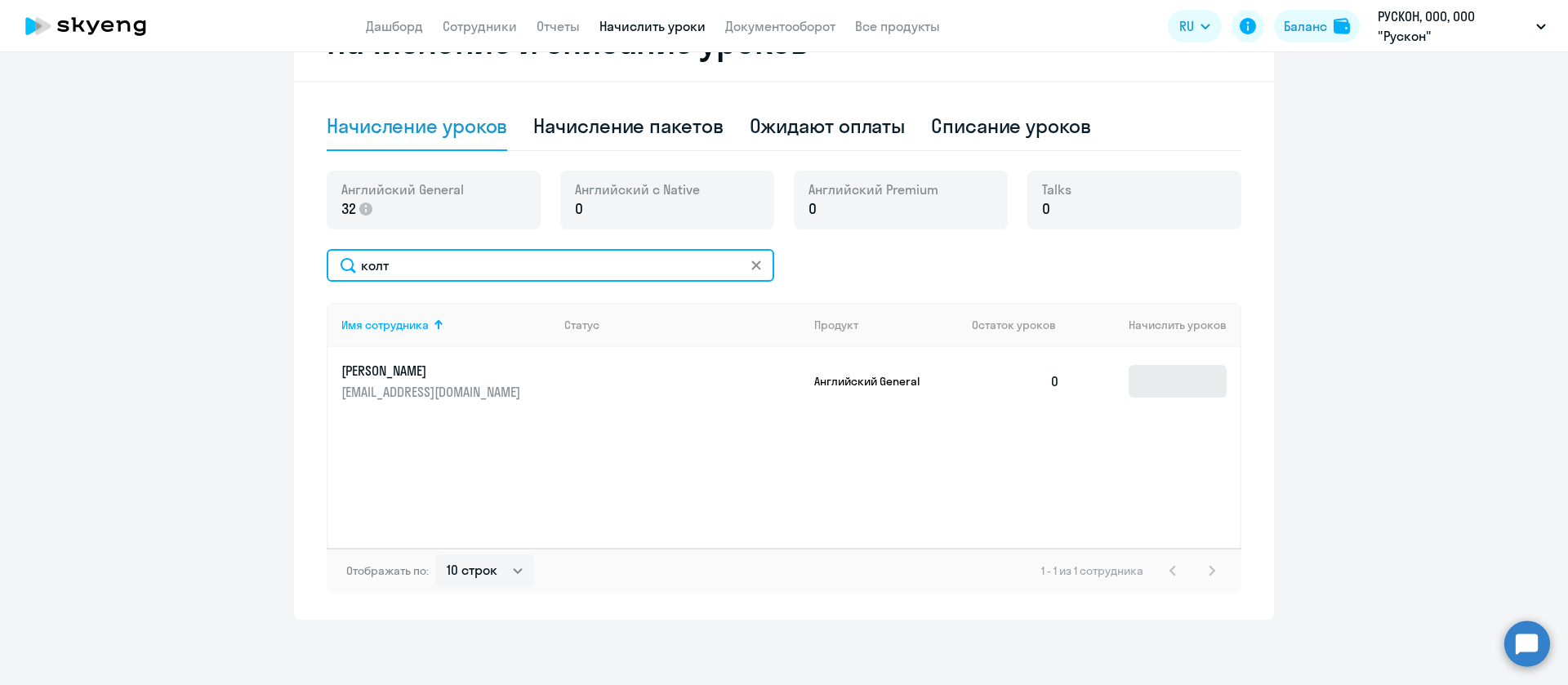
type input "колт"
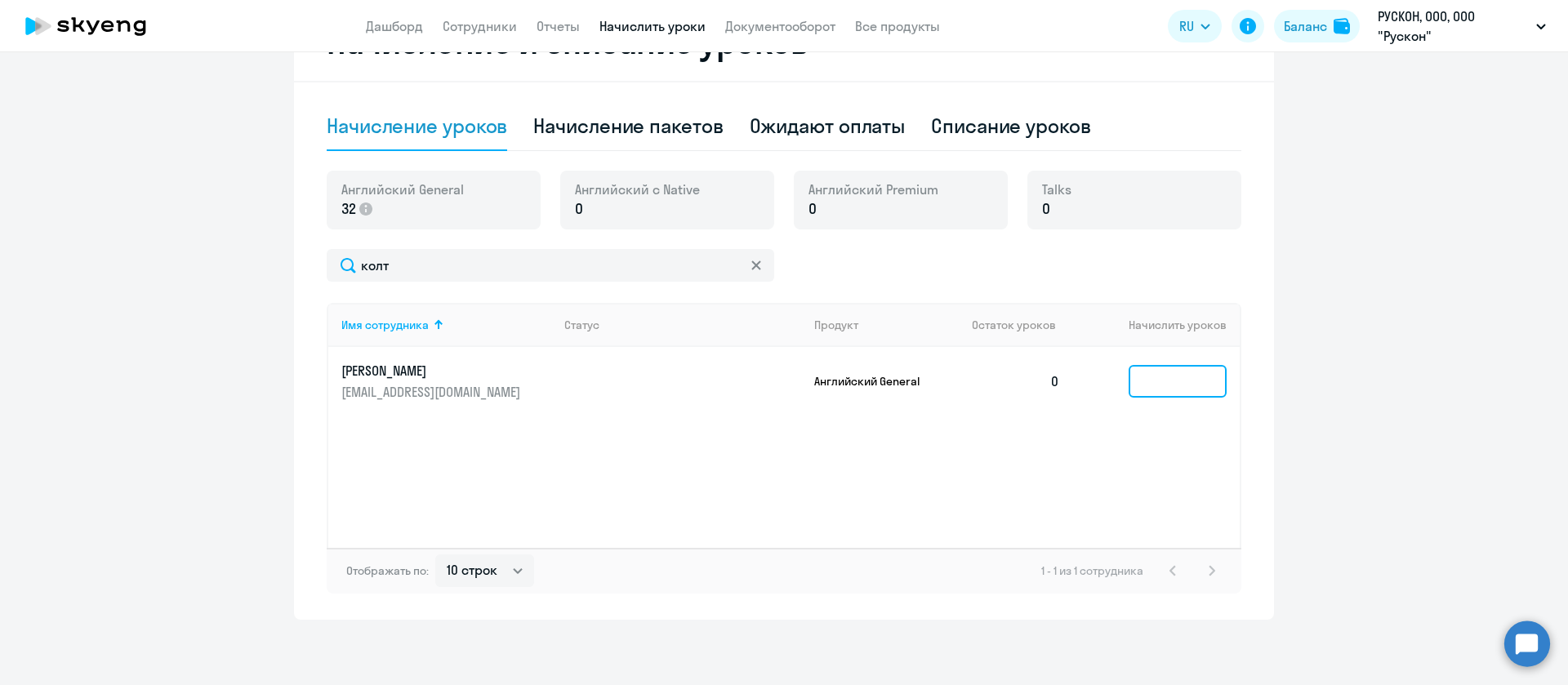
click at [1158, 386] on input at bounding box center [1177, 381] width 98 height 32
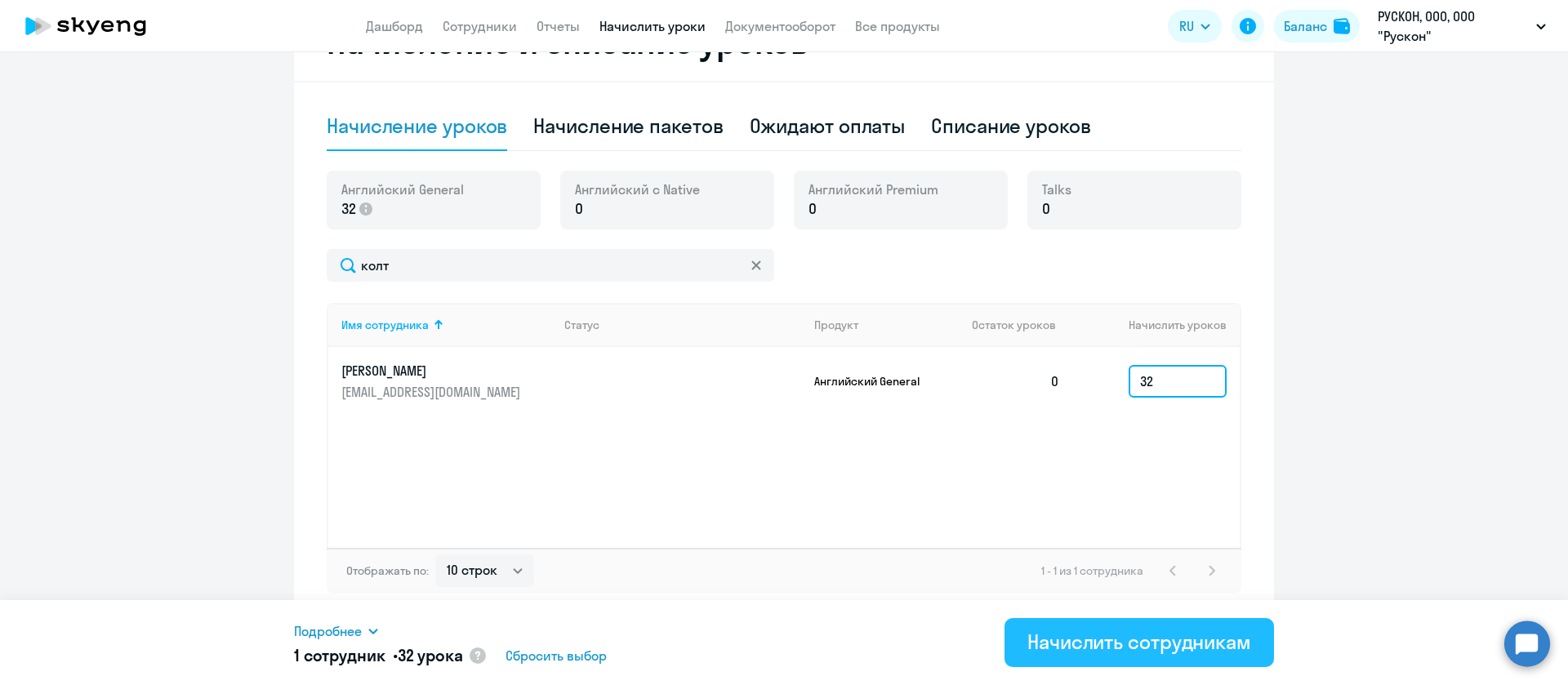
type input "32"
click at [1113, 640] on div "Начислить сотрудникам" at bounding box center [1139, 641] width 223 height 26
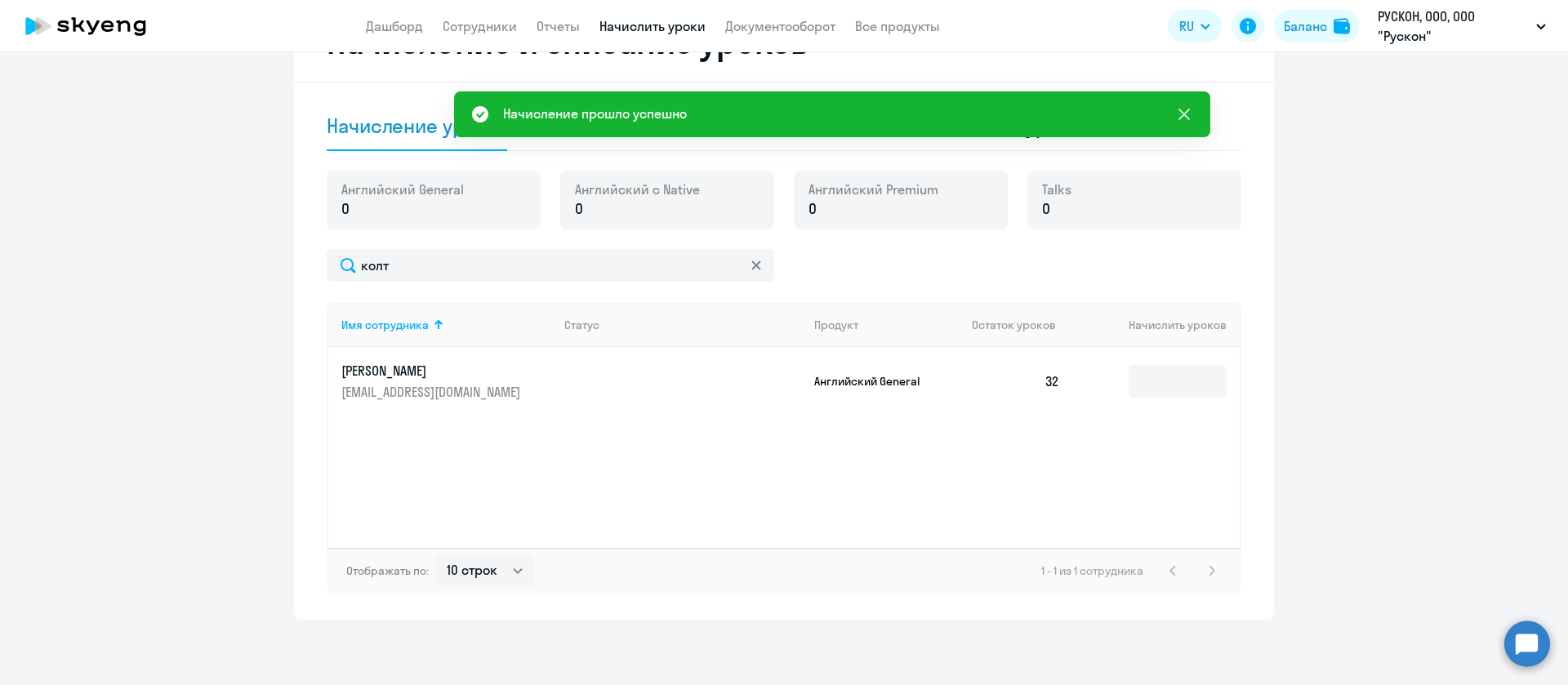
click at [1185, 118] on icon at bounding box center [1184, 114] width 20 height 20
